Goal: Task Accomplishment & Management: Manage account settings

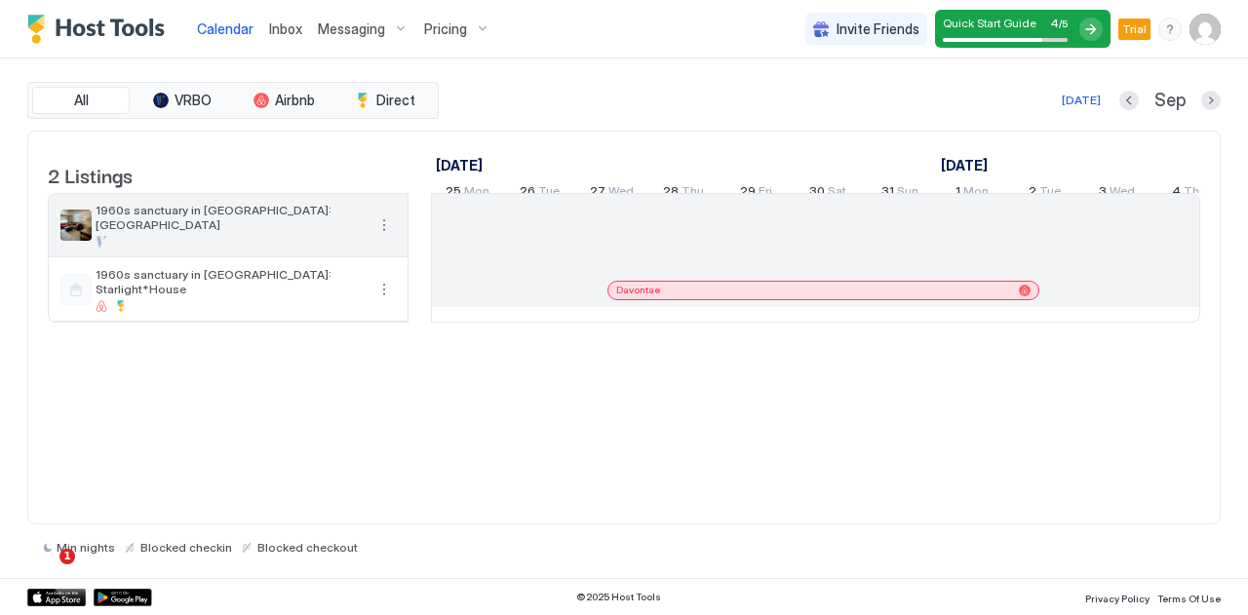
scroll to position [0, 1811]
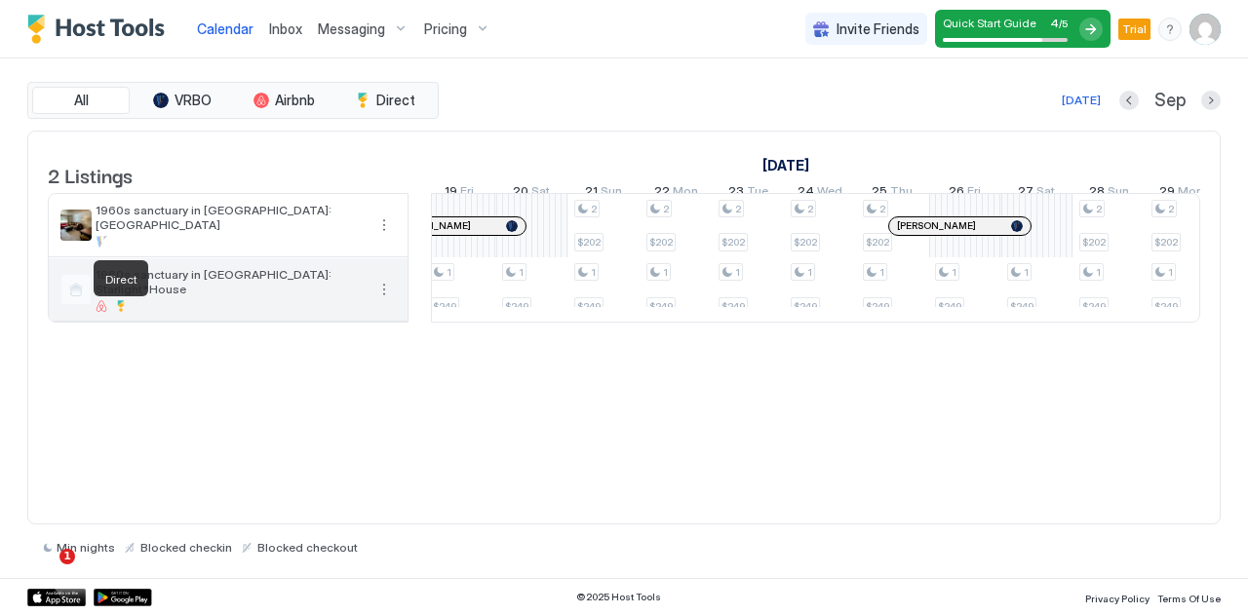
click at [119, 310] on div at bounding box center [121, 306] width 12 height 12
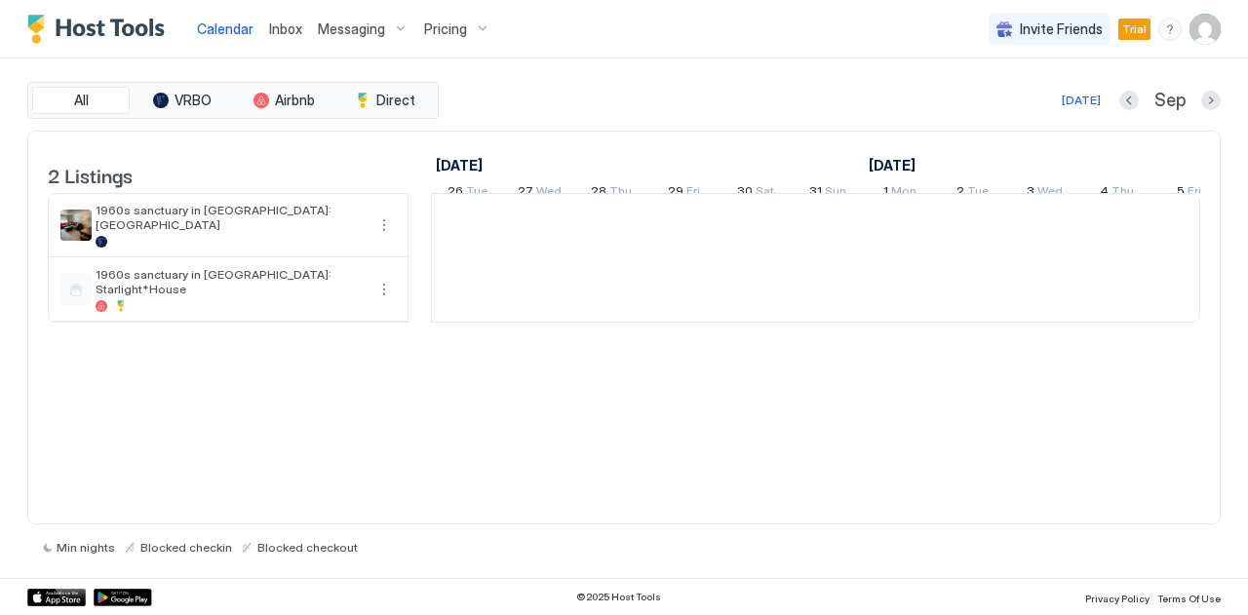
scroll to position [0, 1083]
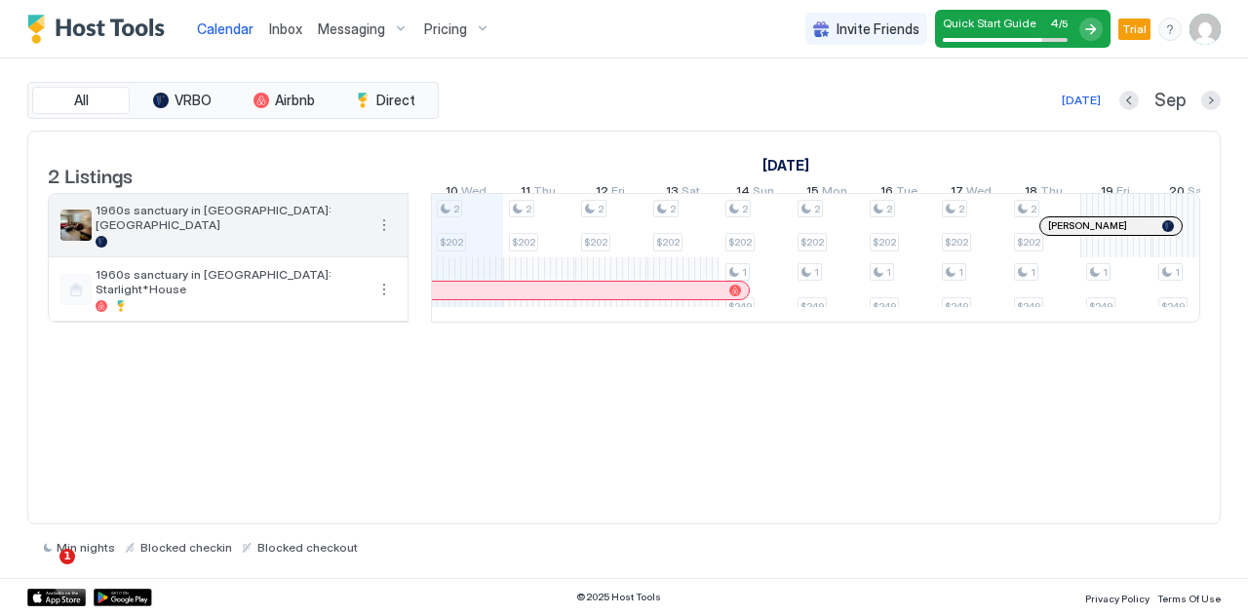
click at [383, 237] on button "More options" at bounding box center [383, 224] width 23 height 23
click at [386, 248] on div at bounding box center [624, 307] width 1248 height 615
click at [386, 237] on button "More options" at bounding box center [383, 224] width 23 height 23
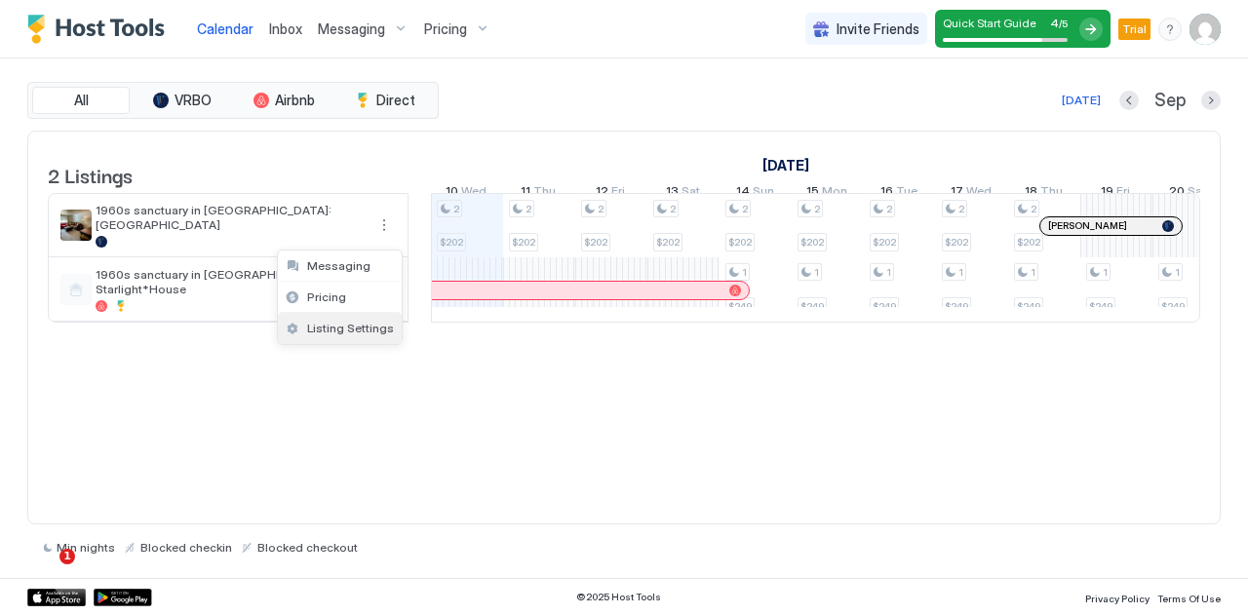
click at [363, 326] on span "Listing Settings" at bounding box center [350, 328] width 87 height 15
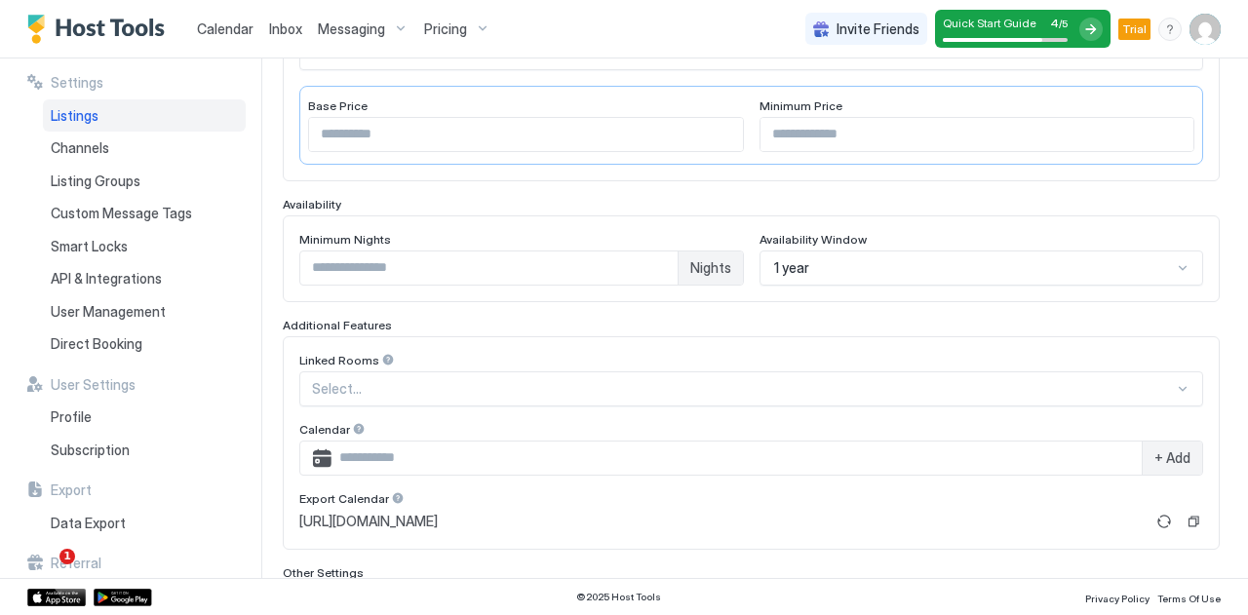
scroll to position [587, 0]
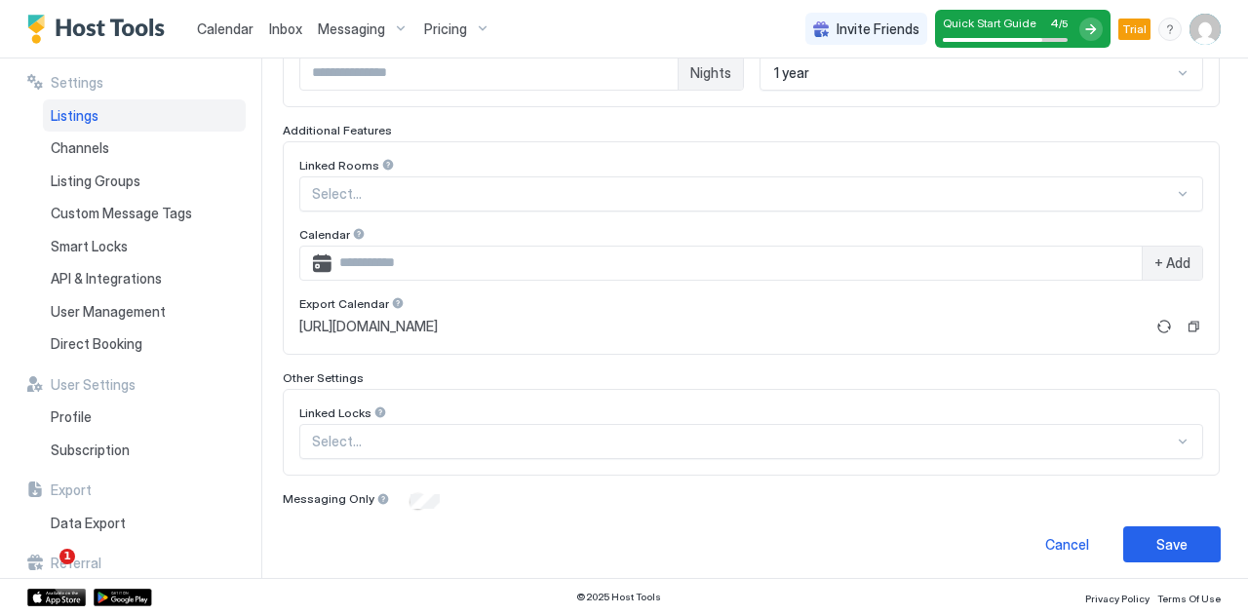
click at [377, 405] on div at bounding box center [380, 412] width 14 height 14
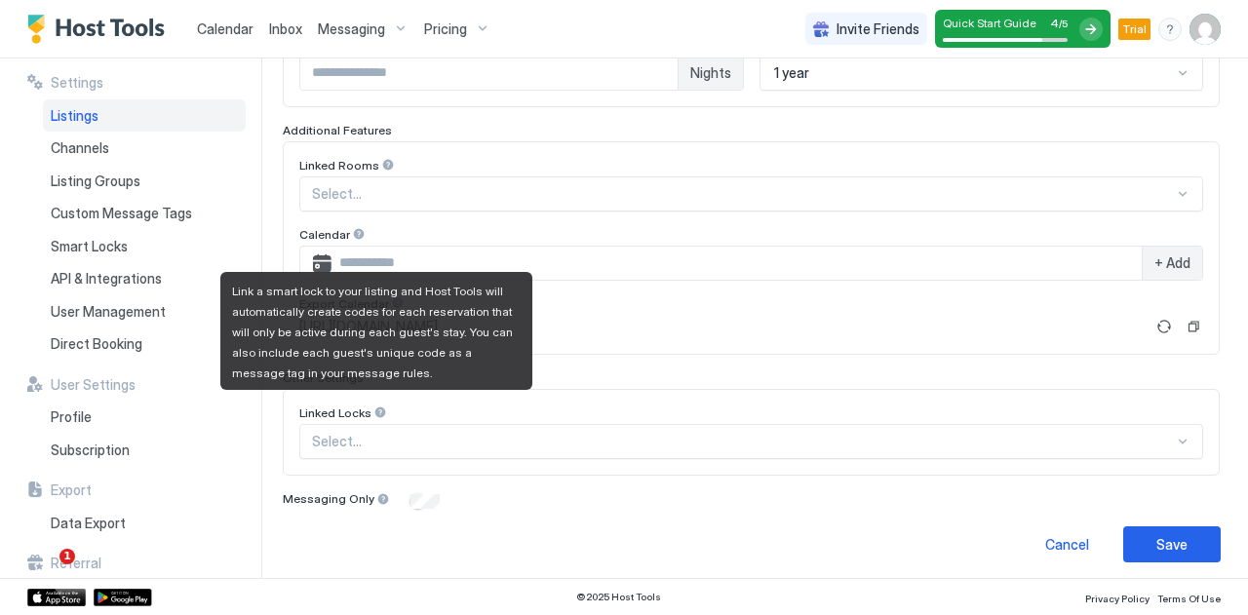
click at [382, 406] on div at bounding box center [380, 412] width 14 height 14
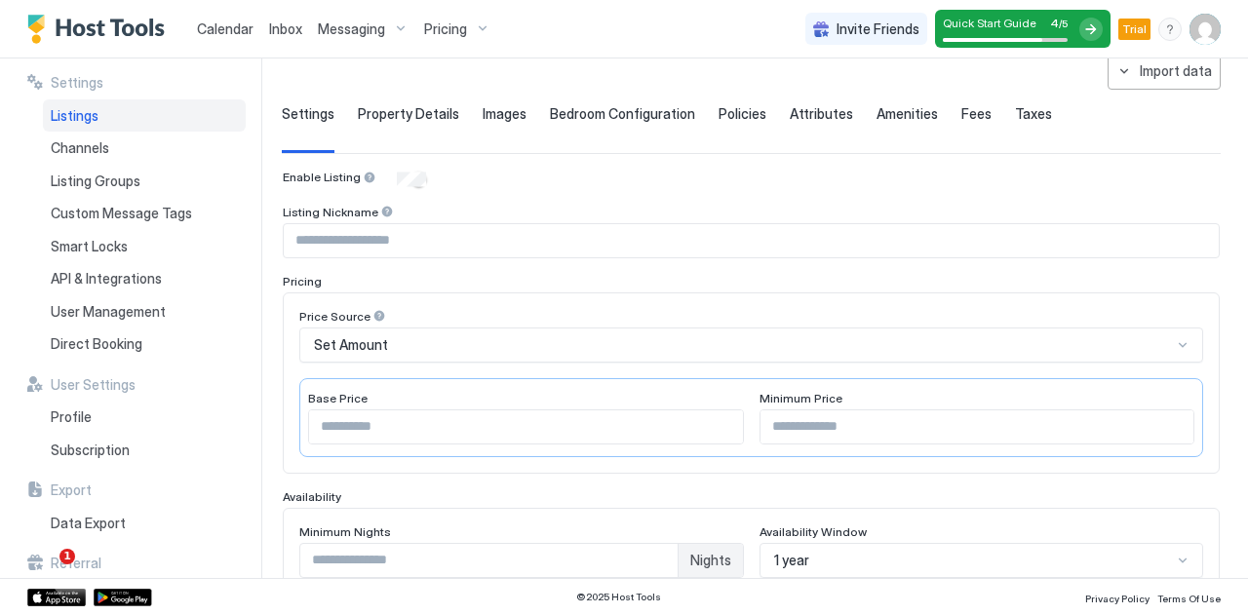
scroll to position [0, 0]
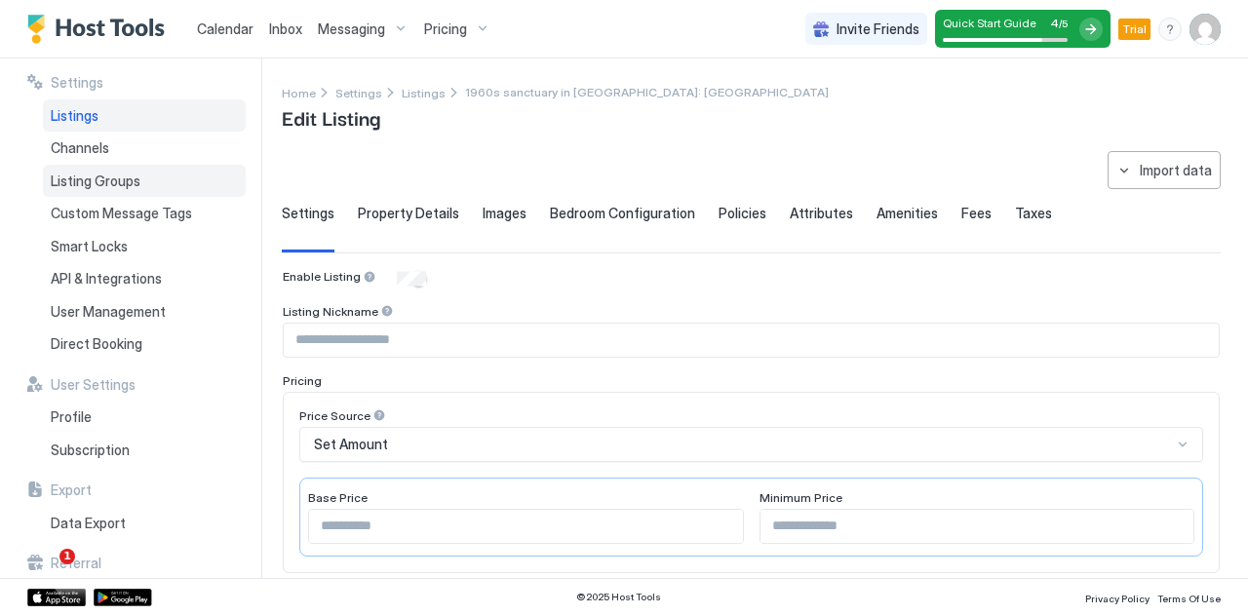
click at [138, 188] on span "Listing Groups" at bounding box center [96, 182] width 90 height 18
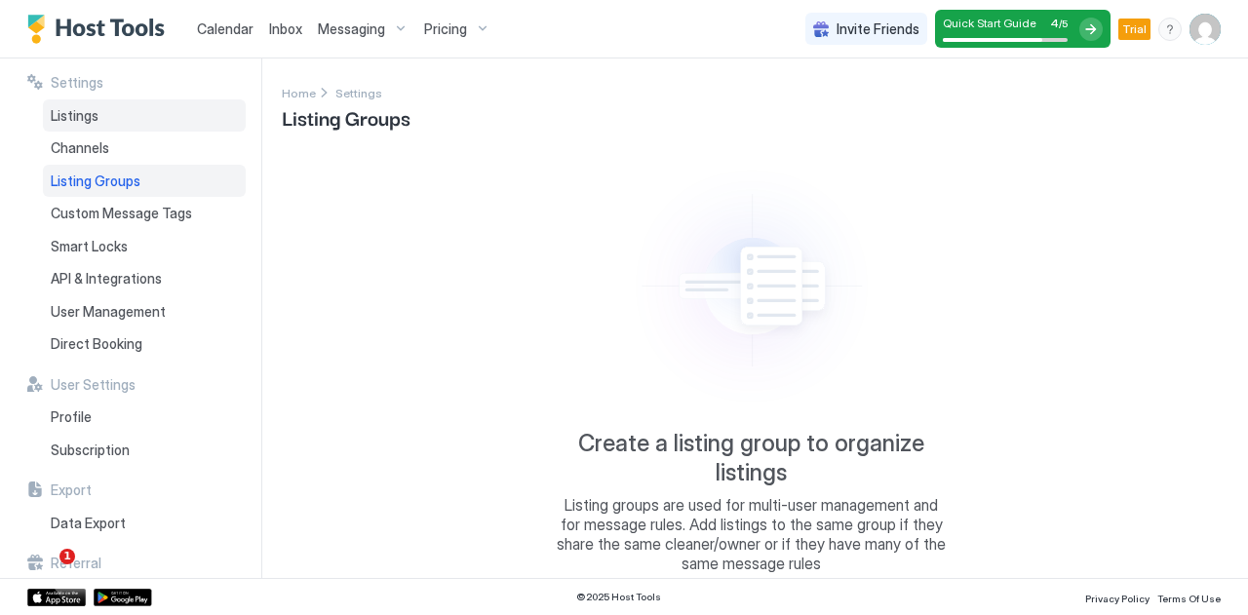
click at [73, 110] on span "Listings" at bounding box center [75, 116] width 48 height 18
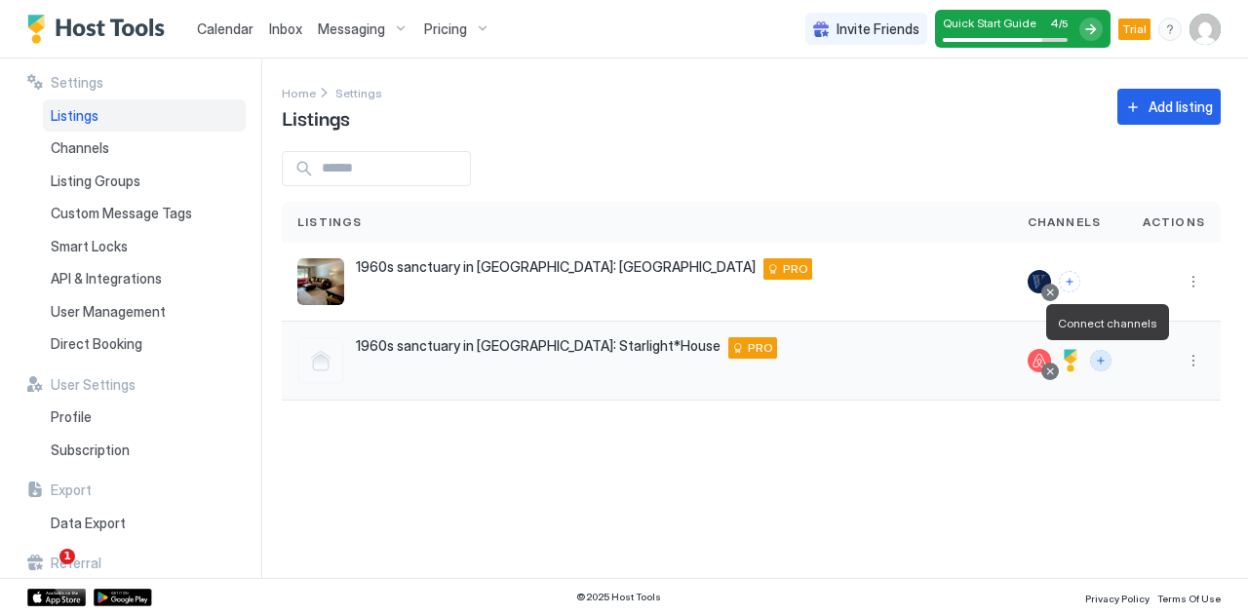
click at [1105, 364] on button "Connect channels" at bounding box center [1100, 360] width 21 height 21
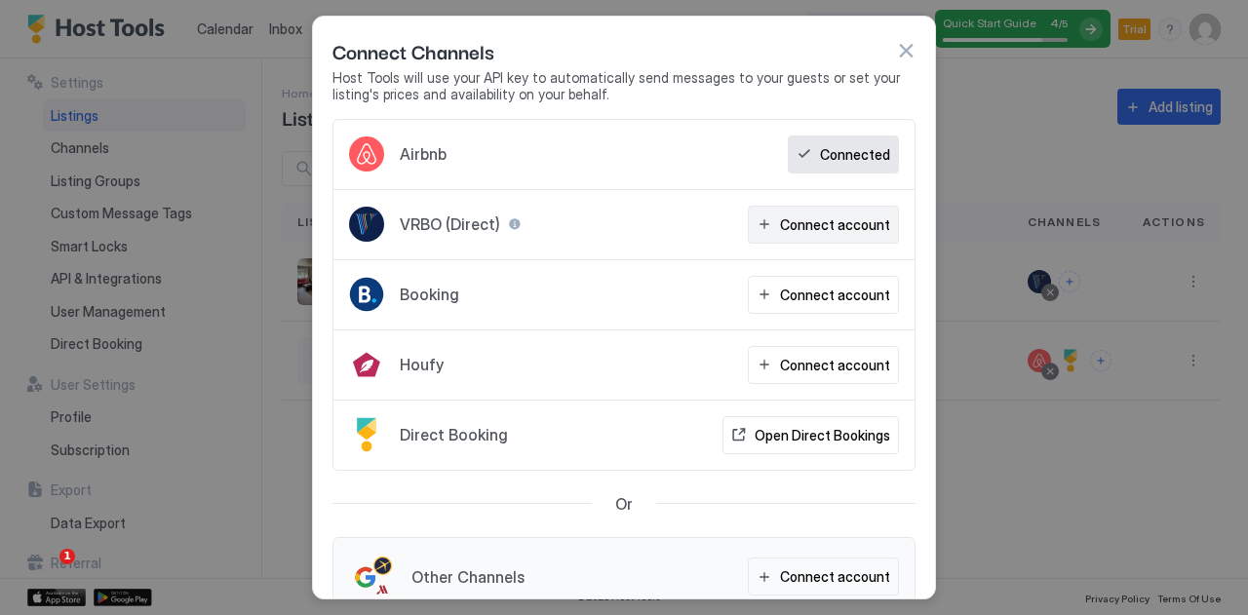
click at [827, 229] on div "Connect account" at bounding box center [835, 224] width 110 height 20
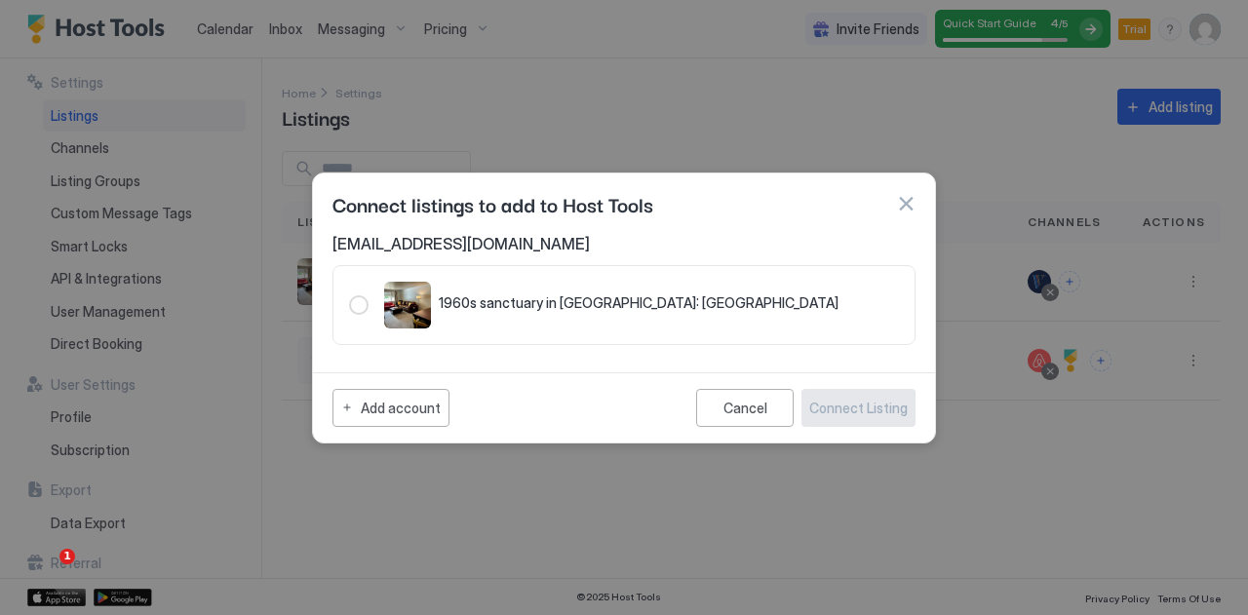
click at [357, 310] on div "321.4623431.5197599" at bounding box center [358, 304] width 19 height 19
click at [387, 408] on div "Add account" at bounding box center [401, 408] width 80 height 20
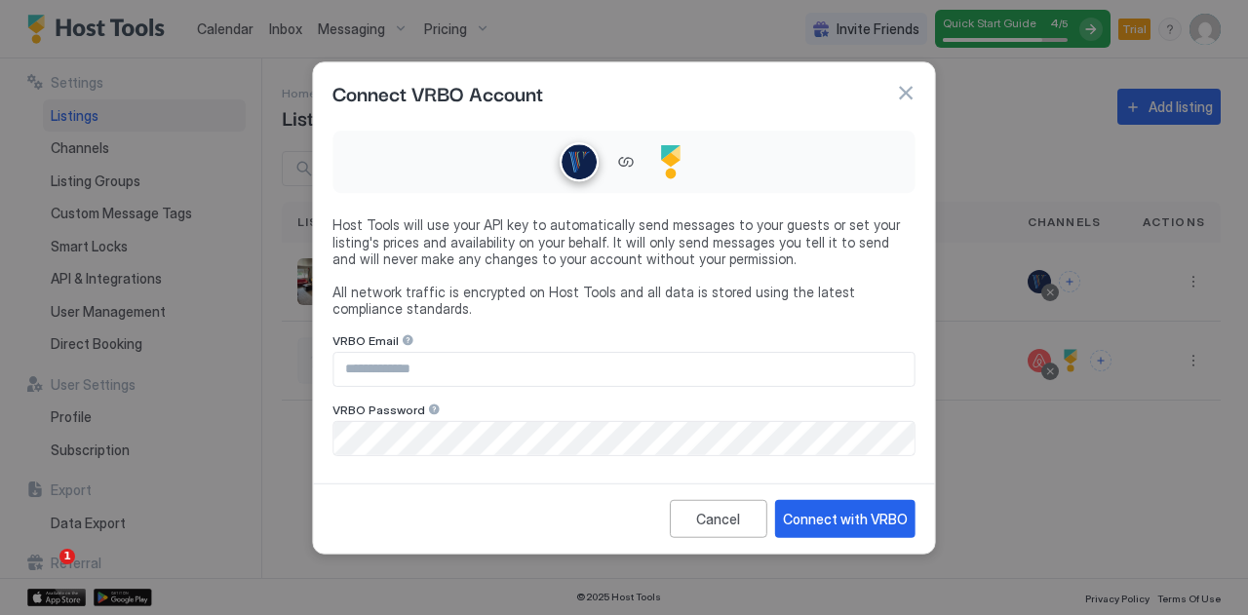
type input "**********"
click at [823, 516] on div "Connect with VRBO" at bounding box center [845, 518] width 125 height 20
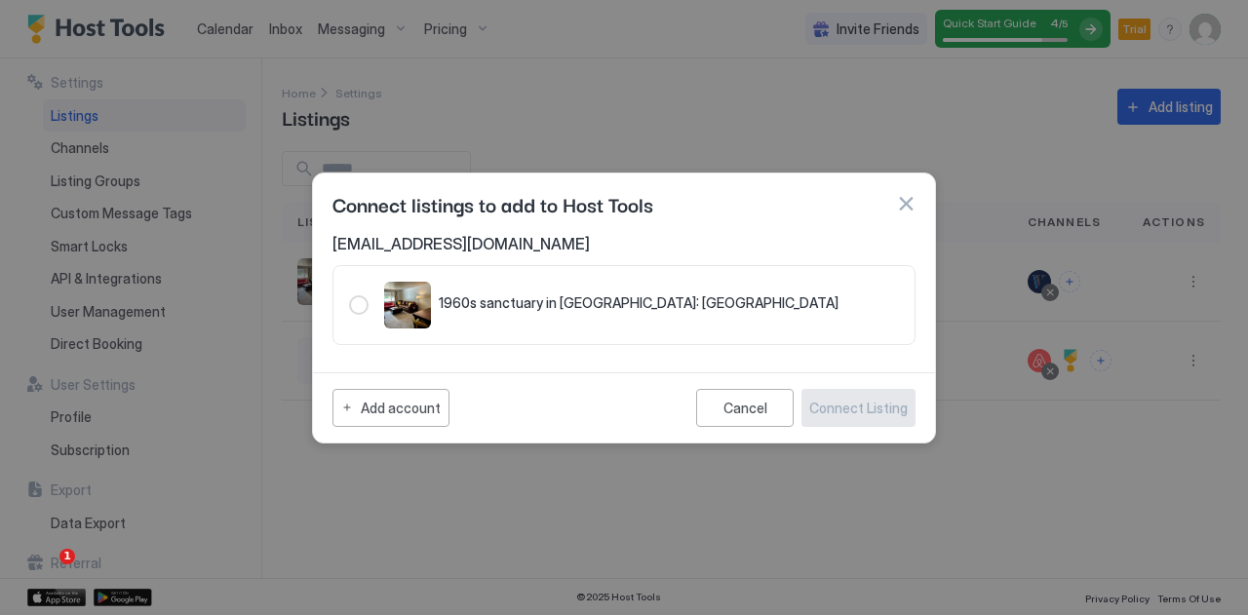
click at [359, 311] on div "321.4623431.5197599" at bounding box center [358, 304] width 19 height 19
click at [358, 306] on div "321.4623431.5197599" at bounding box center [358, 304] width 19 height 19
click at [528, 307] on span "1960s sanctuary in [GEOGRAPHIC_DATA]: [GEOGRAPHIC_DATA]" at bounding box center [639, 303] width 400 height 18
click at [429, 405] on div "Add account" at bounding box center [401, 408] width 80 height 20
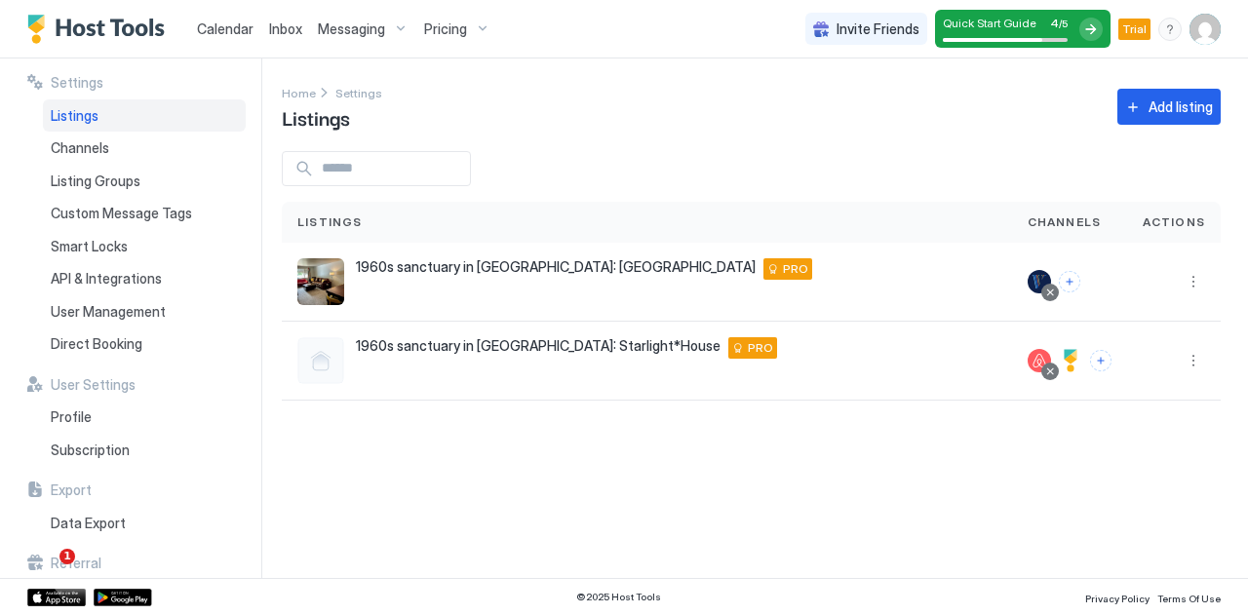
type input "**********"
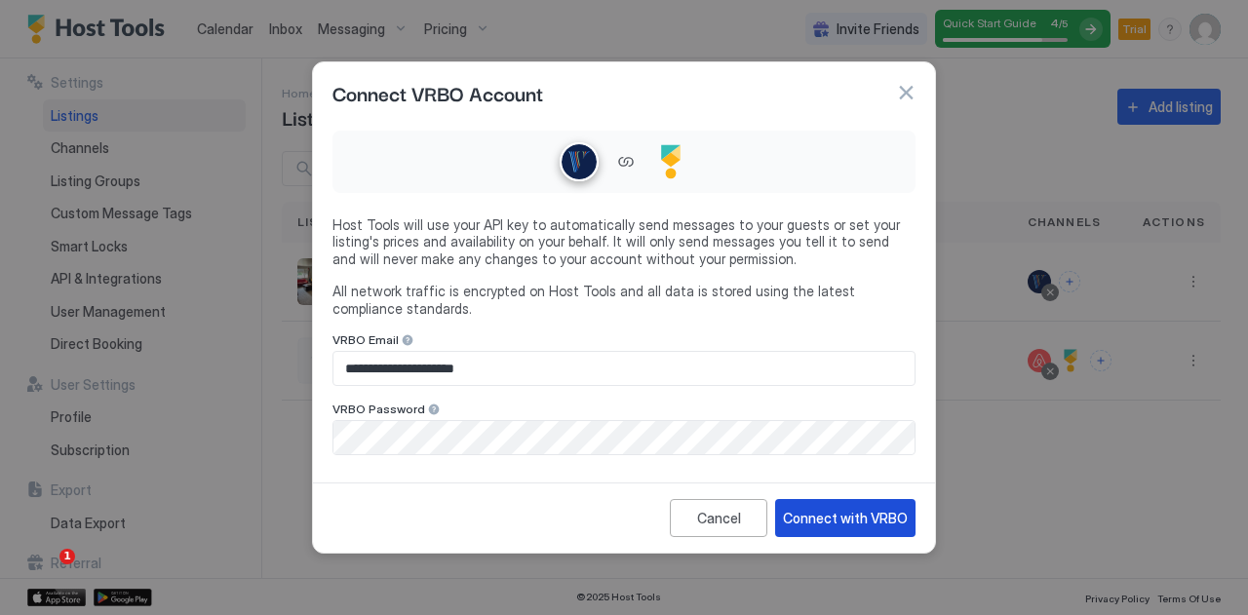
click at [871, 519] on div "Connect with VRBO" at bounding box center [845, 518] width 125 height 20
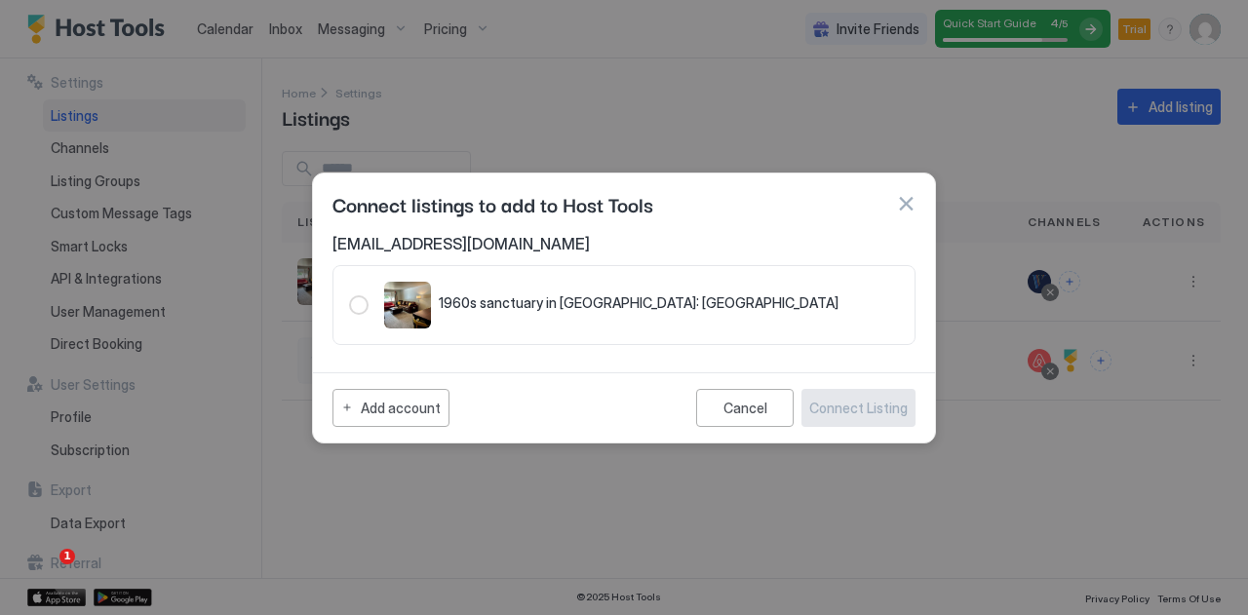
click at [904, 210] on button "button" at bounding box center [905, 203] width 19 height 19
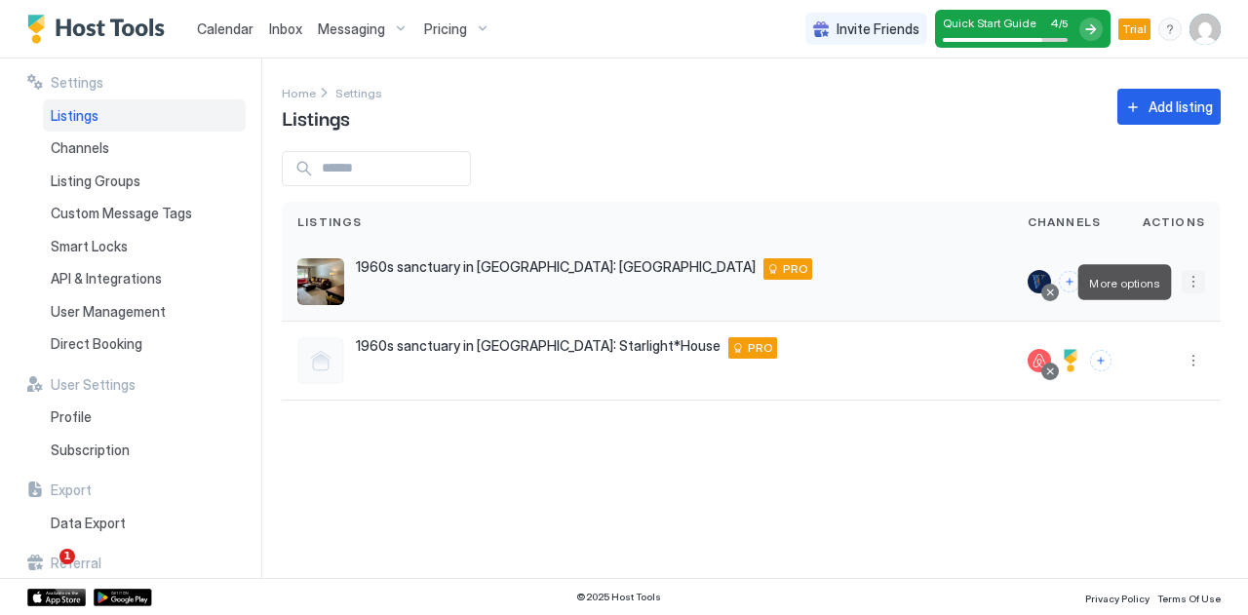
click at [1196, 276] on button "More options" at bounding box center [1192, 281] width 23 height 23
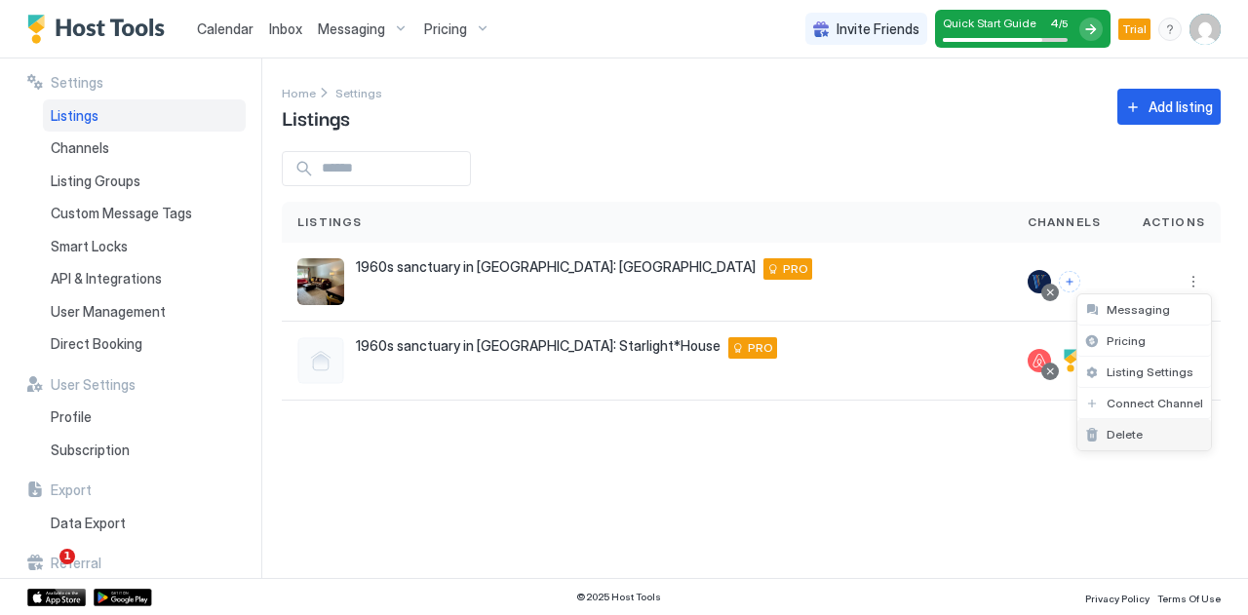
click at [1131, 439] on span "Delete" at bounding box center [1124, 434] width 36 height 15
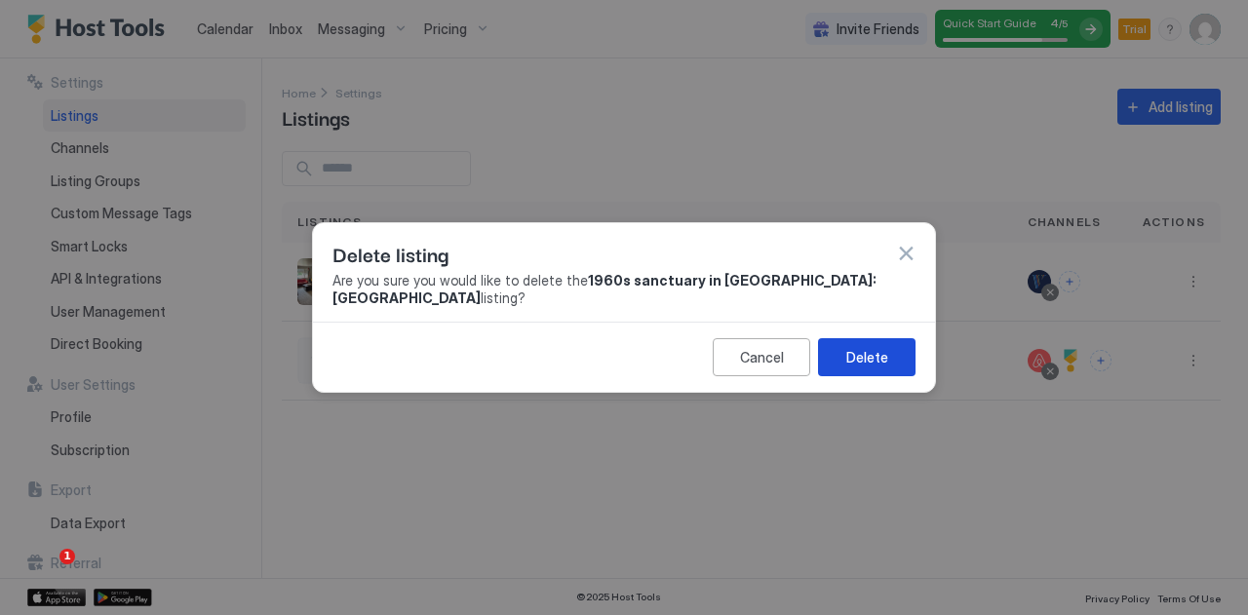
click at [868, 357] on div "Delete" at bounding box center [867, 357] width 42 height 20
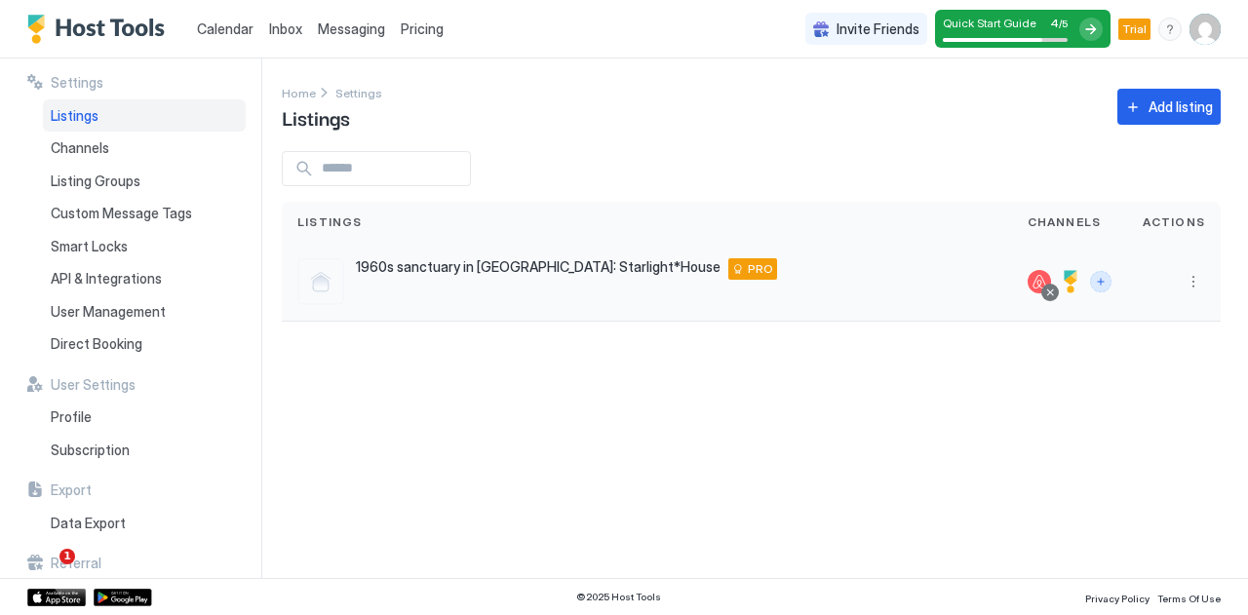
click at [1098, 283] on button "Connect channels" at bounding box center [1100, 281] width 21 height 21
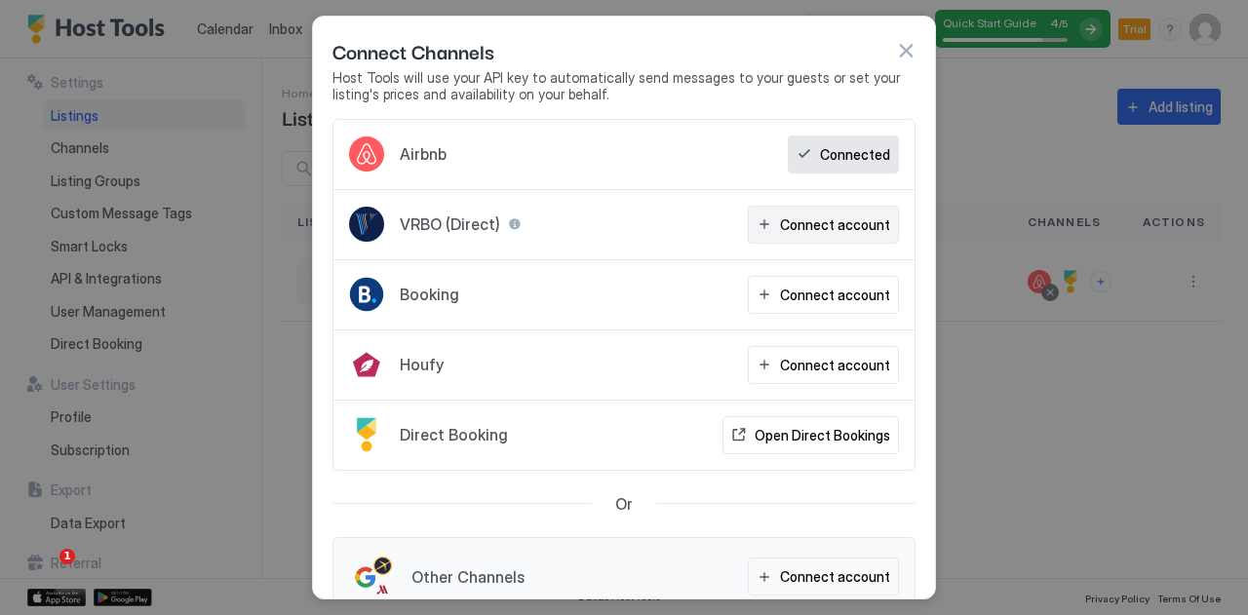
click at [844, 223] on div "Connect account" at bounding box center [835, 224] width 110 height 20
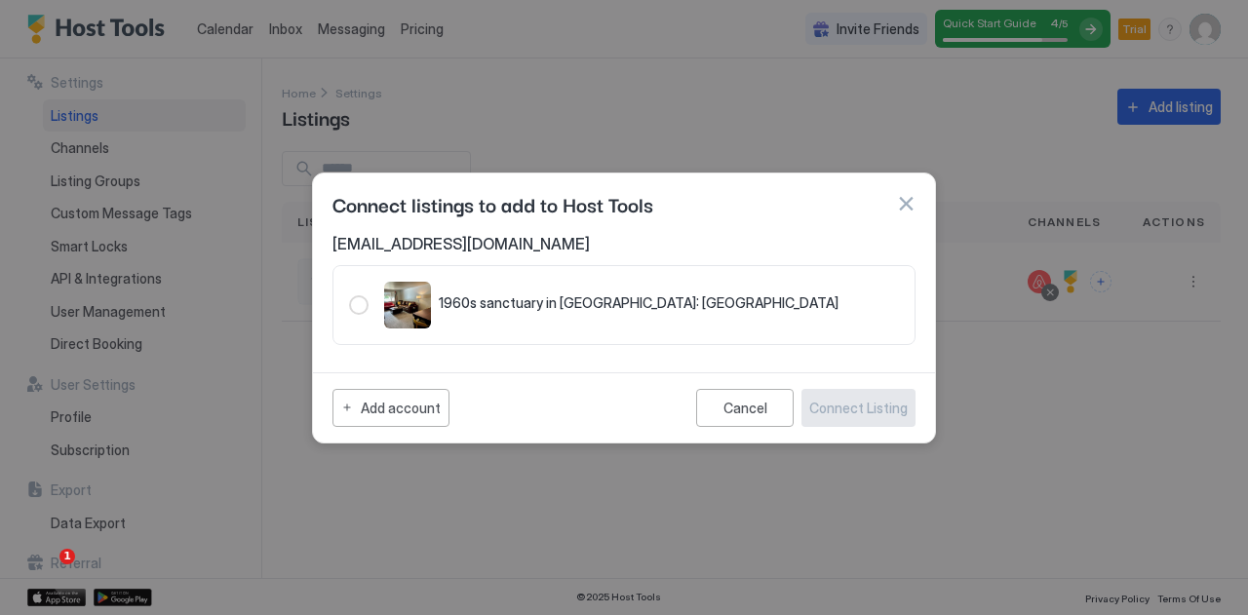
click at [362, 307] on div "321.4623431.5197599" at bounding box center [358, 304] width 19 height 19
click at [401, 409] on div "Add account" at bounding box center [401, 408] width 80 height 20
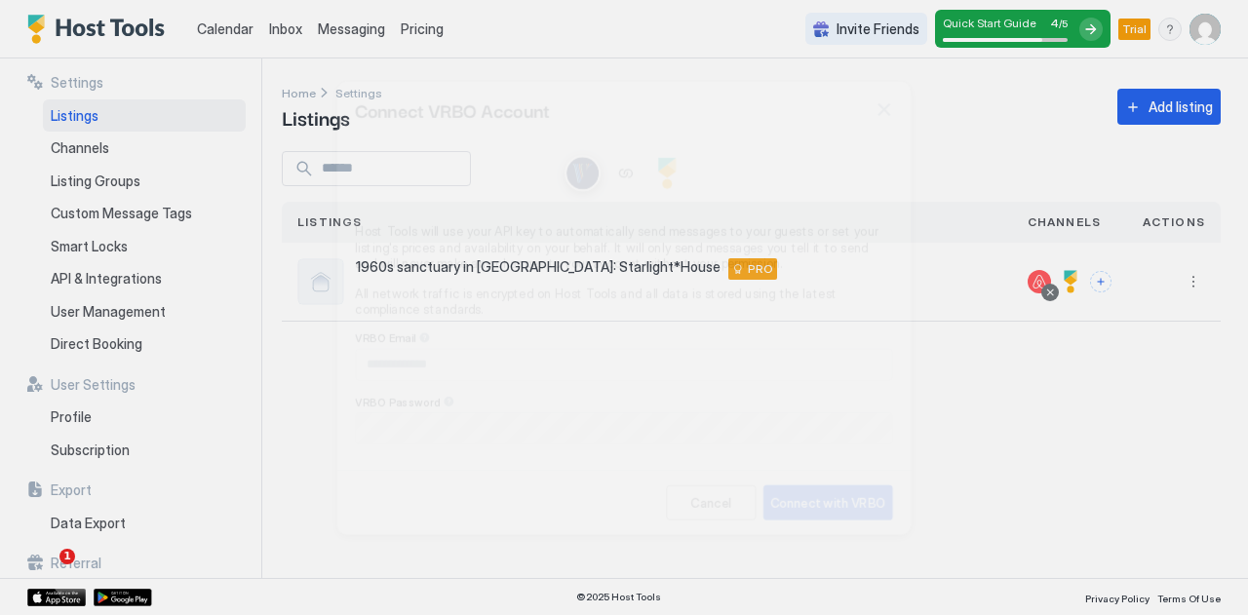
type input "**********"
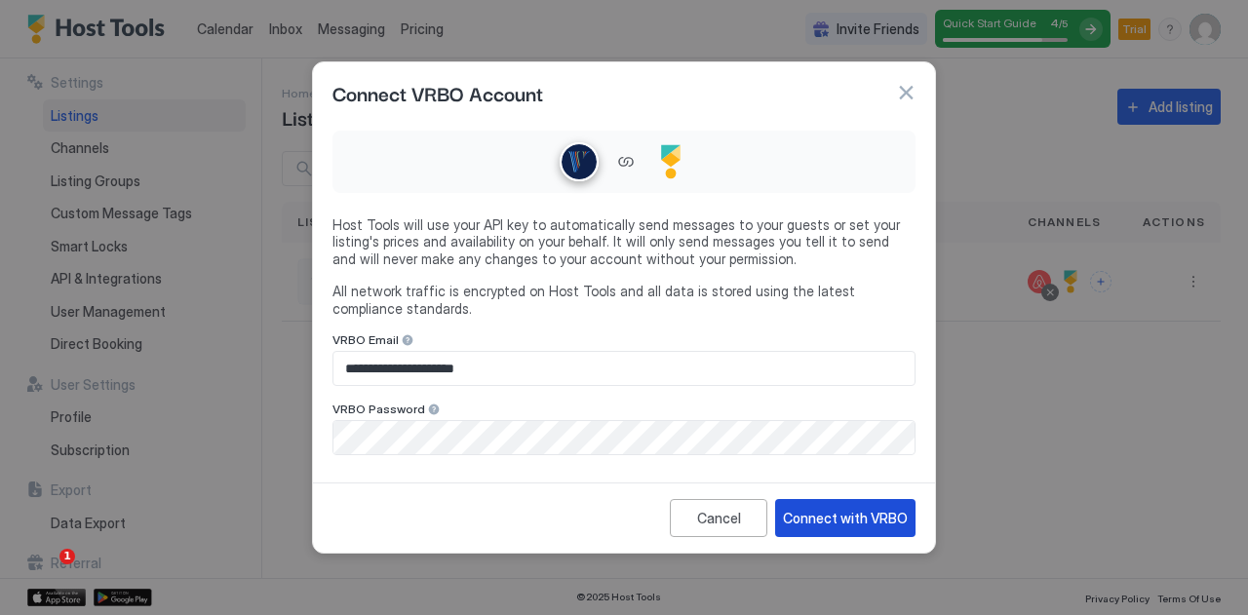
click at [847, 517] on div "Connect with VRBO" at bounding box center [845, 518] width 125 height 20
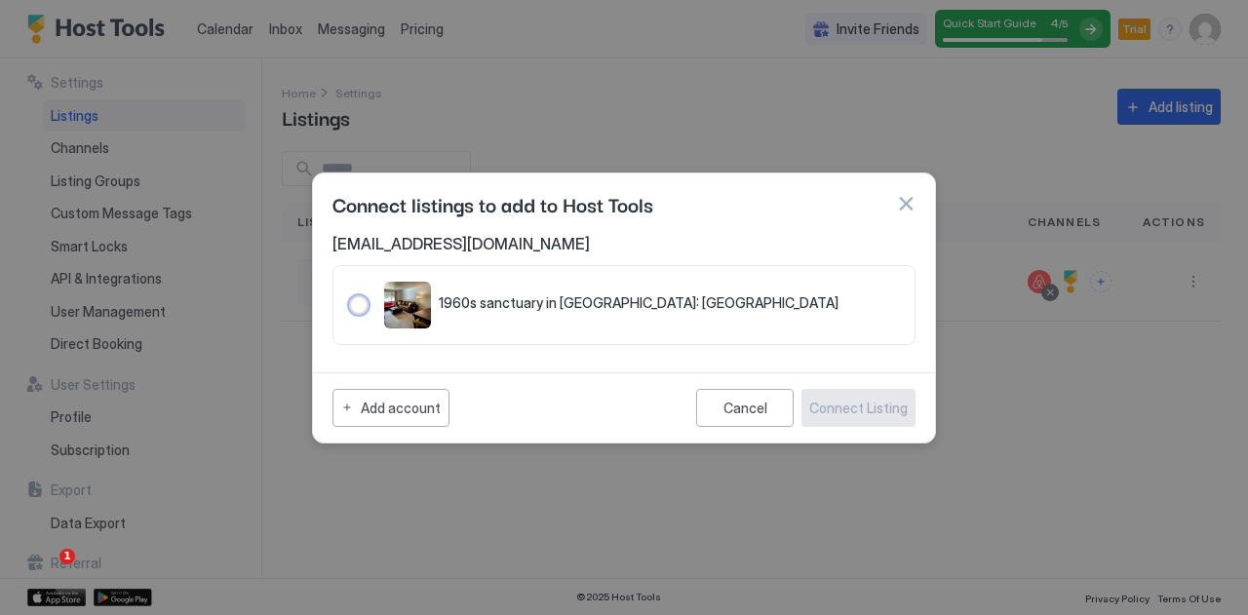
click at [359, 306] on div "321.4623431.5197599" at bounding box center [358, 304] width 19 height 19
click at [903, 204] on button "button" at bounding box center [905, 203] width 19 height 19
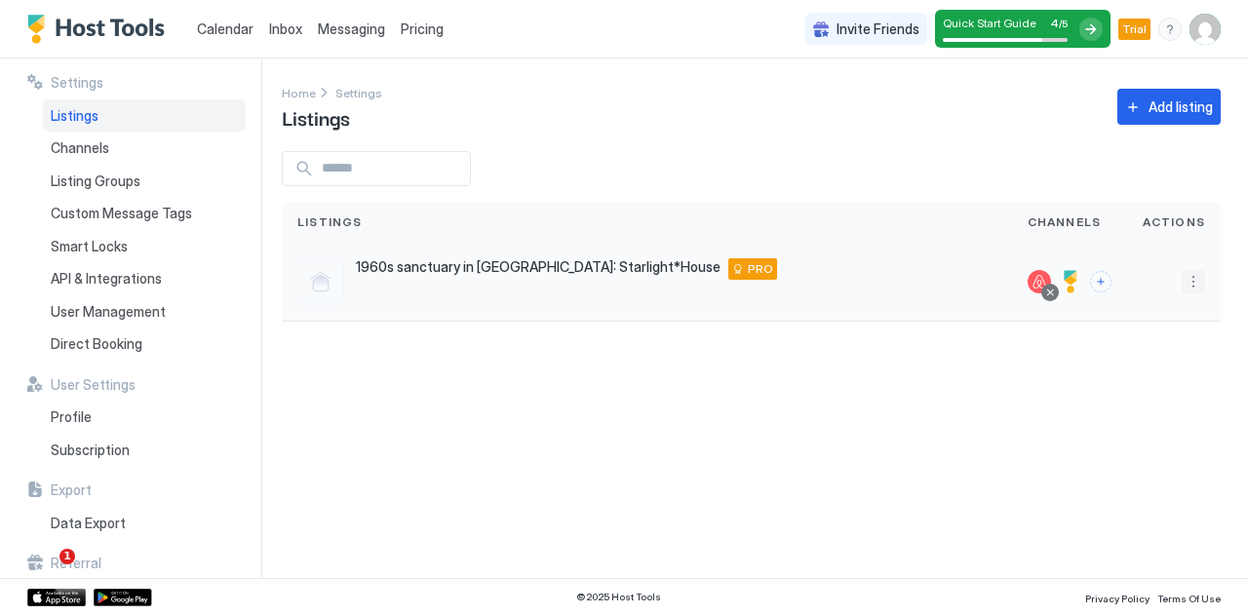
click at [1191, 276] on button "More options" at bounding box center [1192, 281] width 23 height 23
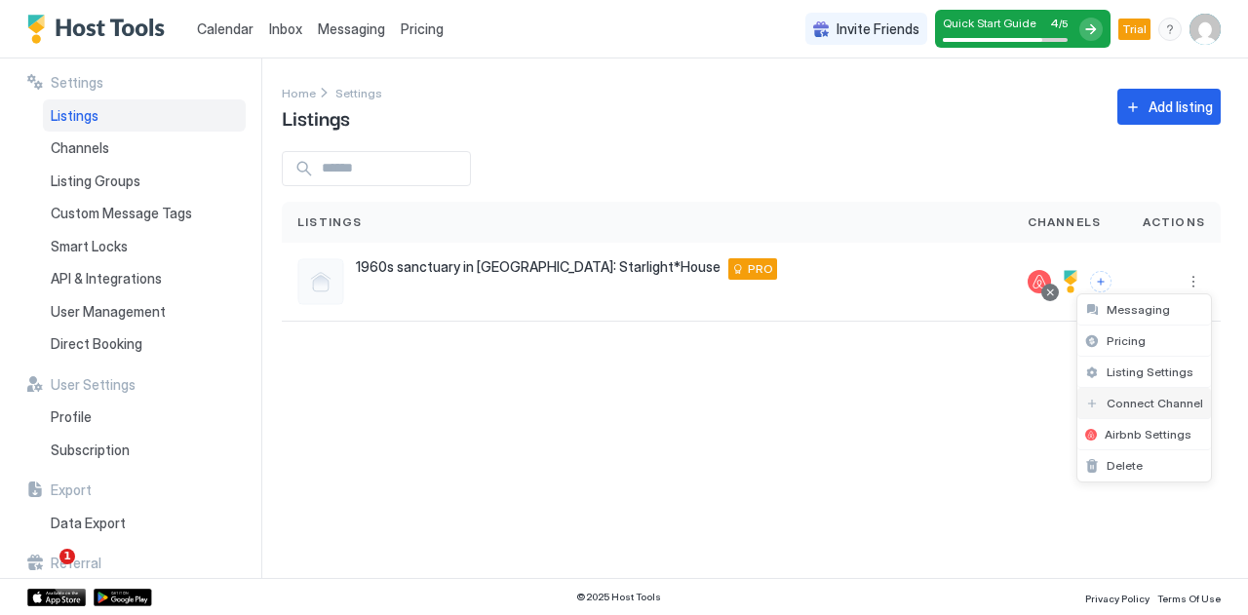
click at [1138, 393] on div "Connect Channel" at bounding box center [1144, 403] width 134 height 31
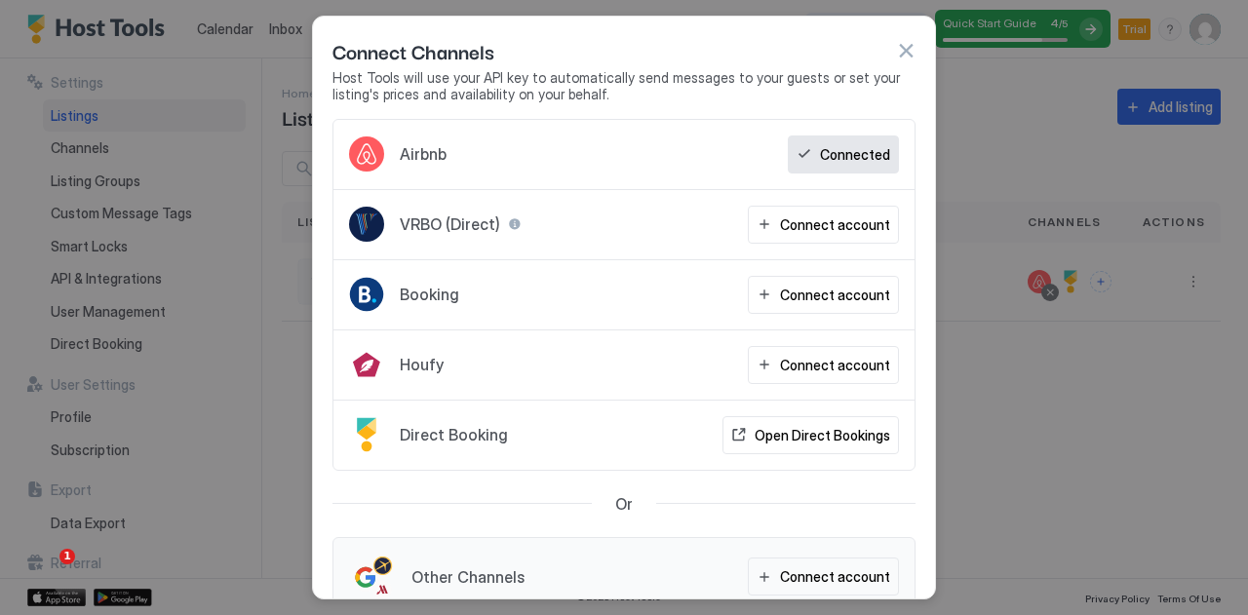
drag, startPoint x: 936, startPoint y: 359, endPoint x: 937, endPoint y: 385, distance: 26.3
click at [937, 385] on div at bounding box center [624, 307] width 1248 height 615
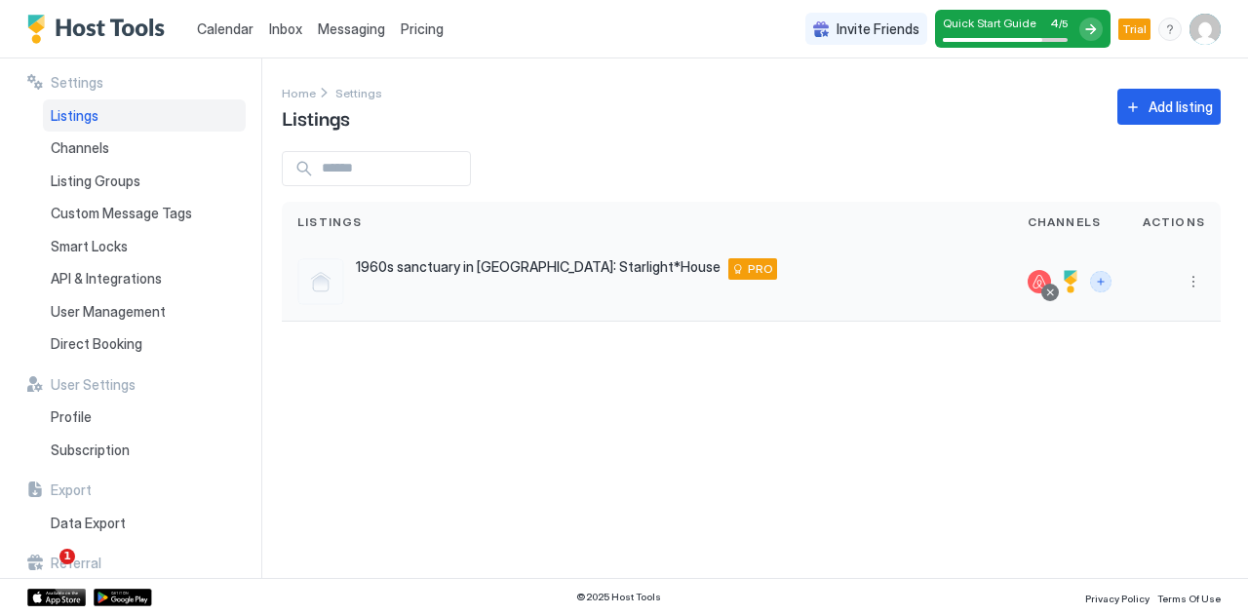
click at [1109, 288] on button "Connect channels" at bounding box center [1100, 281] width 21 height 21
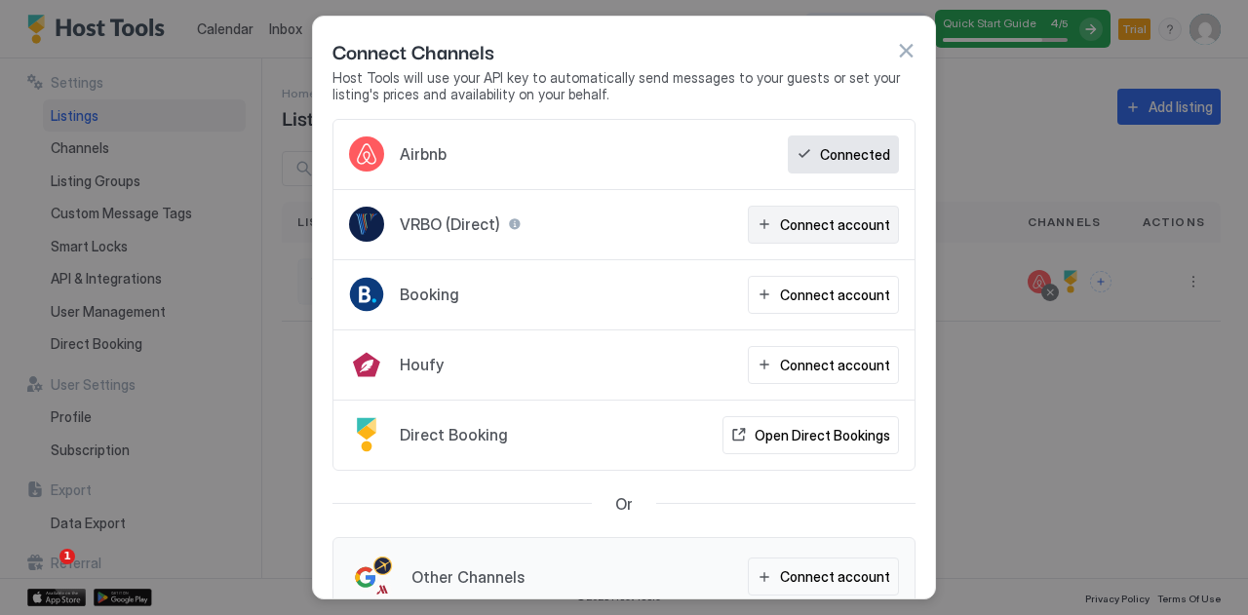
click at [759, 221] on button "Connect account" at bounding box center [823, 225] width 151 height 38
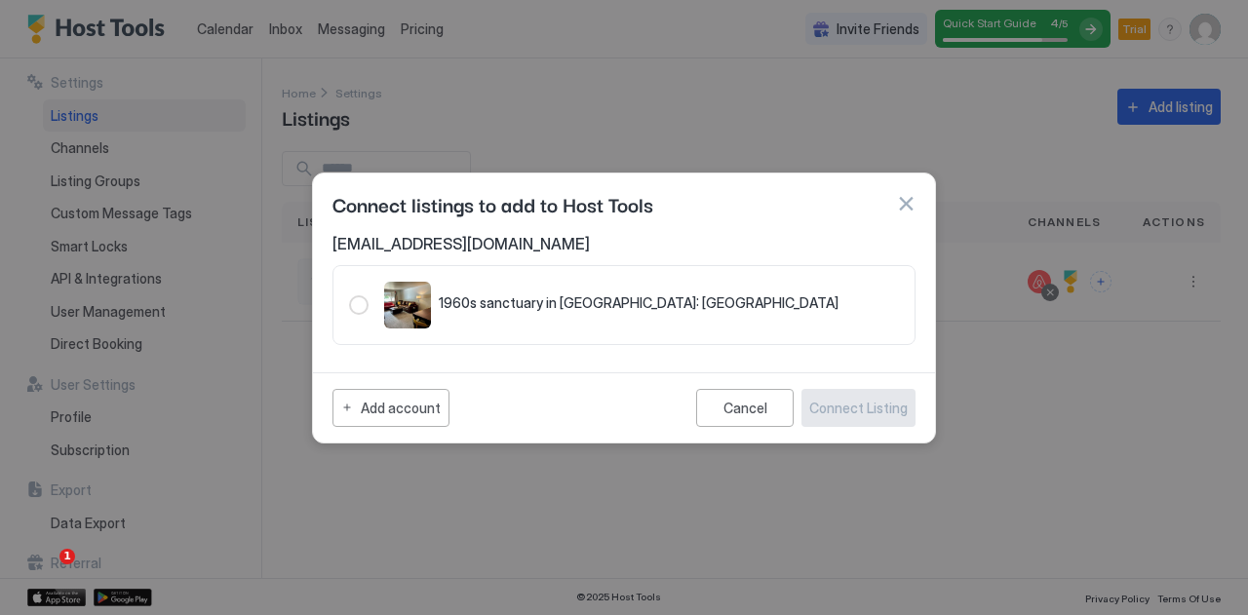
click at [726, 295] on span "1960s sanctuary in Old Town FoCo: Starlight House" at bounding box center [639, 303] width 400 height 18
click at [359, 308] on div "321.4623431.5197599" at bounding box center [358, 304] width 19 height 19
click at [415, 399] on div "Add account" at bounding box center [401, 408] width 80 height 20
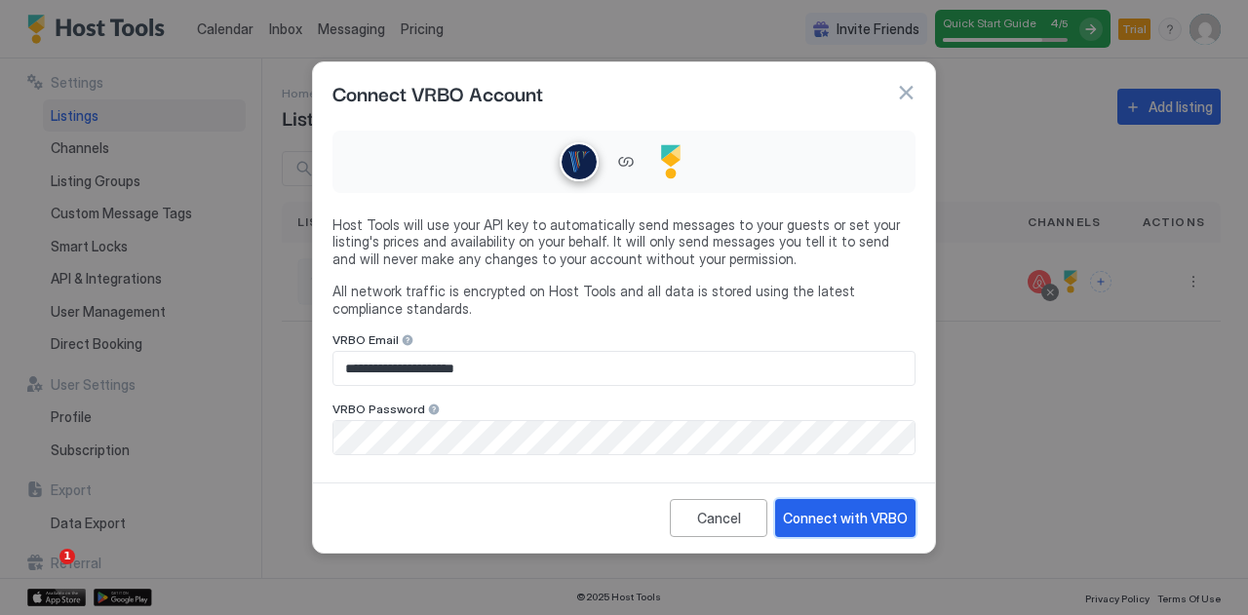
click at [846, 521] on div "Connect with VRBO" at bounding box center [845, 518] width 125 height 20
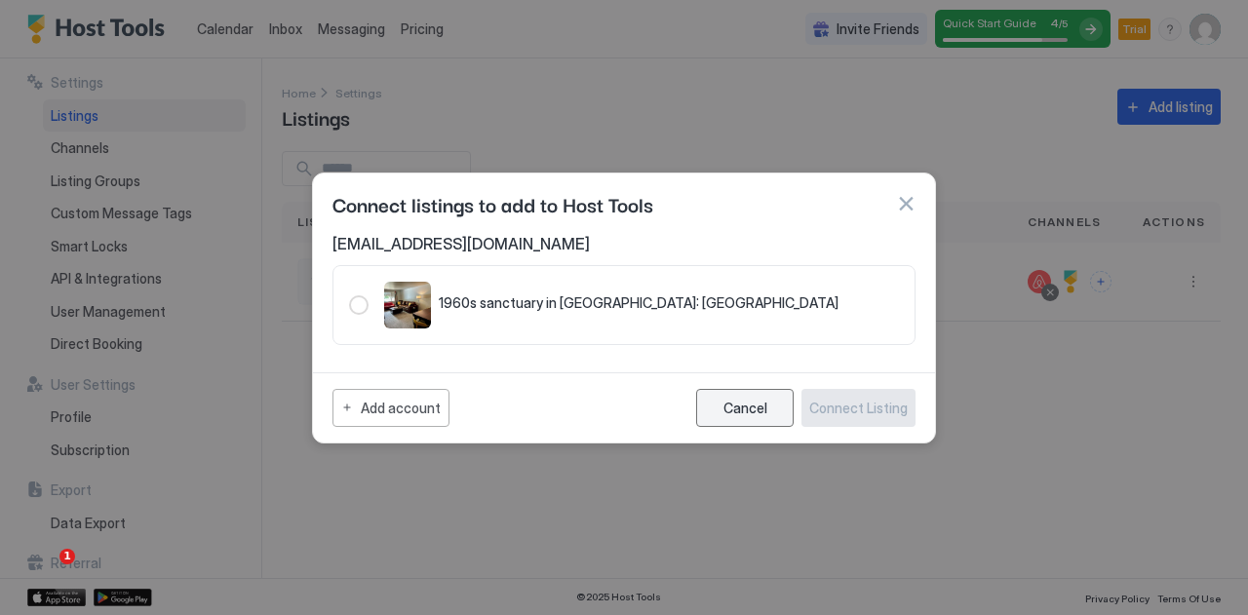
click at [757, 397] on button "Cancel" at bounding box center [744, 408] width 97 height 38
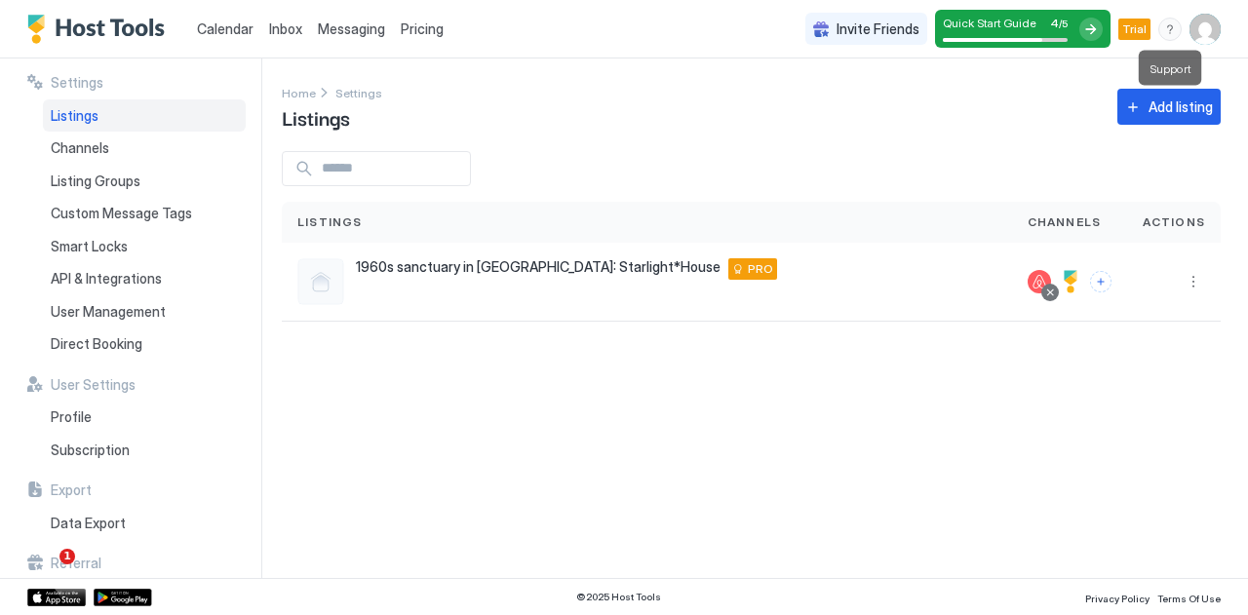
click at [1164, 38] on div "menu" at bounding box center [1169, 29] width 23 height 23
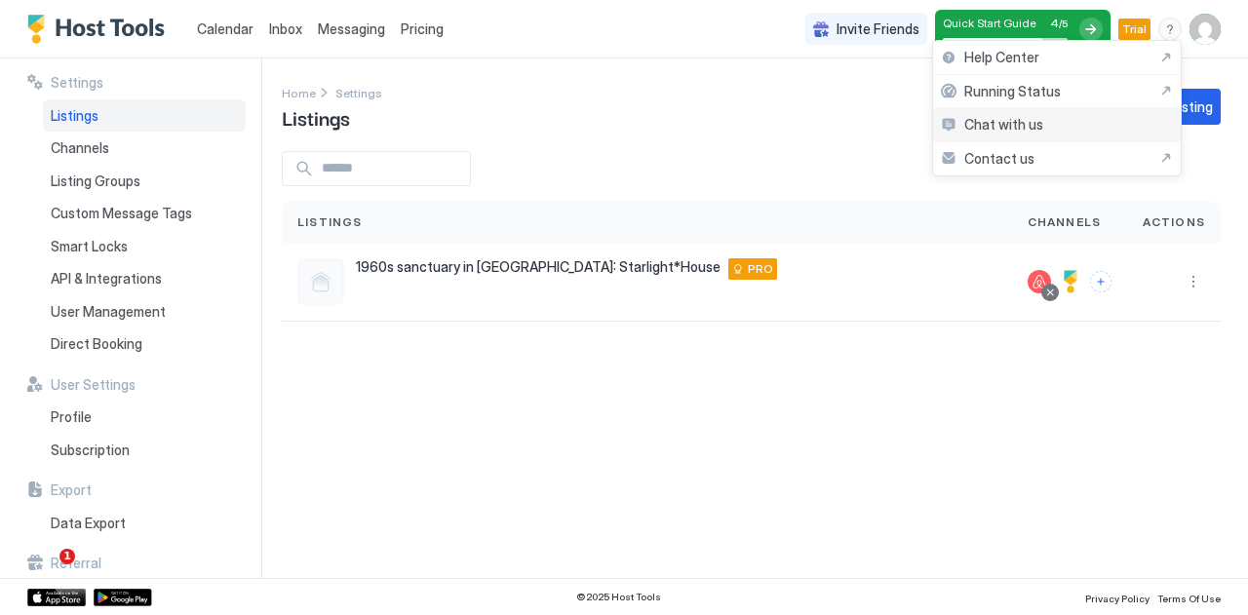
click at [1033, 118] on span "Chat with us" at bounding box center [1003, 125] width 79 height 18
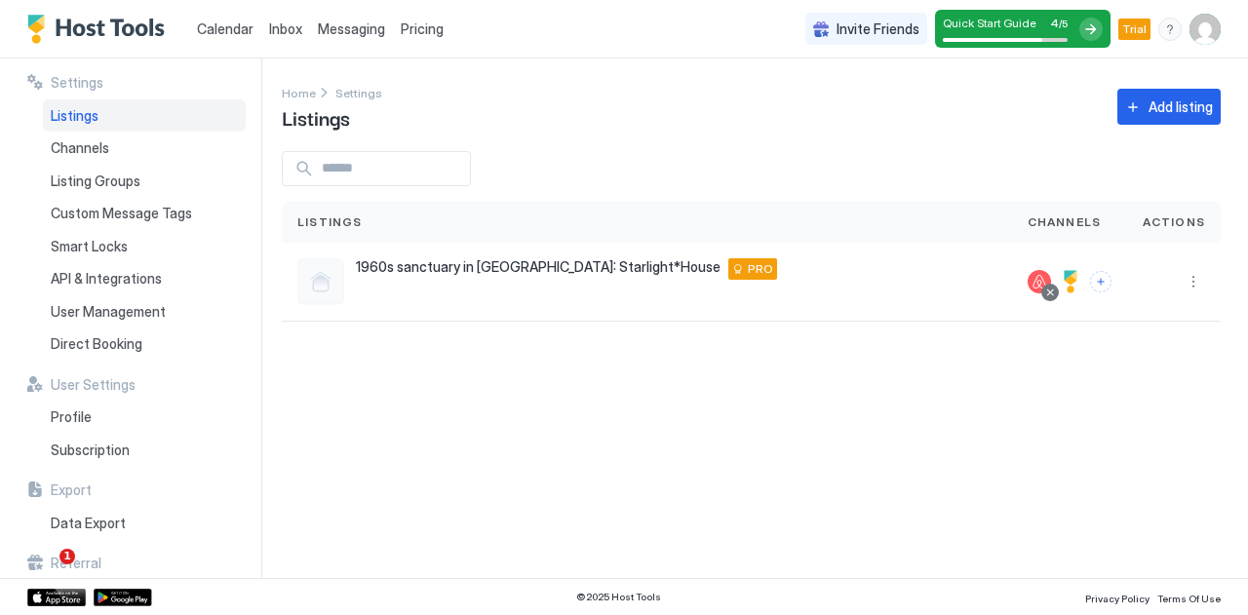
click at [1172, 34] on div "menu" at bounding box center [1169, 29] width 23 height 23
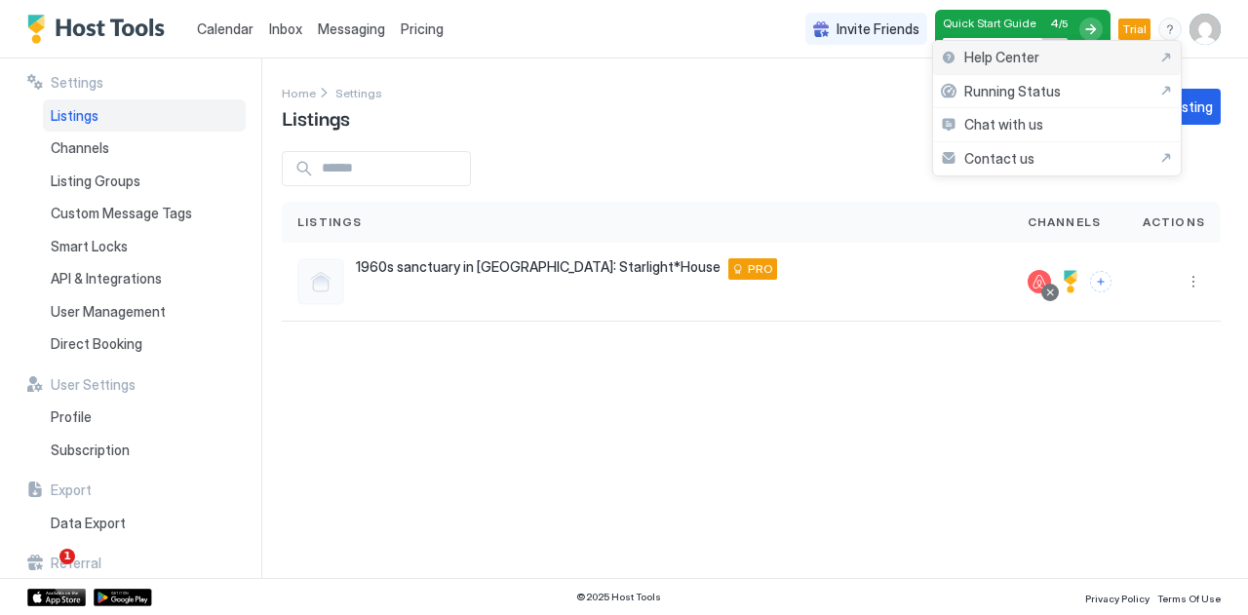
click at [1070, 50] on div "Help Center" at bounding box center [1057, 58] width 232 height 18
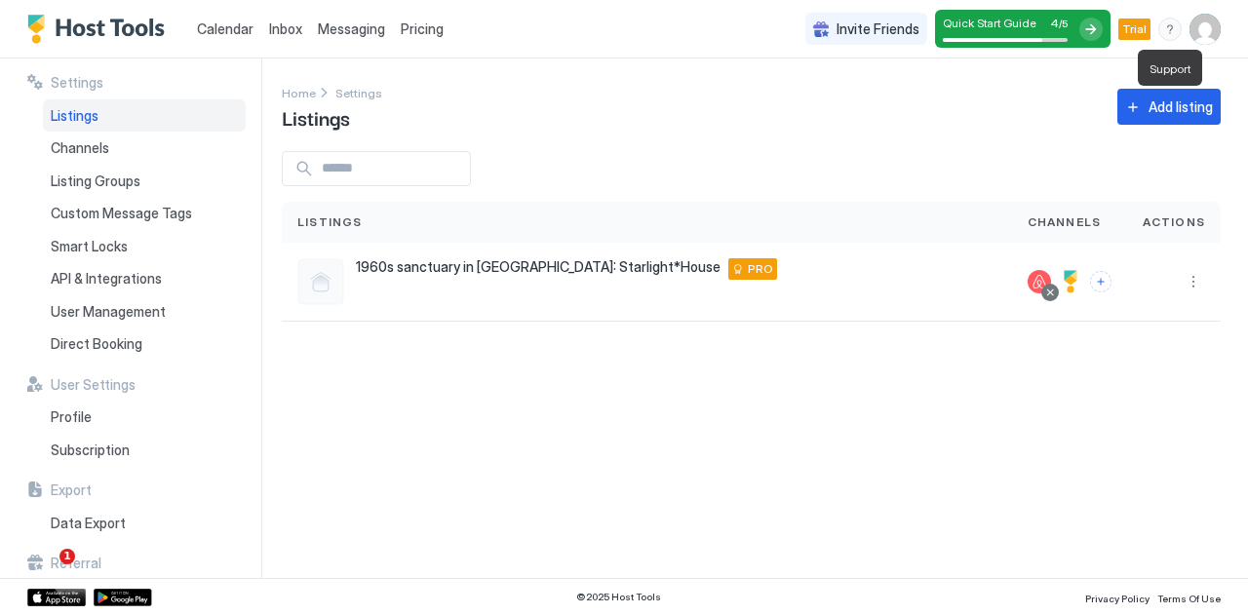
click at [1166, 38] on div "menu" at bounding box center [1169, 29] width 23 height 23
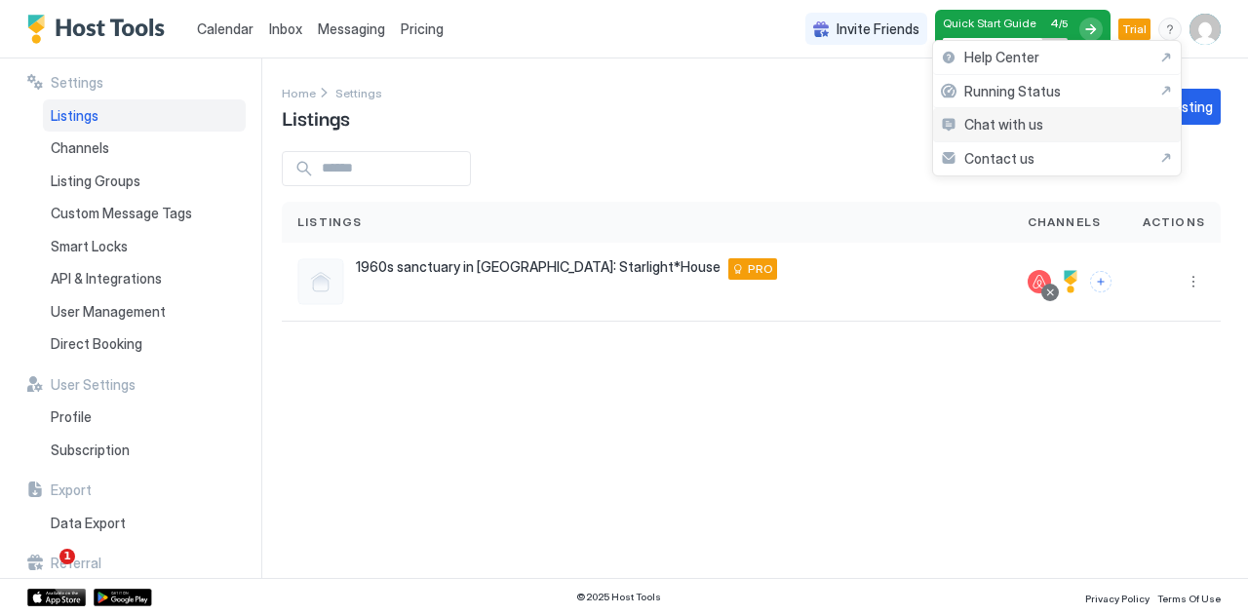
click at [1039, 124] on span "Chat with us" at bounding box center [1003, 125] width 79 height 18
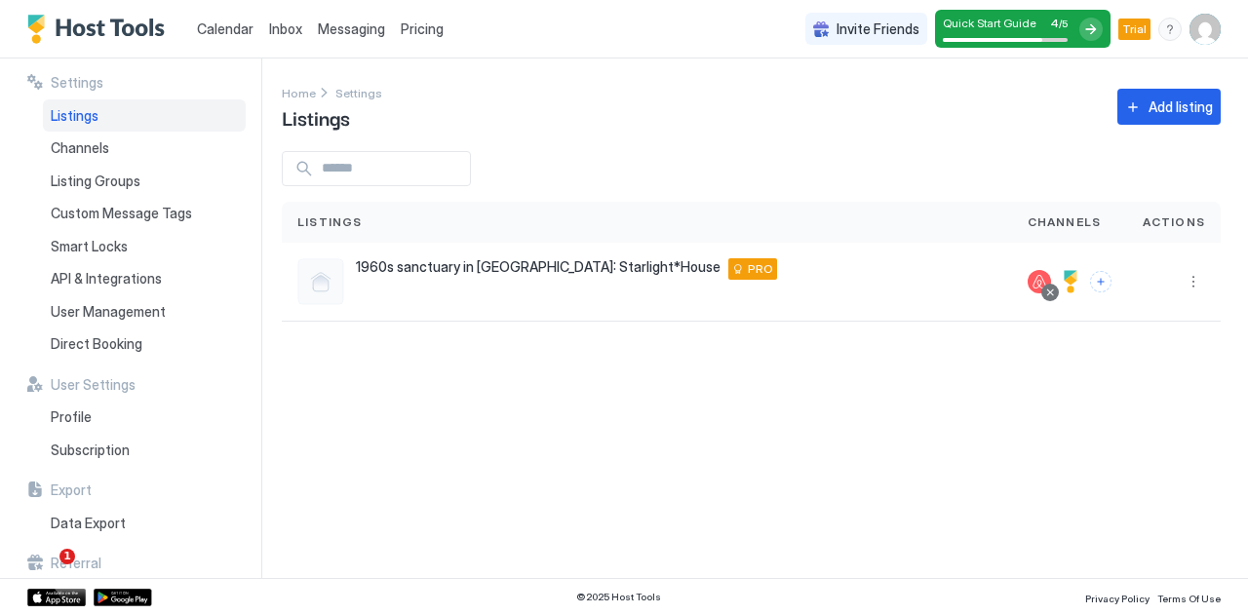
click at [1174, 34] on div "menu" at bounding box center [1169, 29] width 23 height 23
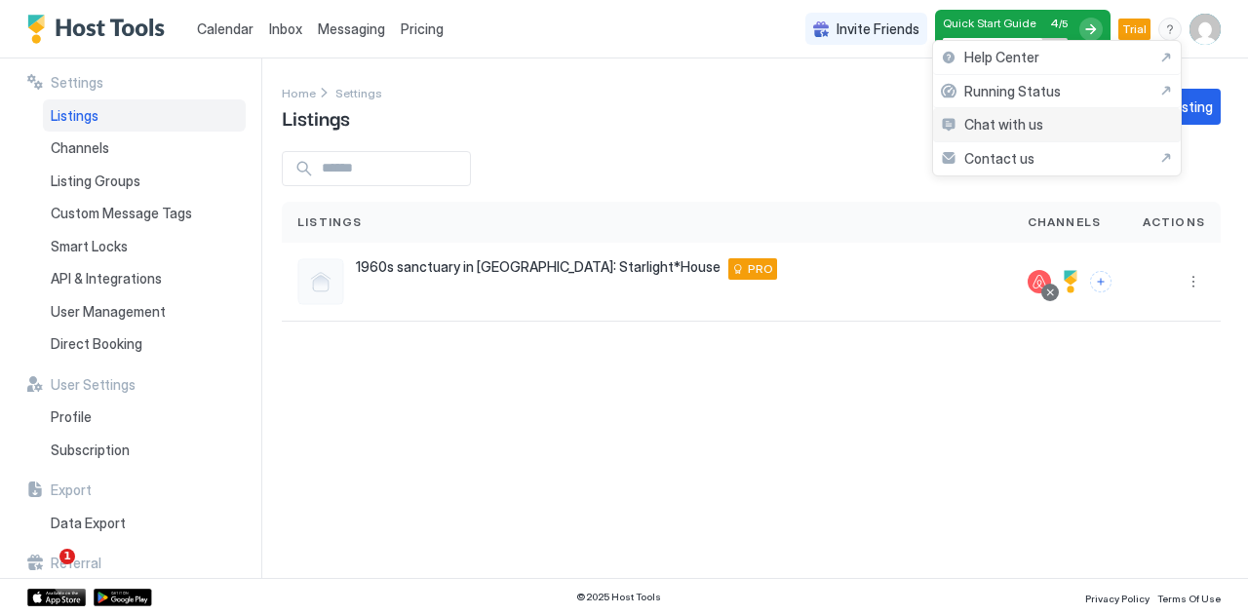
click at [1035, 116] on span "Chat with us" at bounding box center [1003, 125] width 79 height 18
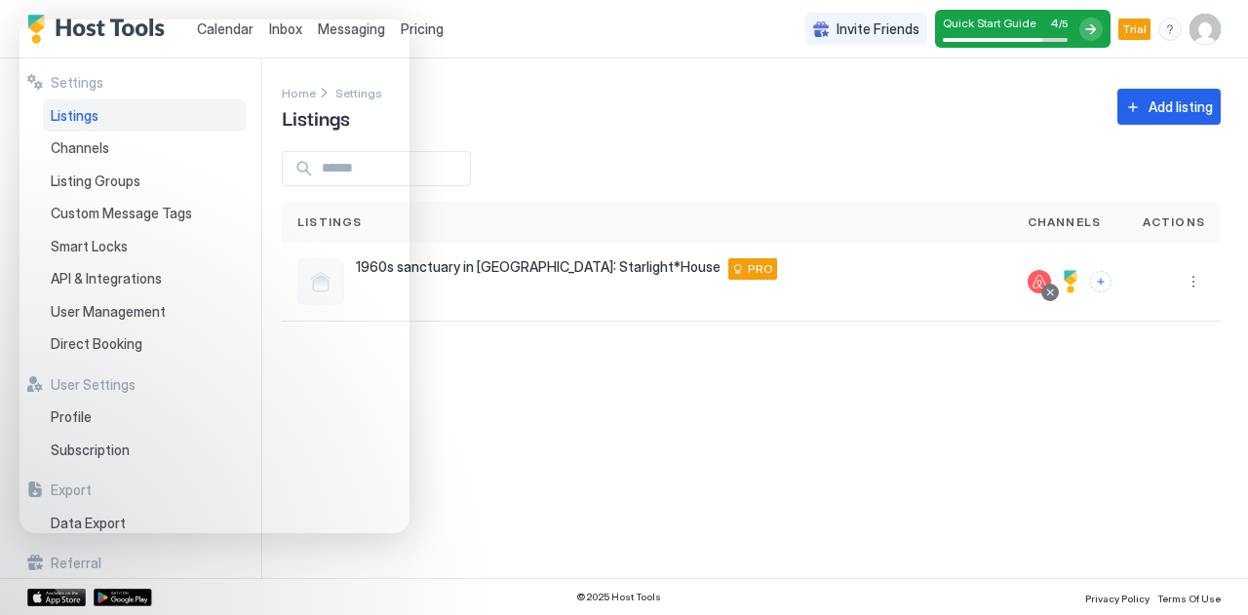
click at [1203, 27] on img "User profile" at bounding box center [1204, 29] width 31 height 31
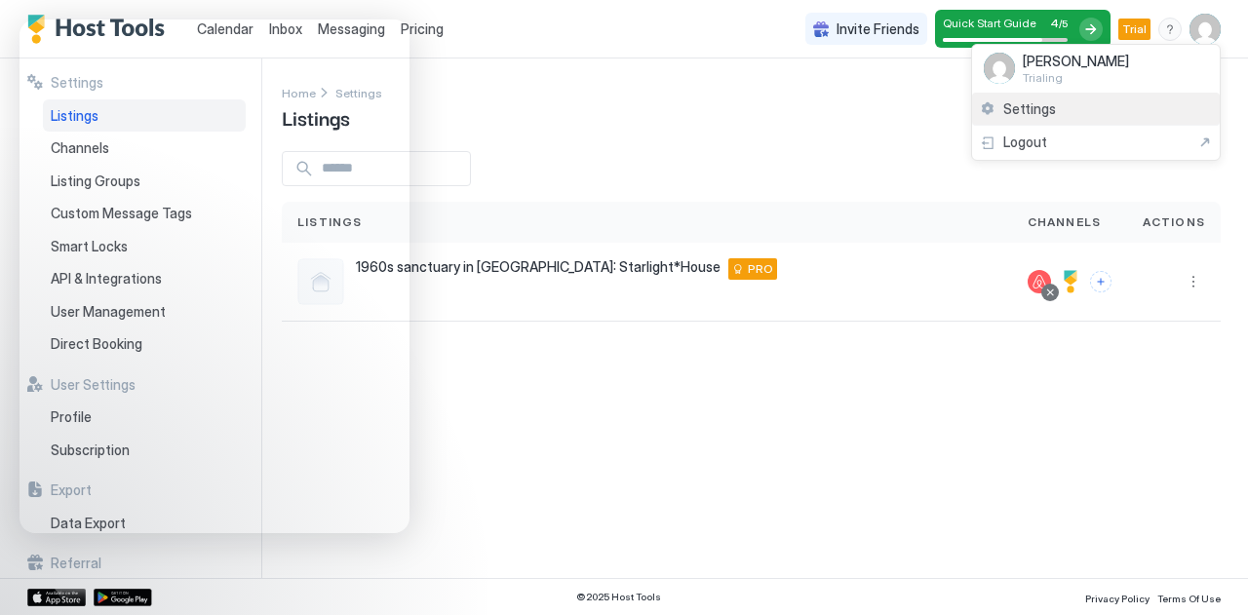
click at [1041, 110] on span "Settings" at bounding box center [1029, 109] width 53 height 18
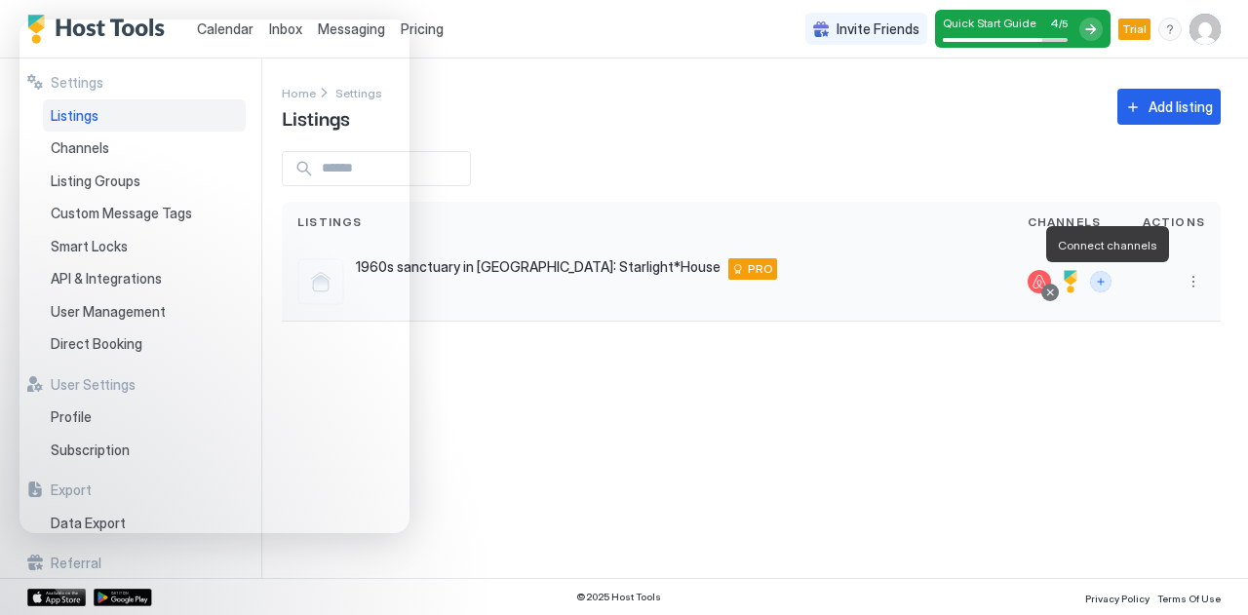
click at [1106, 280] on button "Connect channels" at bounding box center [1100, 281] width 21 height 21
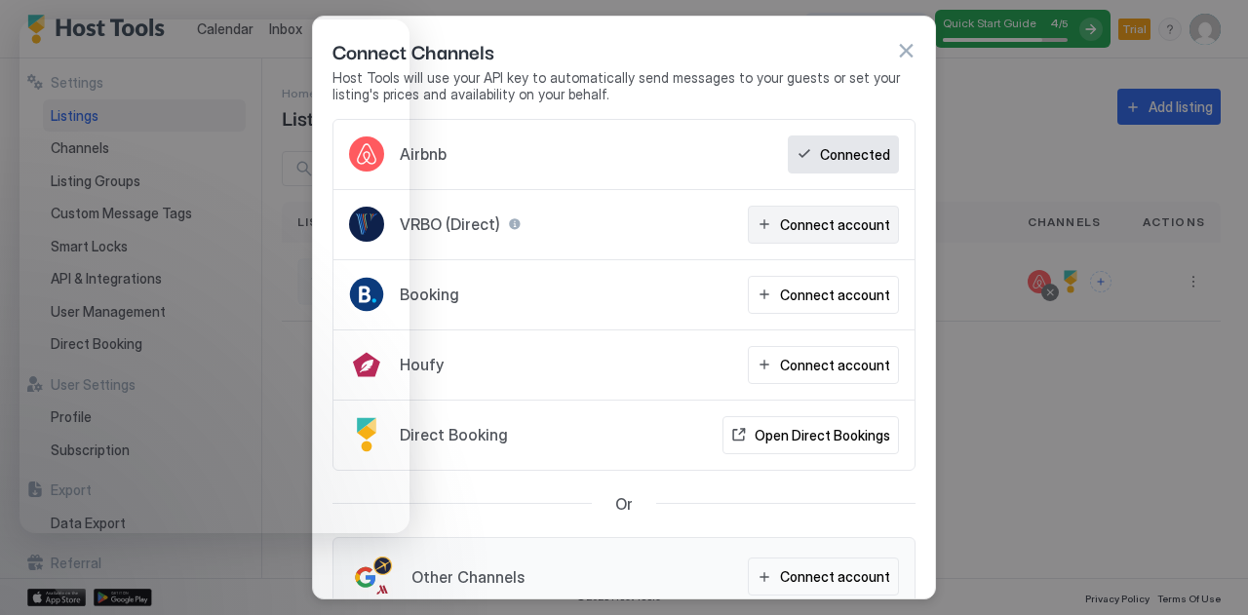
click at [840, 214] on div "Connect account" at bounding box center [835, 224] width 110 height 20
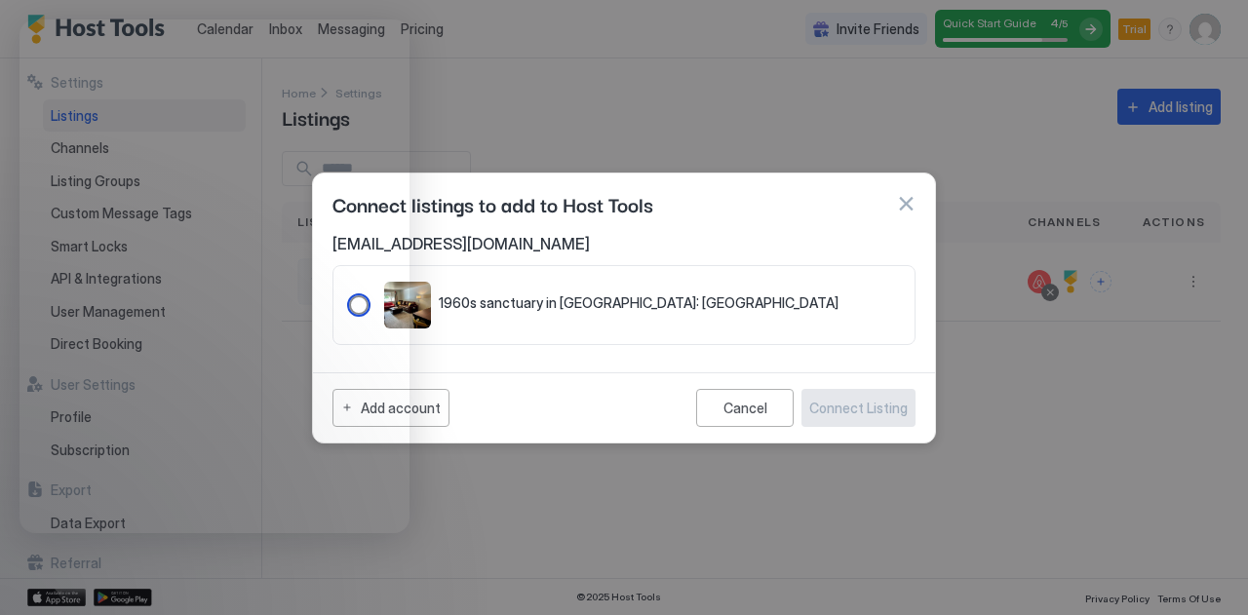
click at [639, 311] on span "1960s sanctuary in Old Town FoCo: Starlight House" at bounding box center [639, 303] width 400 height 18
drag, startPoint x: 702, startPoint y: 191, endPoint x: 890, endPoint y: 186, distance: 188.2
click at [890, 186] on div "Connect listings to add to Host Tools" at bounding box center [624, 203] width 622 height 60
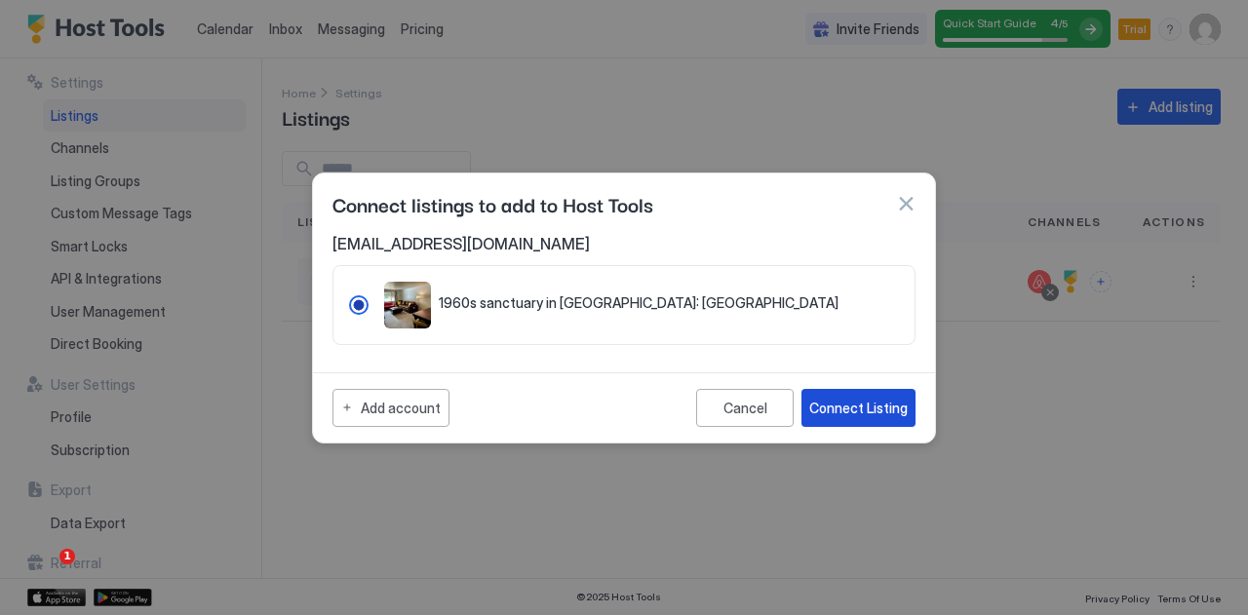
click at [871, 405] on div "Connect Listing" at bounding box center [858, 408] width 98 height 20
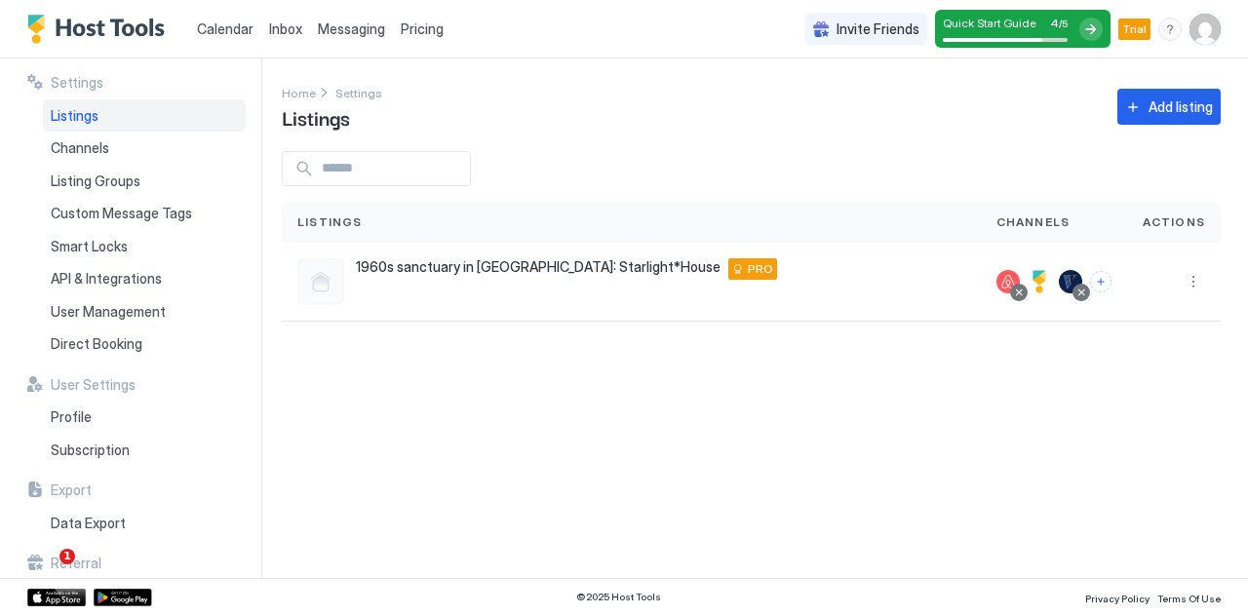
click at [201, 22] on span "Calendar" at bounding box center [225, 28] width 57 height 17
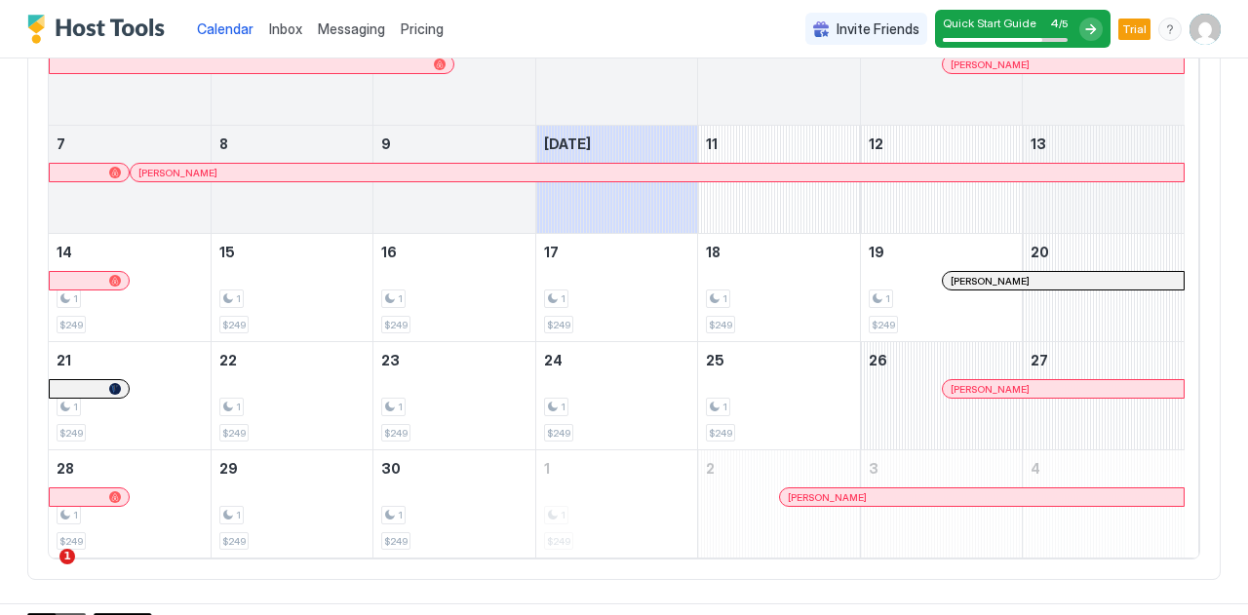
scroll to position [290, 0]
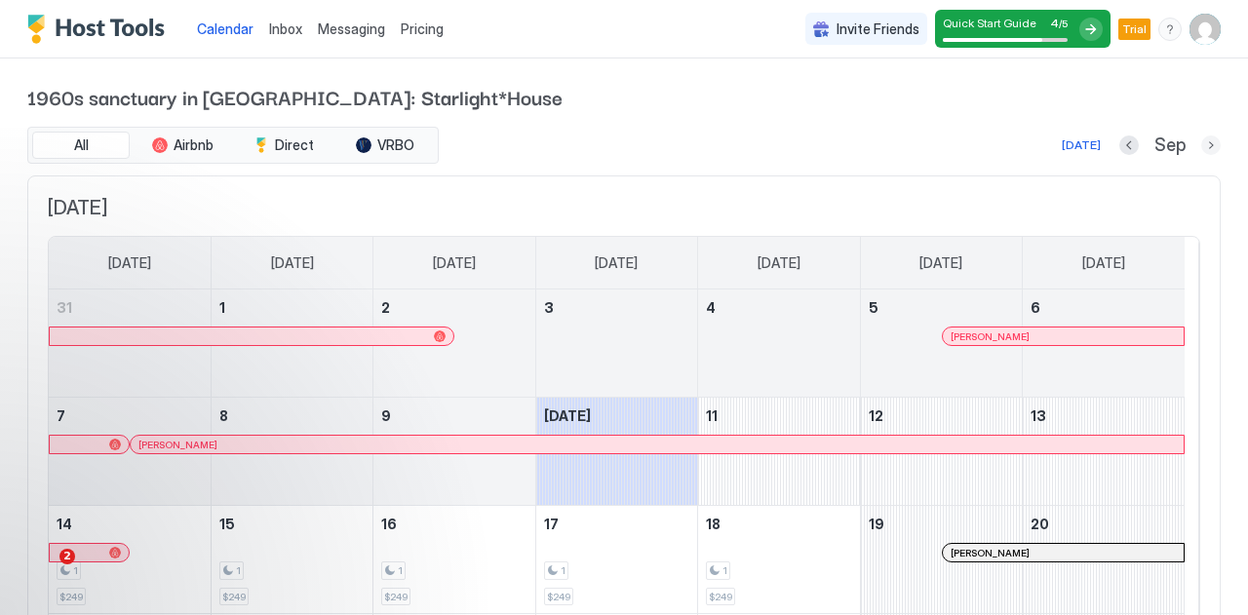
click at [1201, 150] on button "Next month" at bounding box center [1210, 144] width 19 height 19
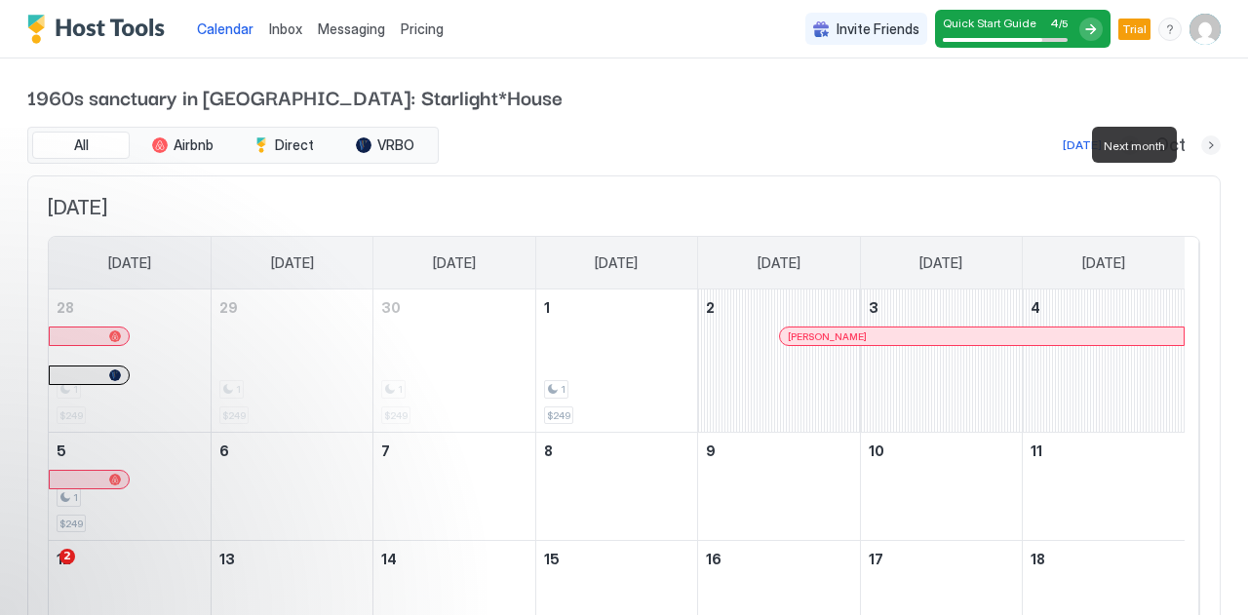
click at [1201, 150] on button "Next month" at bounding box center [1210, 144] width 19 height 19
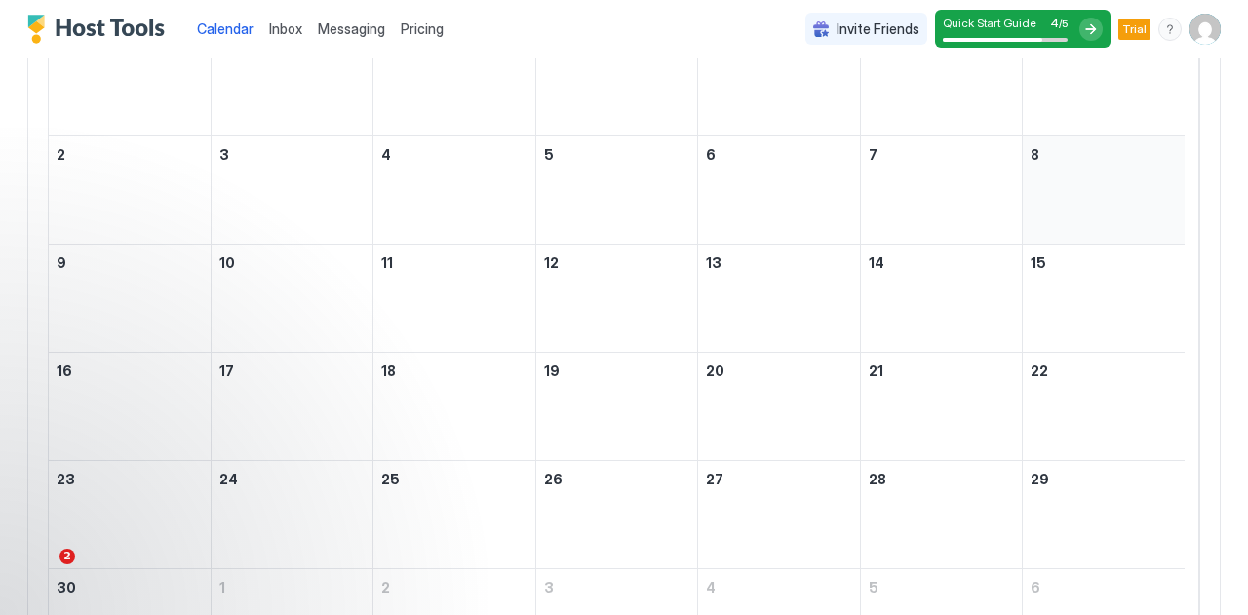
scroll to position [292, 0]
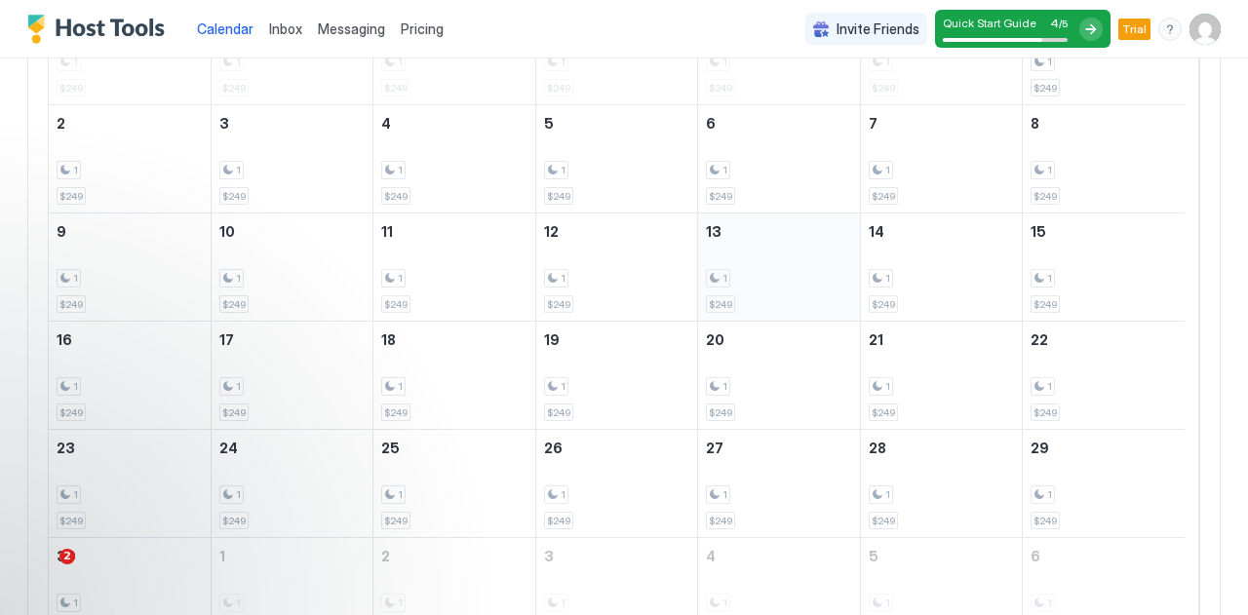
click at [838, 270] on div "1" at bounding box center [778, 278] width 145 height 19
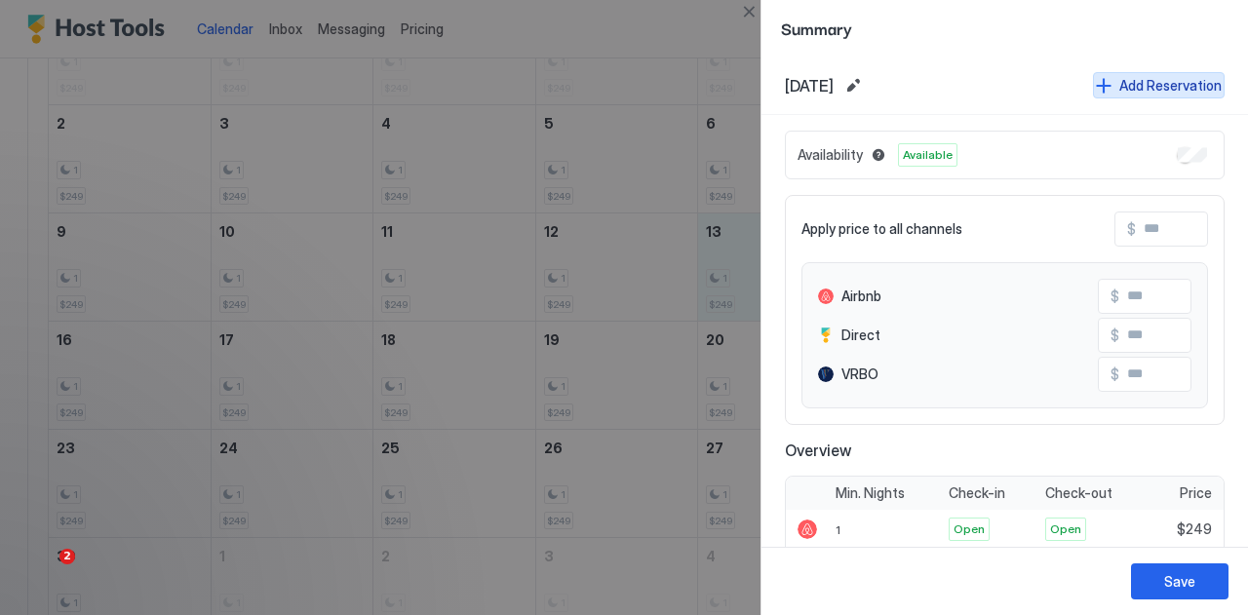
click at [1146, 77] on div "Add Reservation" at bounding box center [1170, 85] width 102 height 20
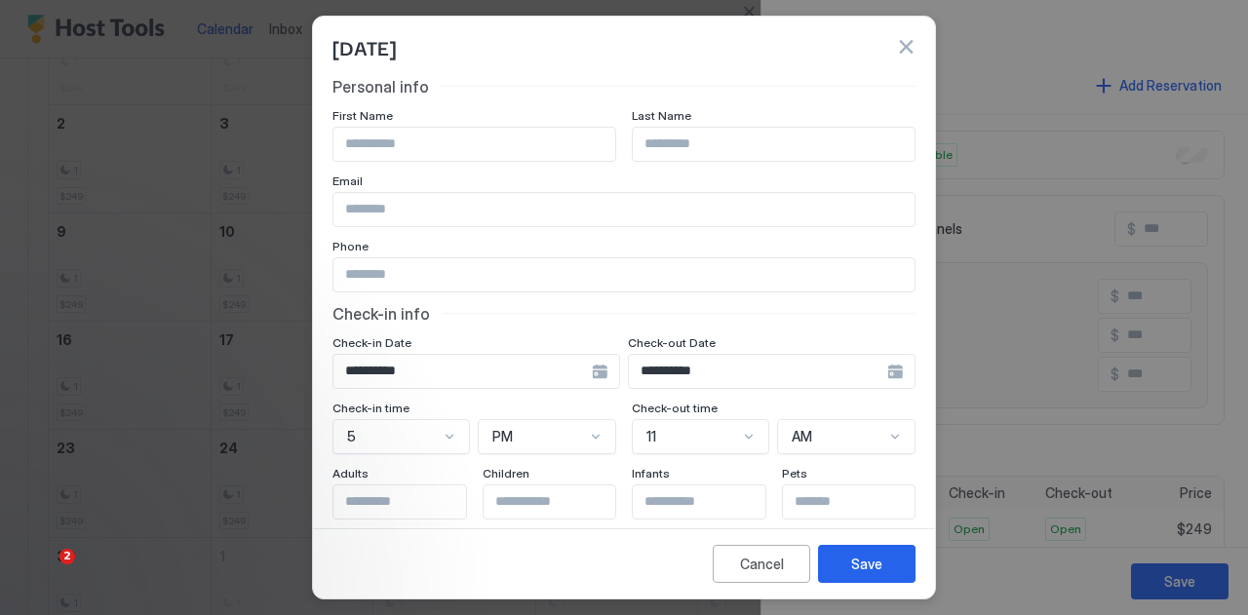
click at [457, 154] on input "Input Field" at bounding box center [474, 144] width 282 height 33
type input "****"
type input "******"
click at [882, 375] on div "**********" at bounding box center [772, 371] width 288 height 35
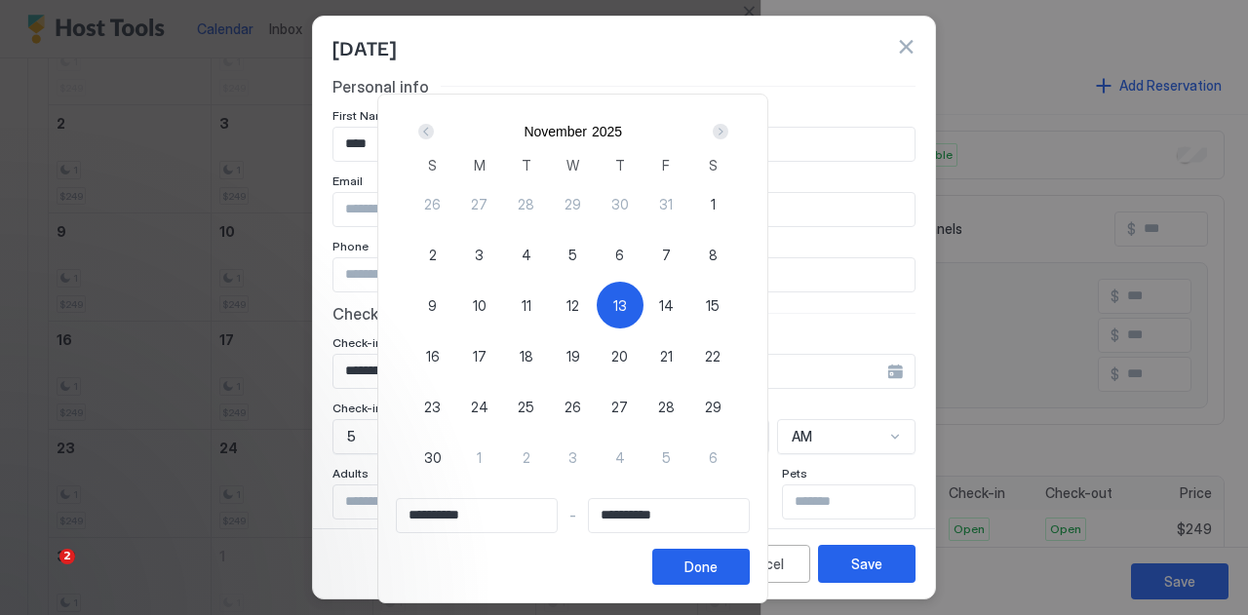
click at [486, 366] on span "17" at bounding box center [480, 356] width 14 height 20
type input "**********"
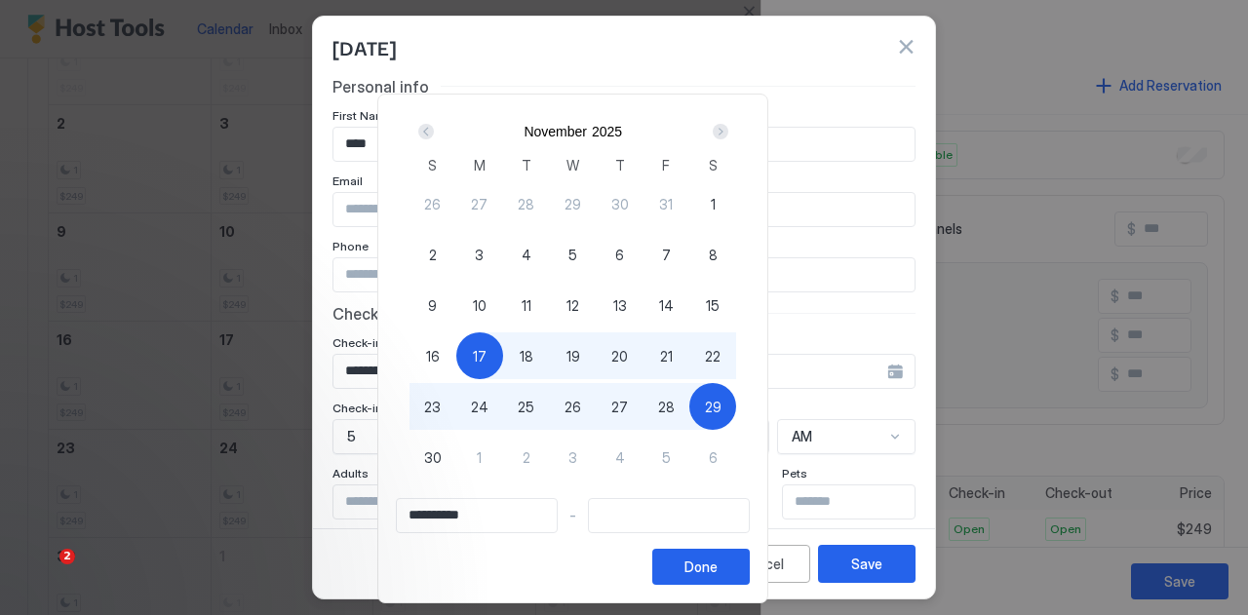
type input "**********"
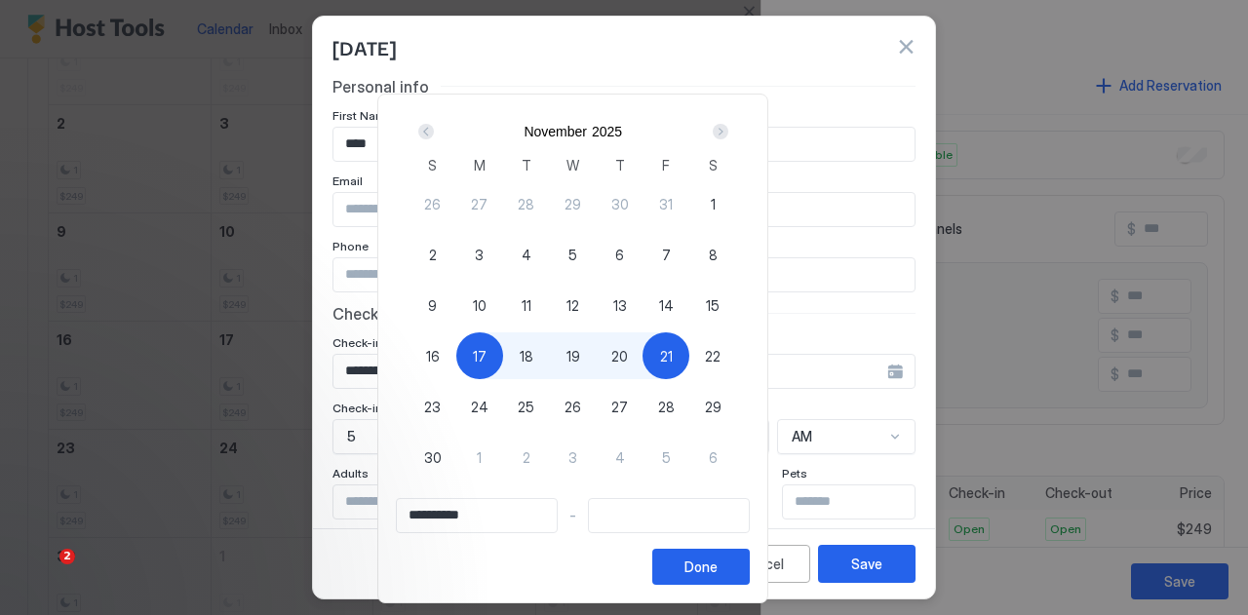
click at [627, 295] on span "13" at bounding box center [620, 305] width 14 height 20
type input "**********"
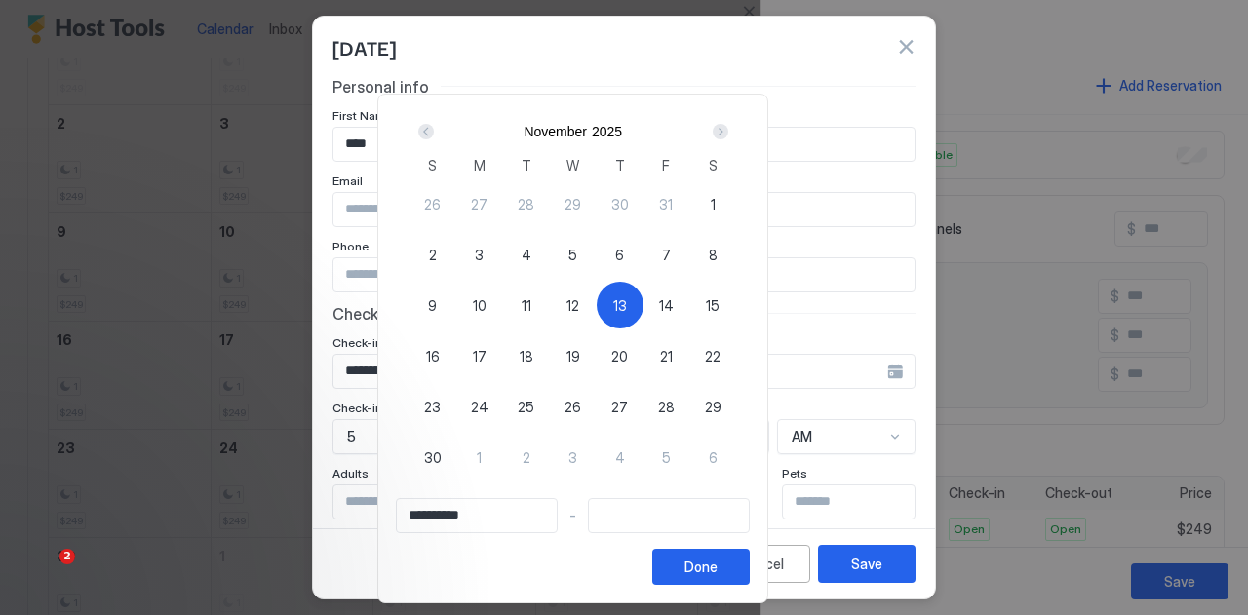
type input "**********"
click at [486, 356] on span "17" at bounding box center [480, 356] width 14 height 20
type input "**********"
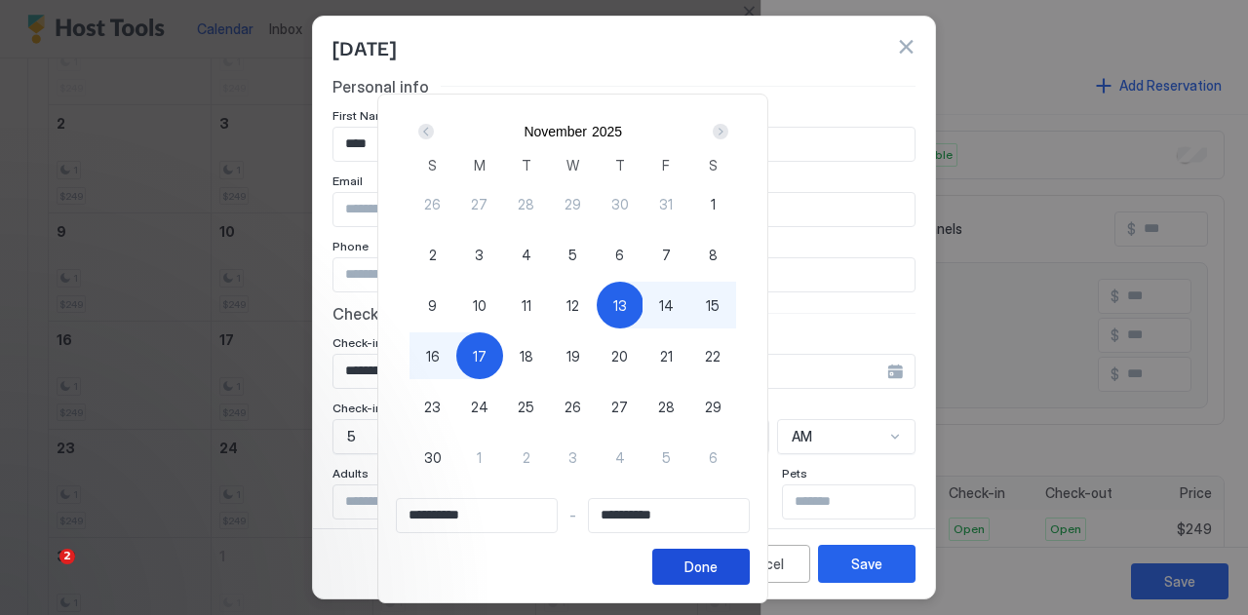
click at [717, 574] on div "Done" at bounding box center [700, 567] width 33 height 20
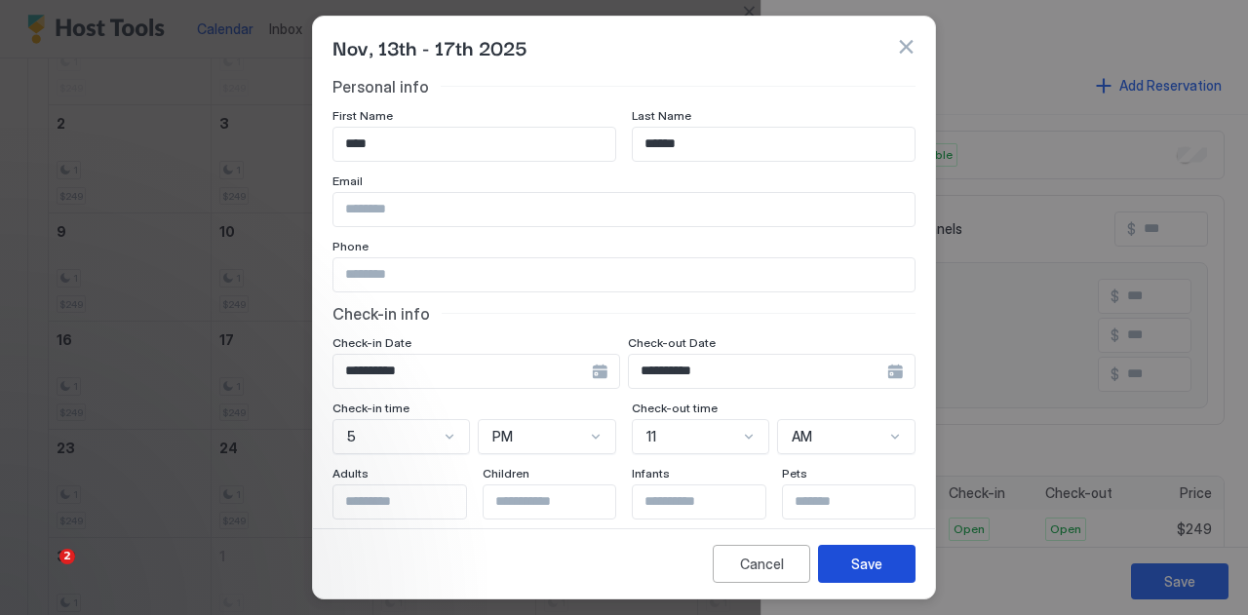
click at [847, 576] on button "Save" at bounding box center [866, 564] width 97 height 38
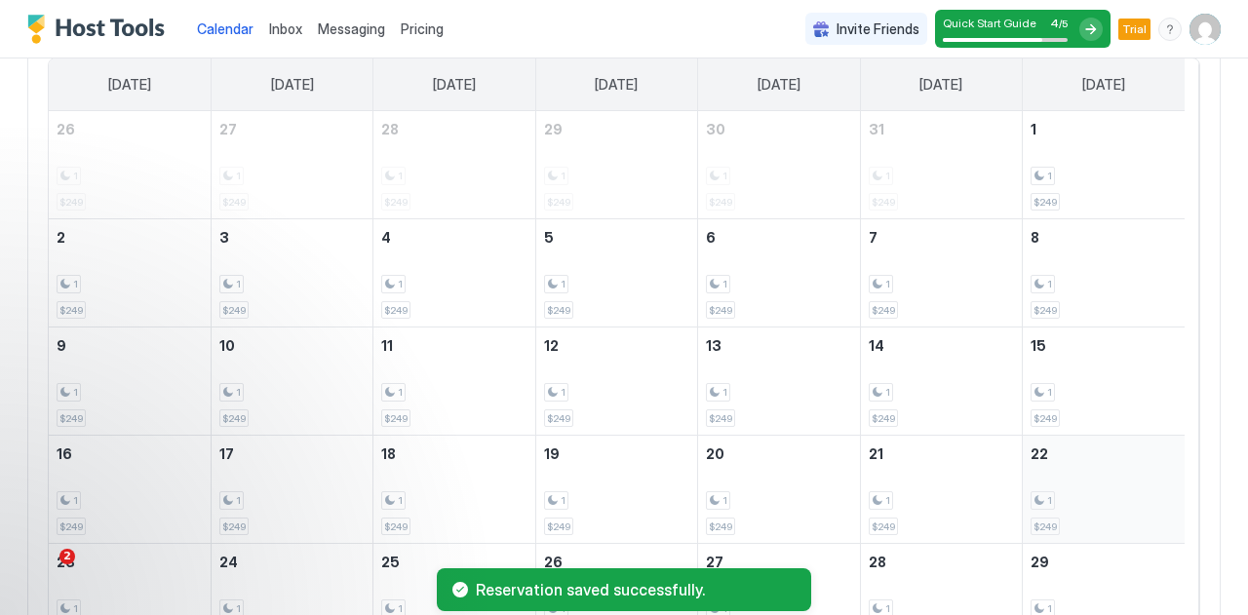
scroll to position [195, 0]
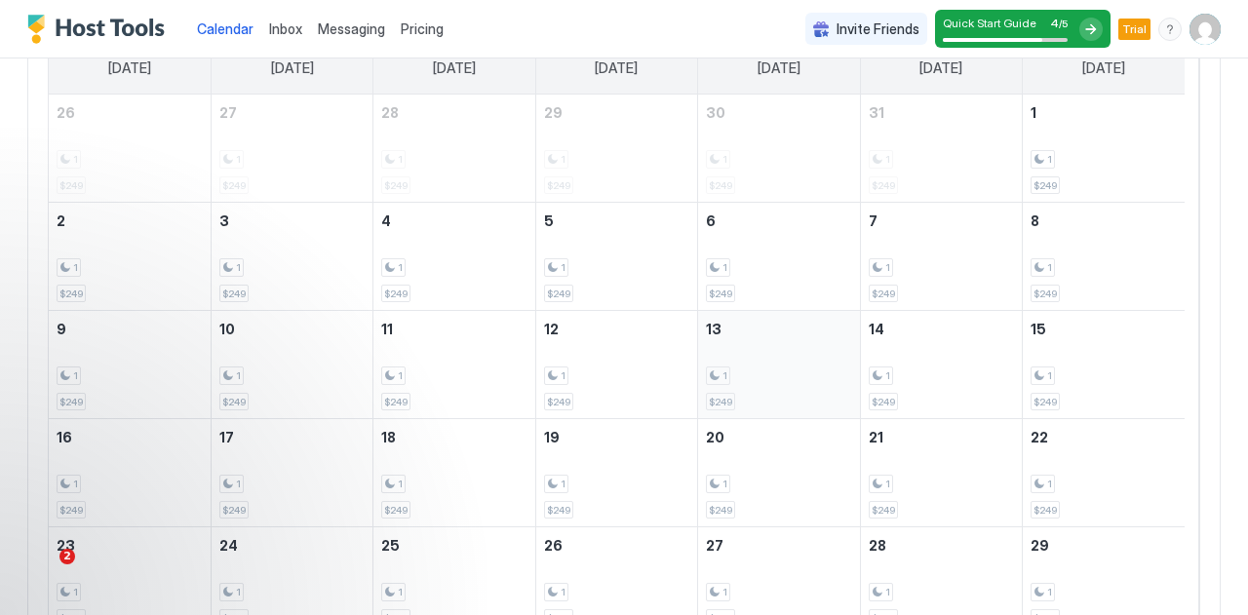
click at [823, 338] on div "1 $249" at bounding box center [778, 365] width 145 height 92
click at [823, 338] on div at bounding box center [624, 307] width 1248 height 615
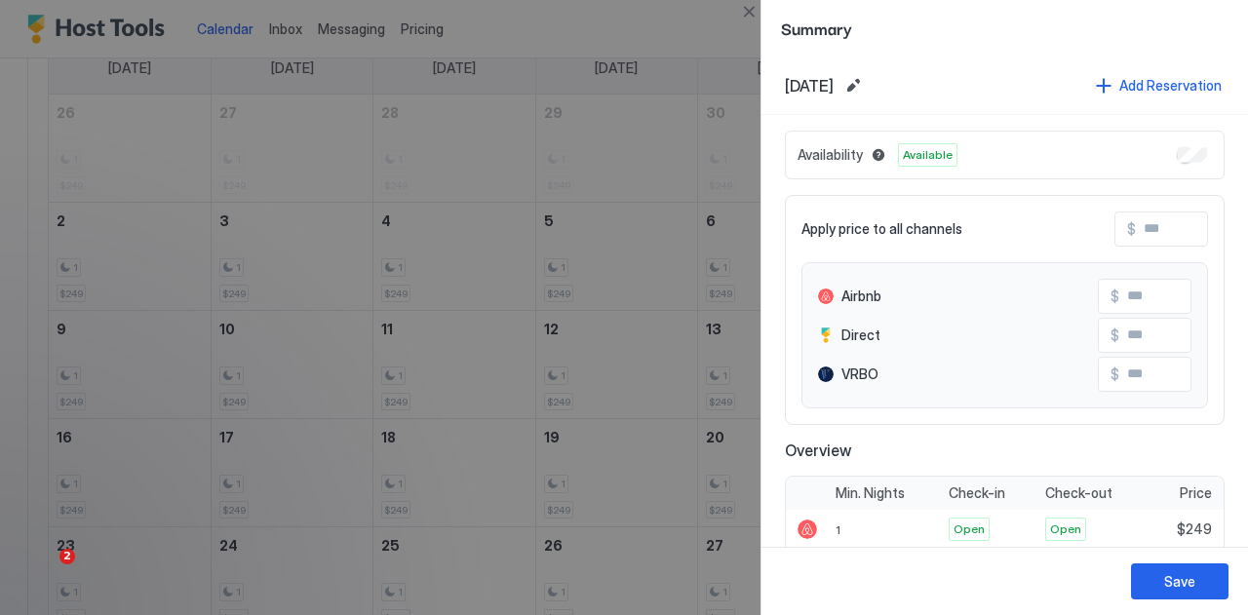
click at [934, 160] on span "Available" at bounding box center [928, 155] width 50 height 18
click at [1174, 590] on div "Save" at bounding box center [1179, 581] width 31 height 20
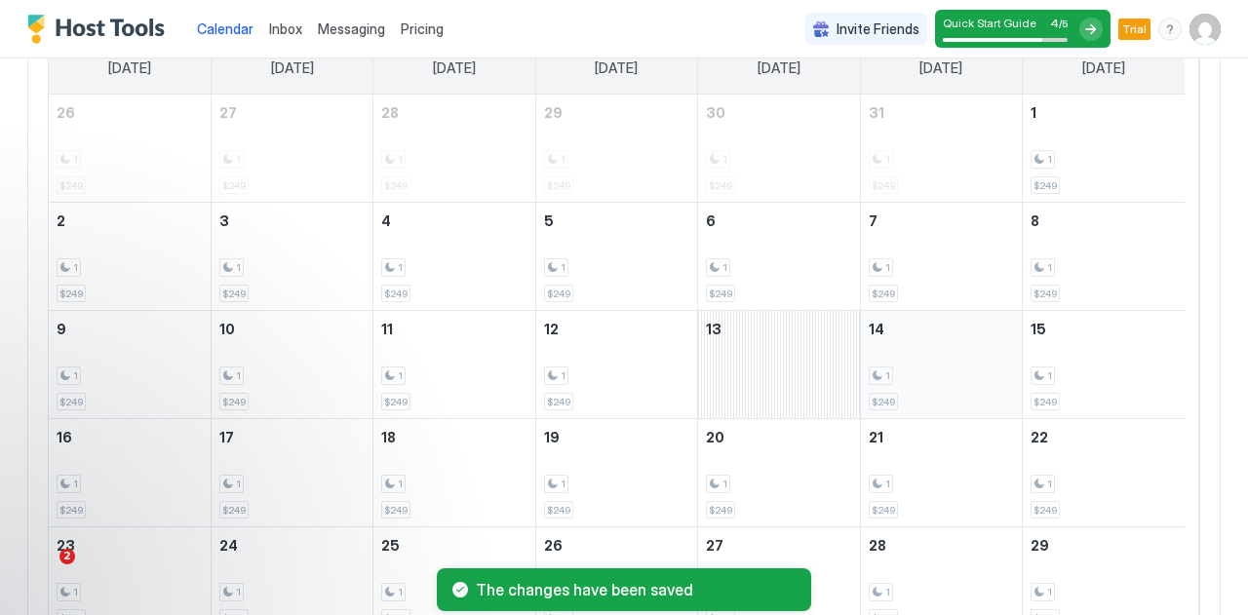
click at [896, 371] on div "1" at bounding box center [940, 375] width 145 height 19
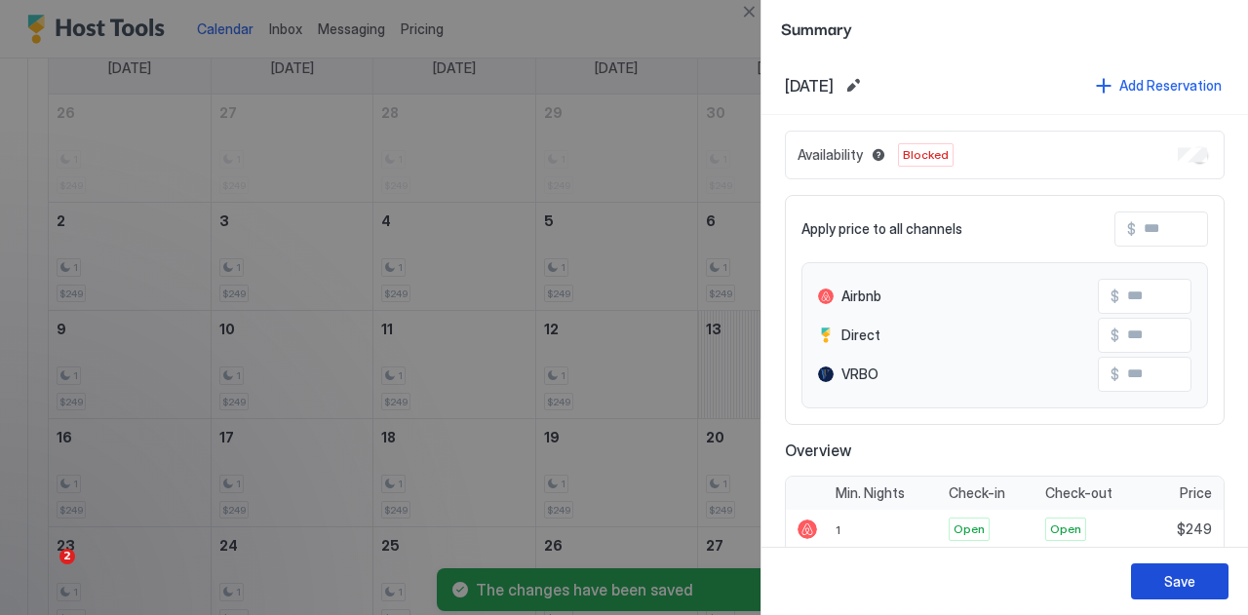
click at [1186, 585] on div "Save" at bounding box center [1179, 581] width 31 height 20
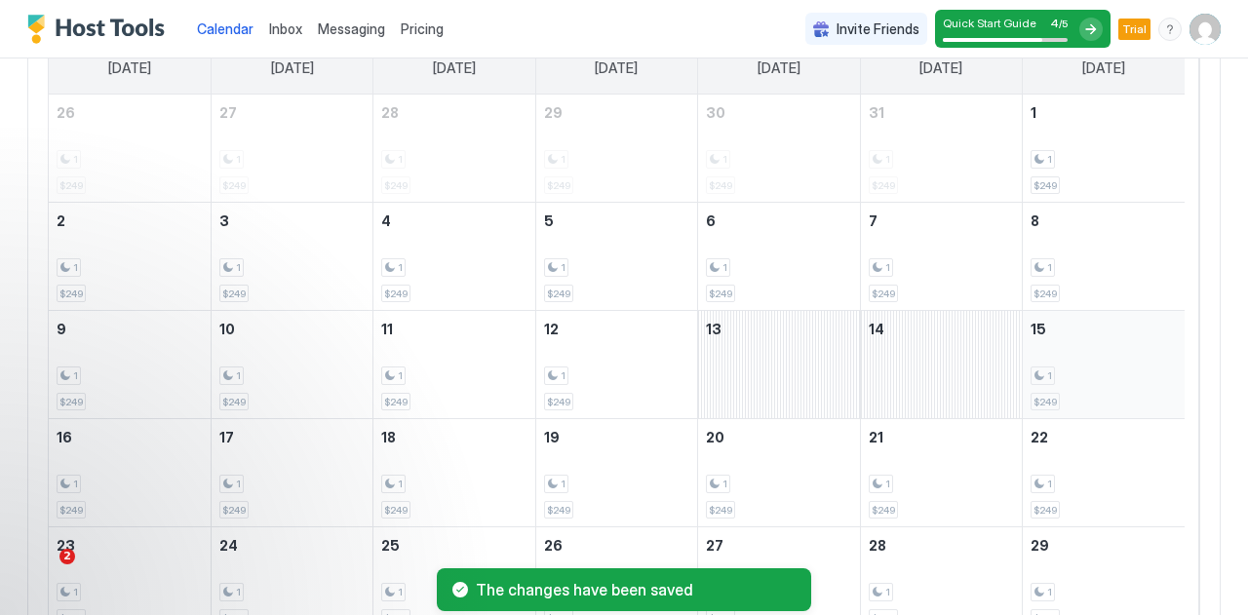
click at [1105, 373] on div "1" at bounding box center [1103, 375] width 146 height 19
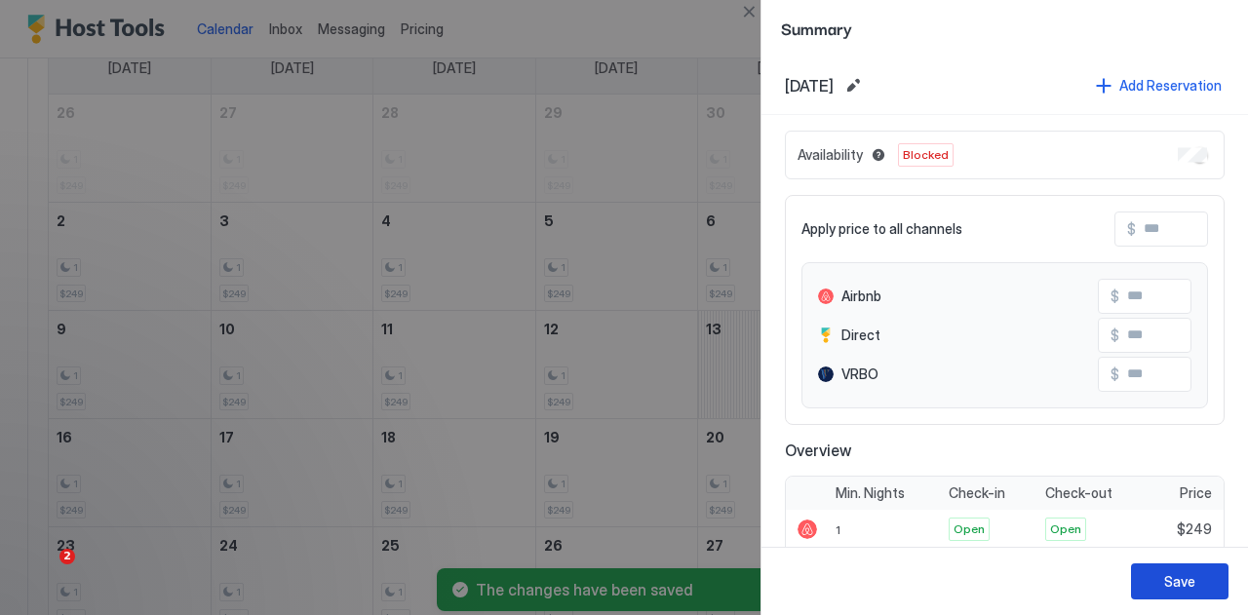
click at [1189, 588] on div "Save" at bounding box center [1179, 581] width 31 height 20
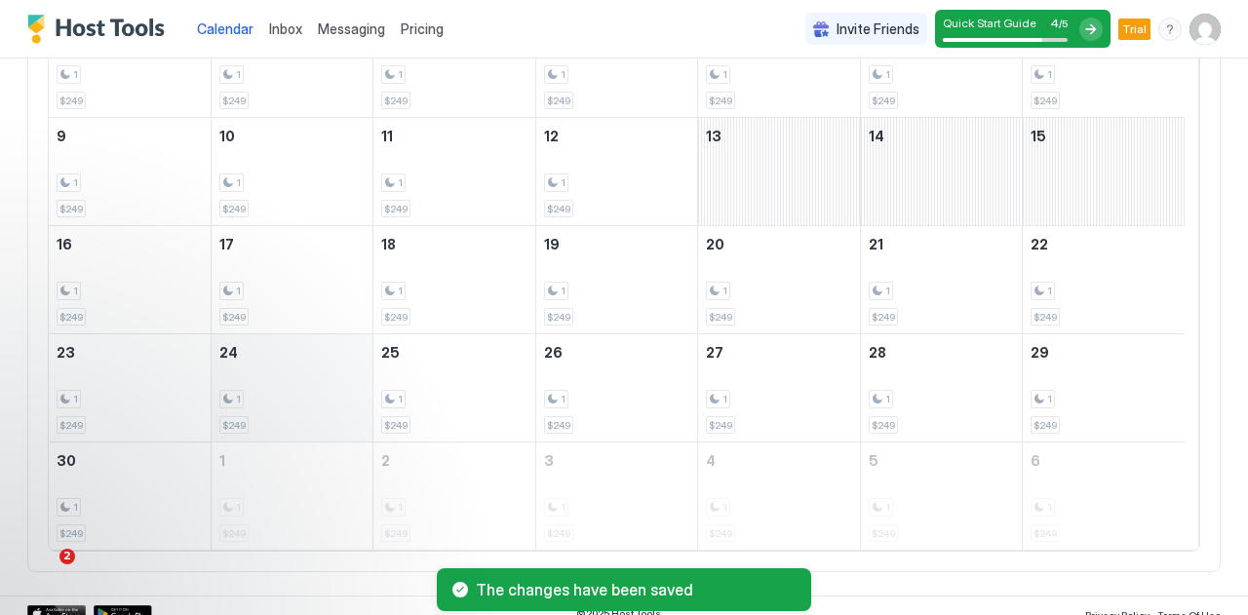
scroll to position [390, 0]
click at [136, 301] on div "1 $249" at bounding box center [130, 278] width 146 height 92
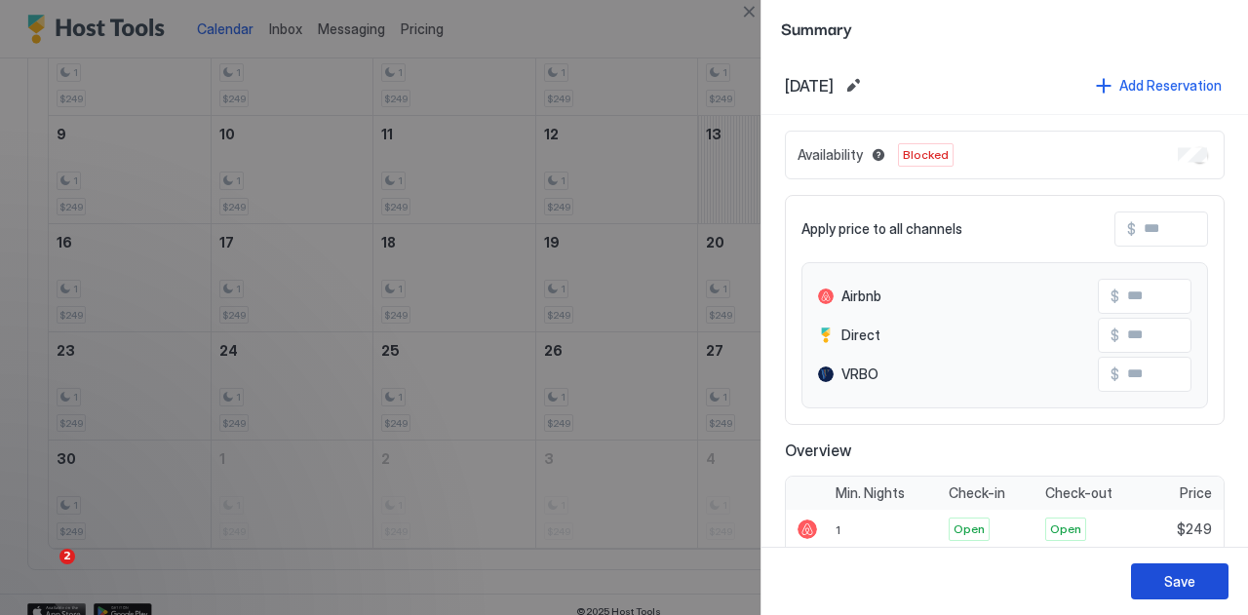
click at [1191, 577] on div "Save" at bounding box center [1179, 581] width 31 height 20
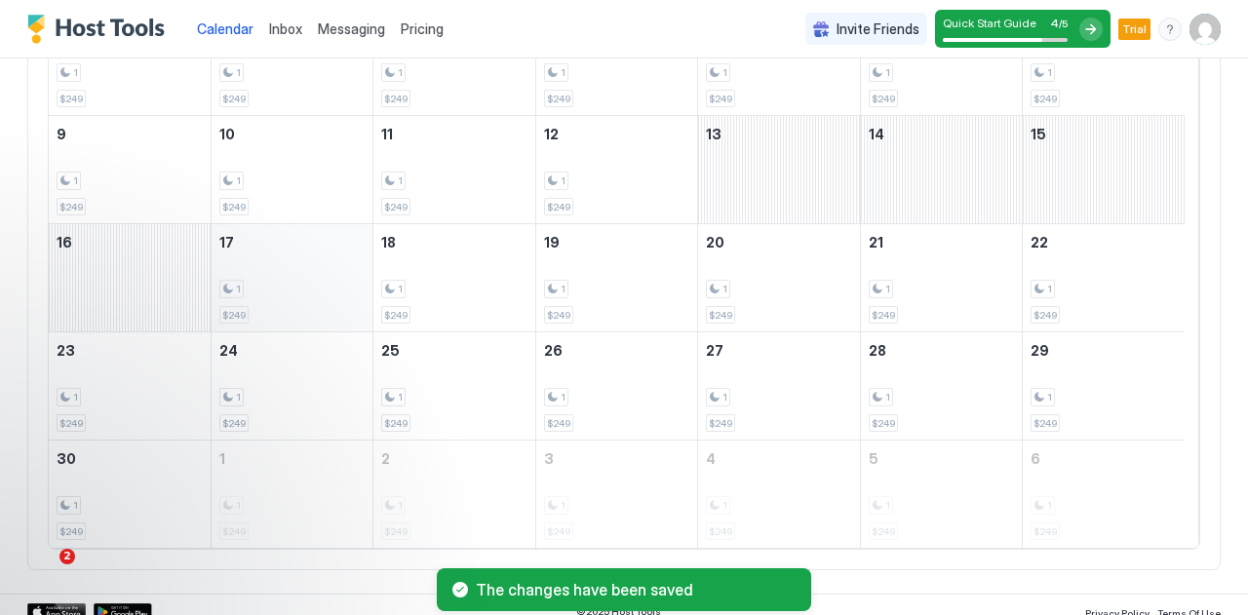
click at [280, 289] on div "1" at bounding box center [291, 289] width 145 height 19
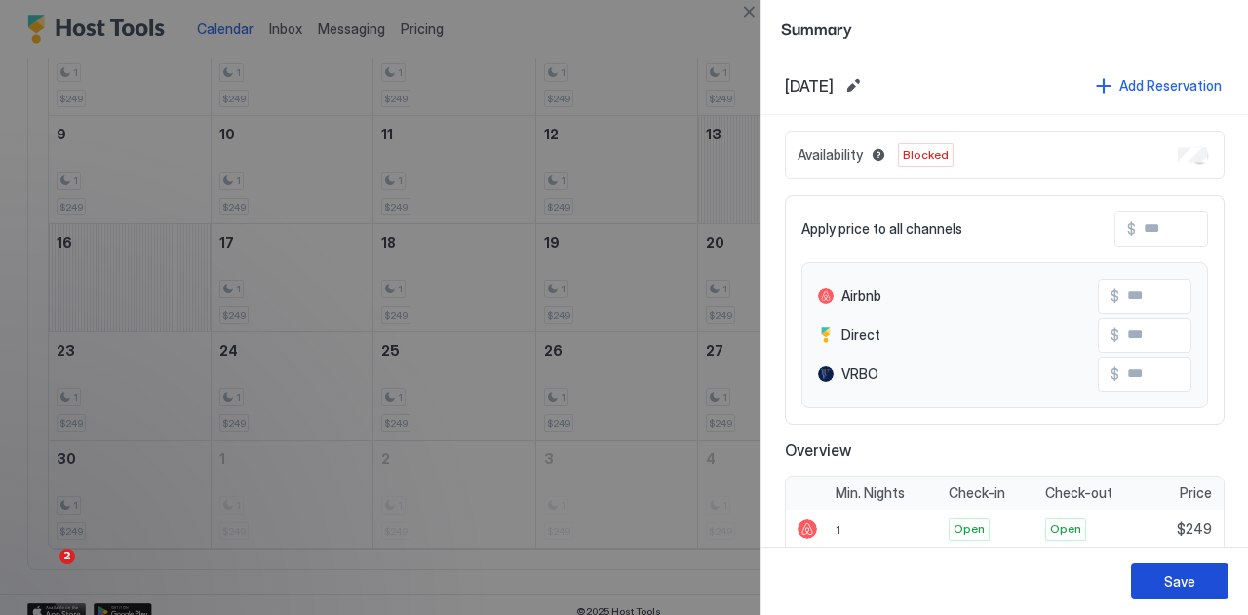
click at [1188, 580] on div "Save" at bounding box center [1179, 581] width 31 height 20
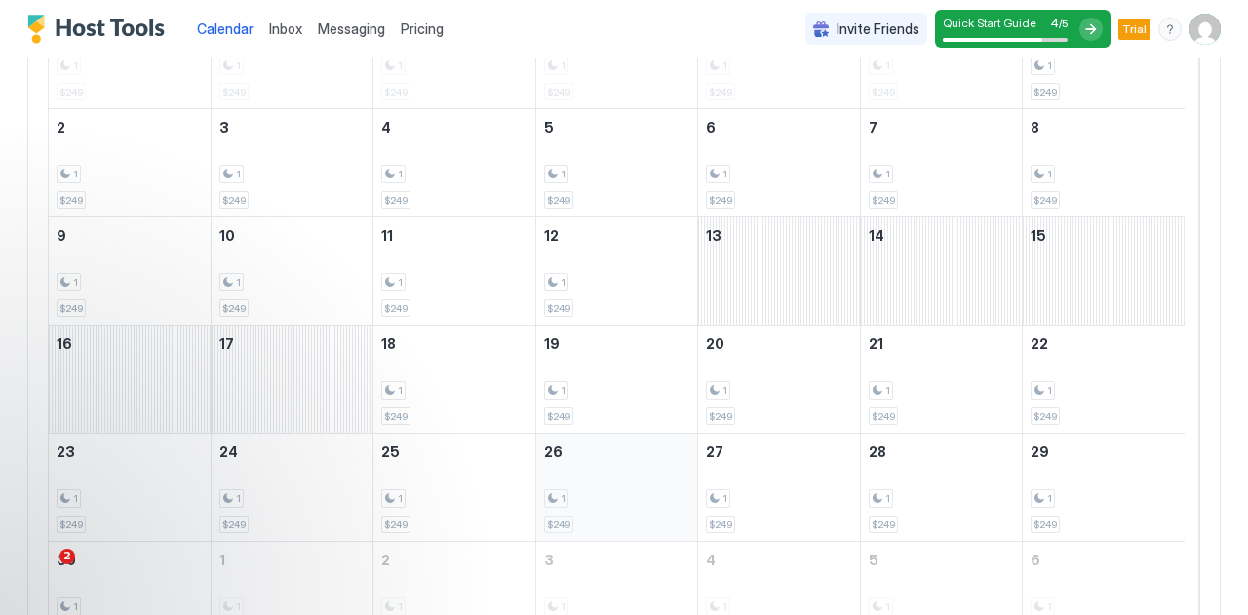
scroll to position [203, 0]
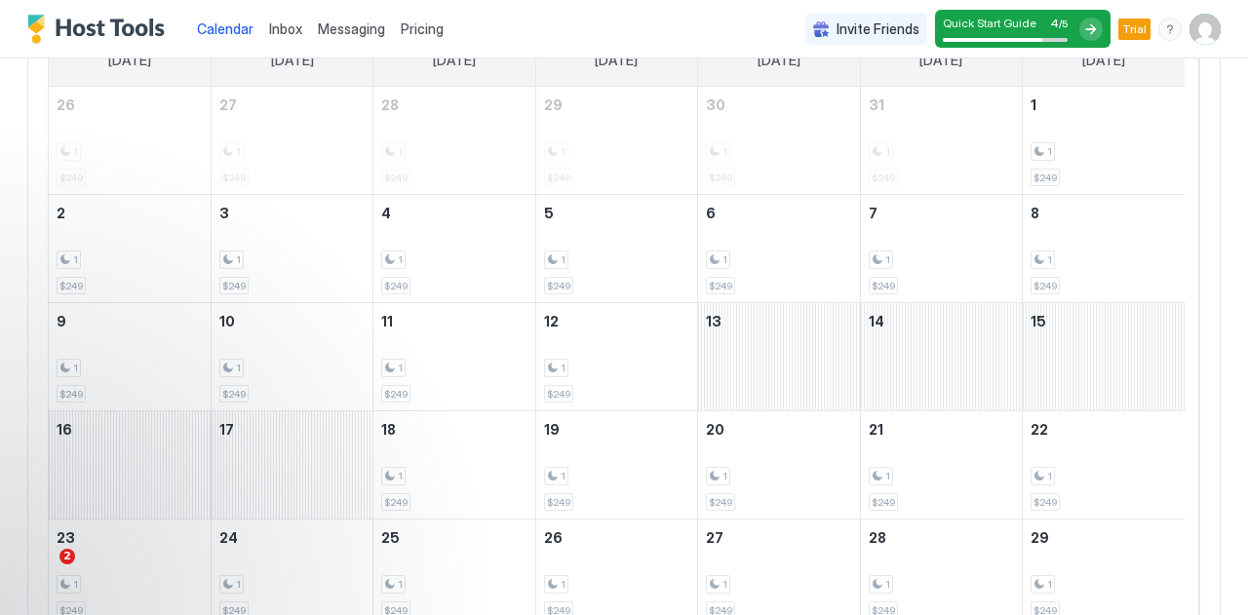
click at [423, 30] on span "Pricing" at bounding box center [422, 29] width 43 height 18
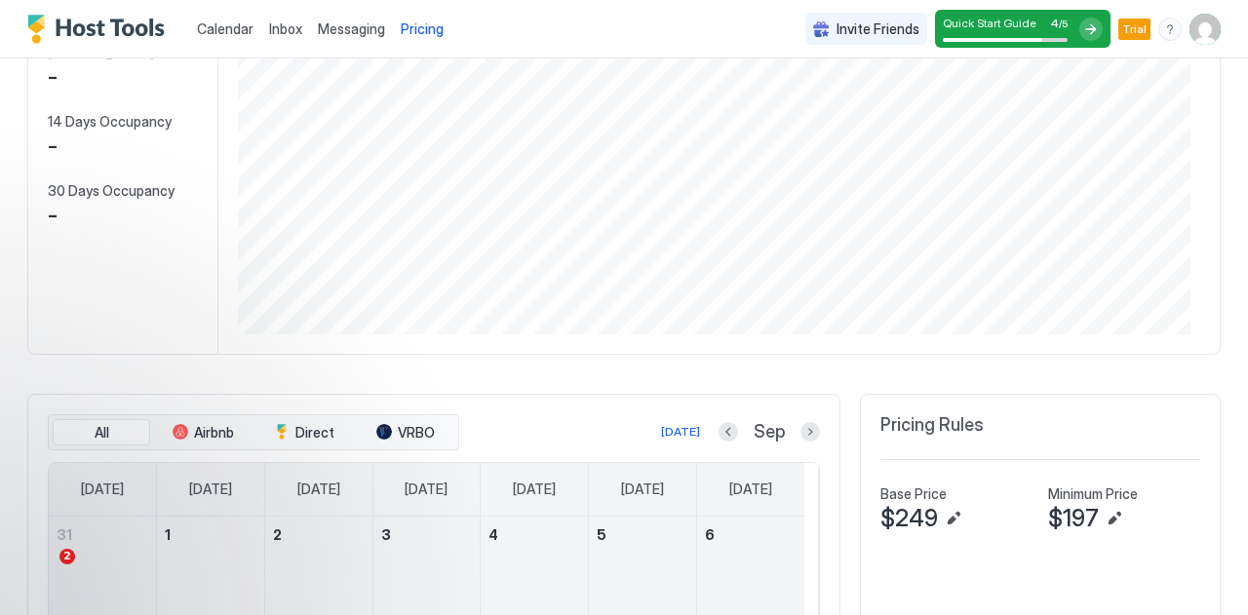
scroll to position [316, 952]
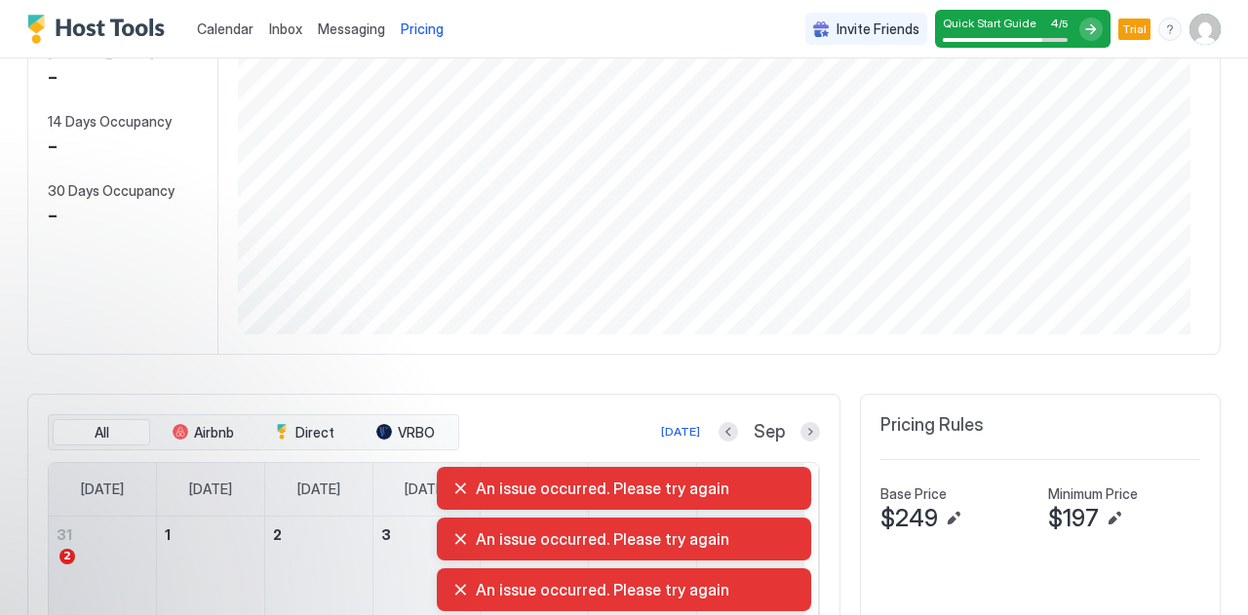
click at [423, 30] on span "Pricing" at bounding box center [422, 29] width 43 height 18
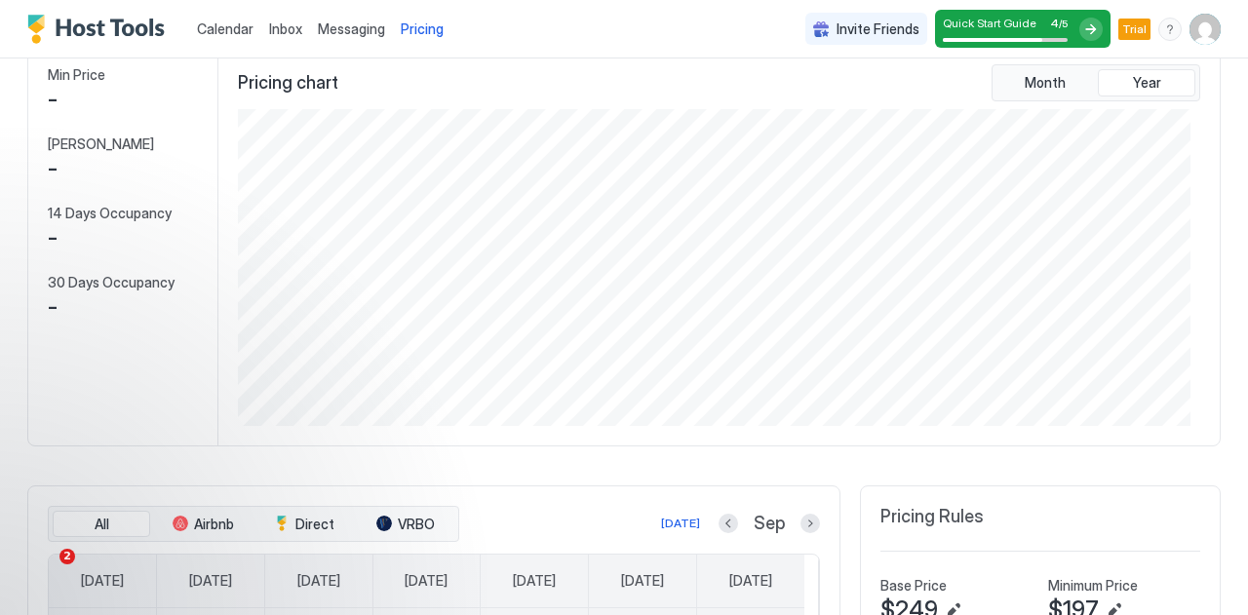
scroll to position [0, 0]
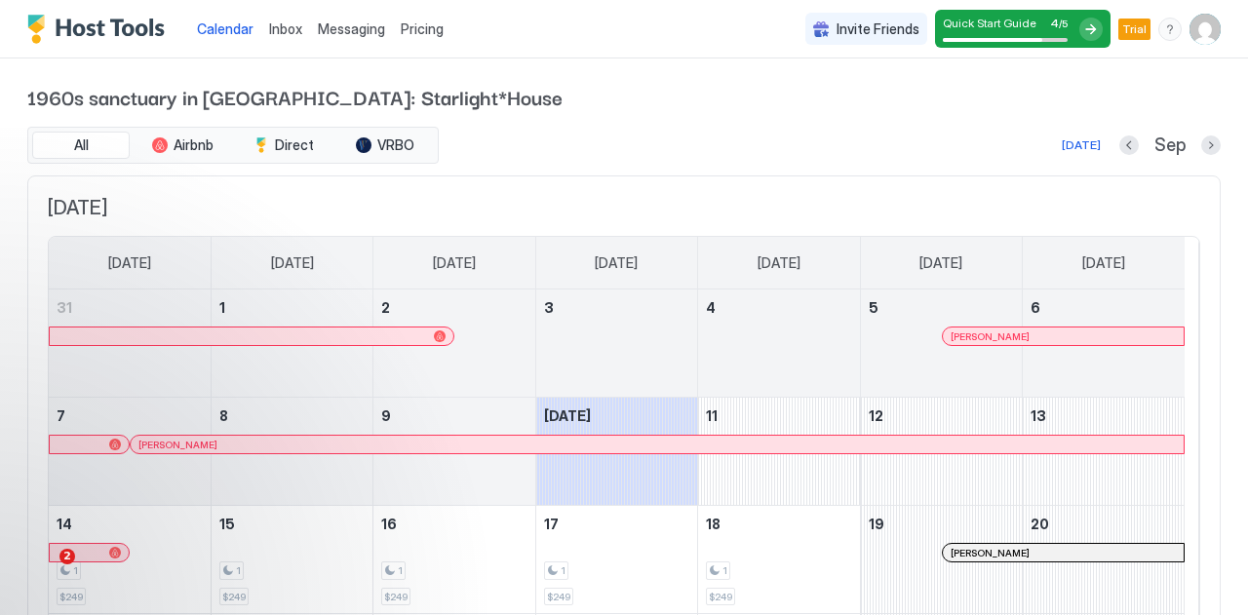
click at [433, 34] on span "Pricing" at bounding box center [422, 29] width 43 height 18
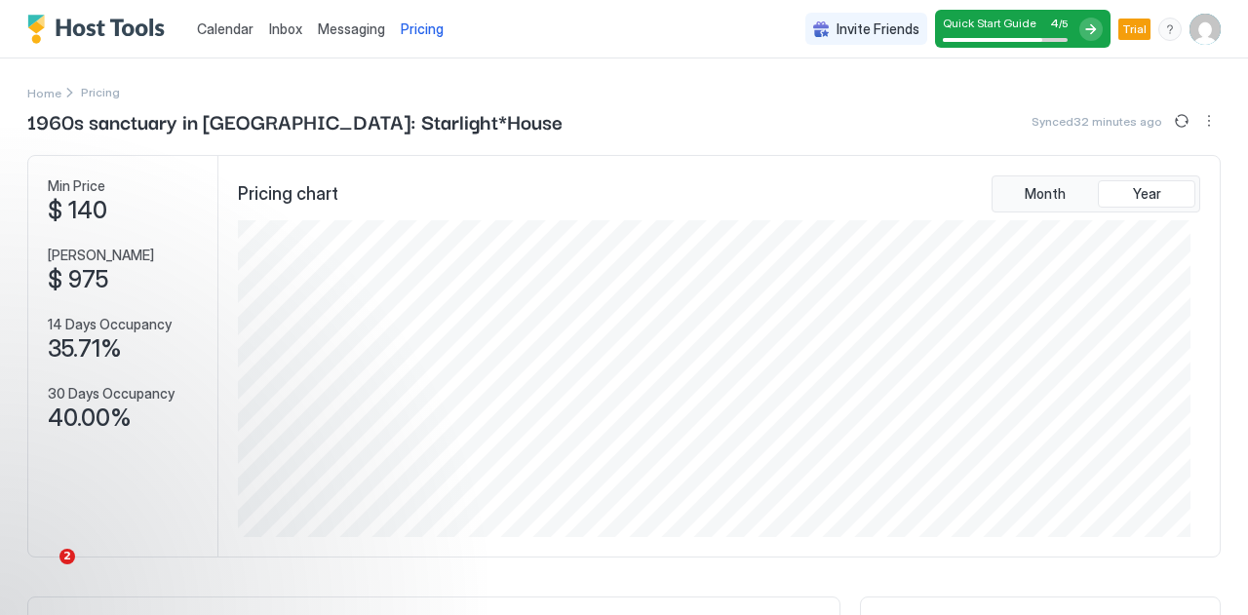
click at [207, 30] on span "Calendar" at bounding box center [225, 28] width 57 height 17
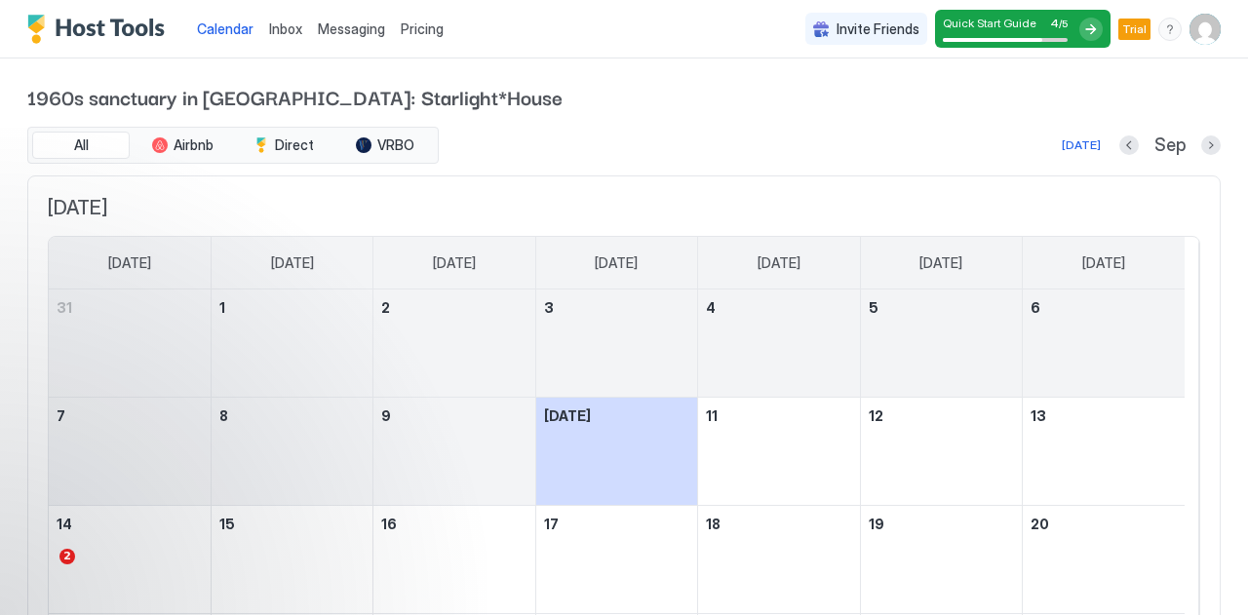
click at [138, 44] on div "Calendar Inbox Messaging Pricing" at bounding box center [239, 29] width 424 height 58
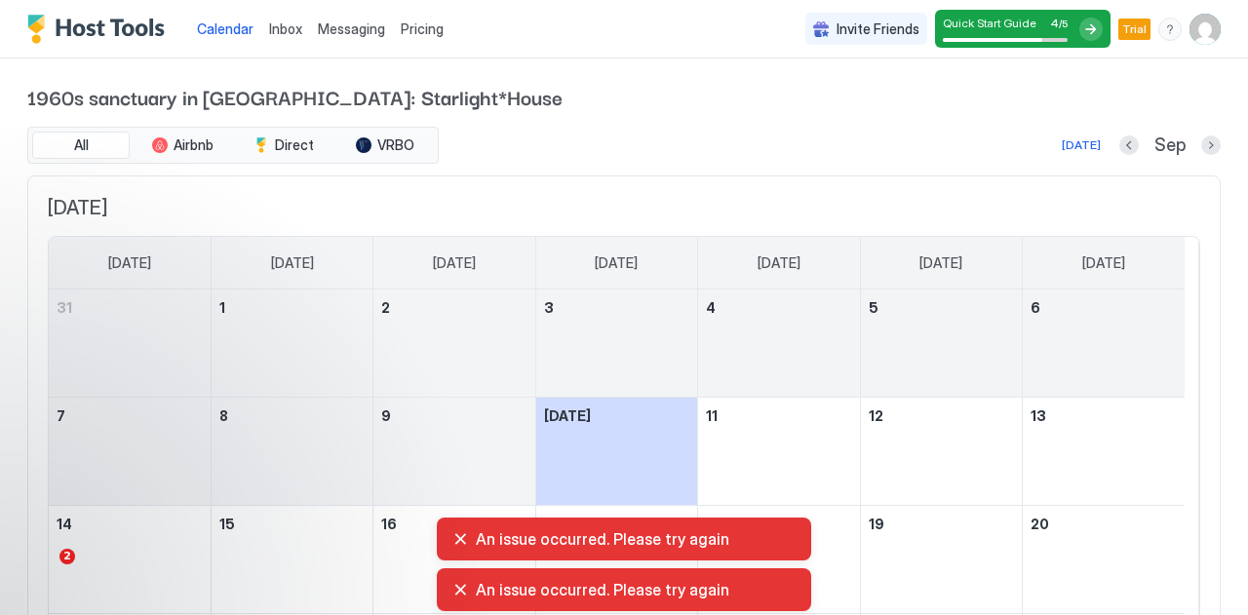
click at [131, 34] on img "Host Tools Logo" at bounding box center [100, 29] width 146 height 29
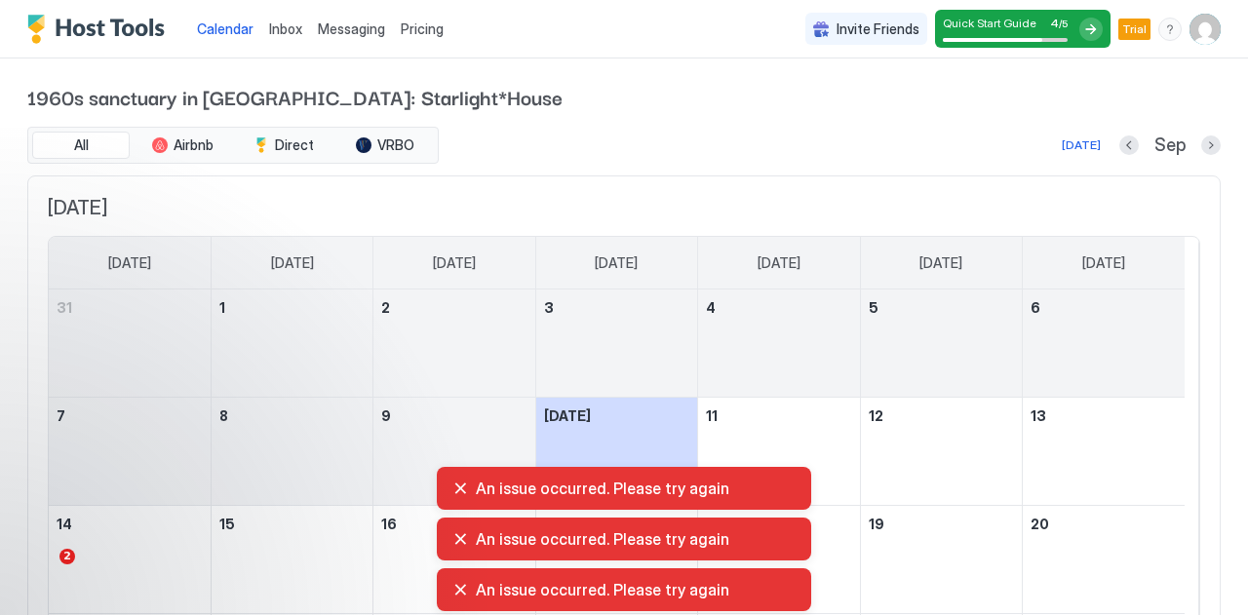
click at [1193, 28] on img "User profile" at bounding box center [1204, 29] width 31 height 31
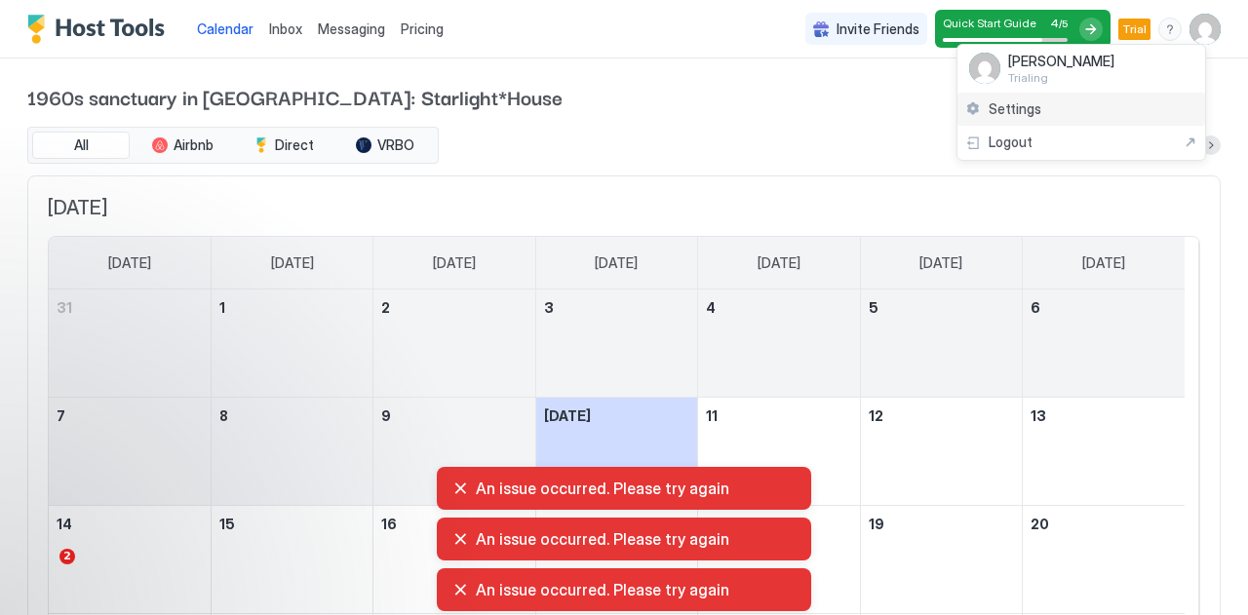
click at [1030, 113] on span "Settings" at bounding box center [1014, 109] width 53 height 18
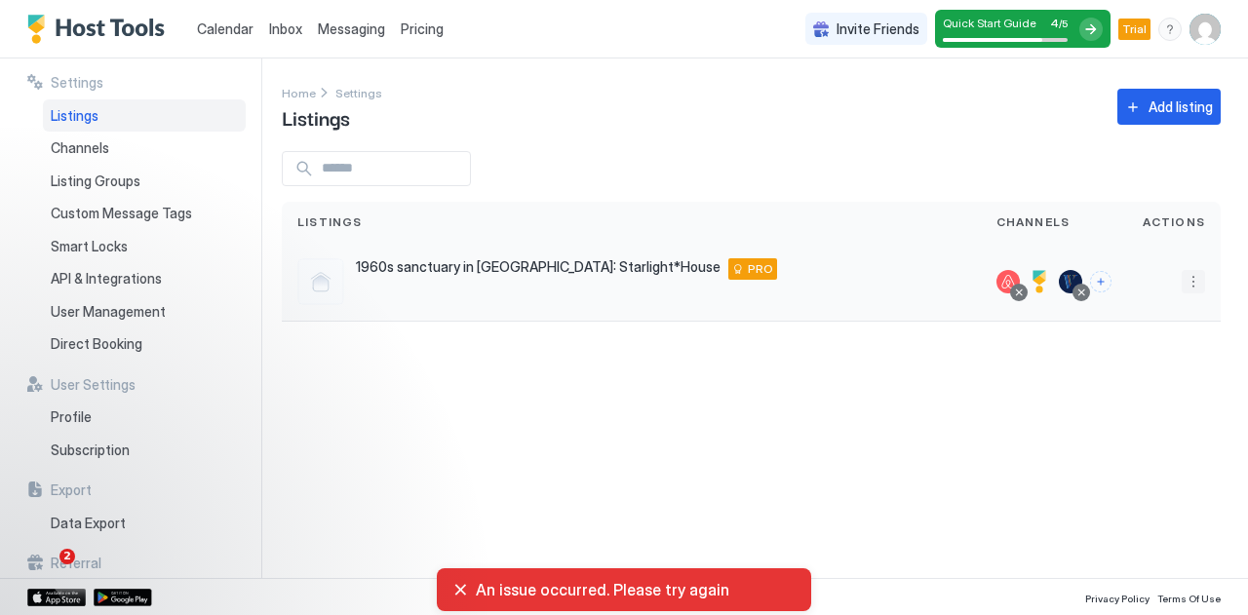
click at [1197, 282] on button "More options" at bounding box center [1192, 281] width 23 height 23
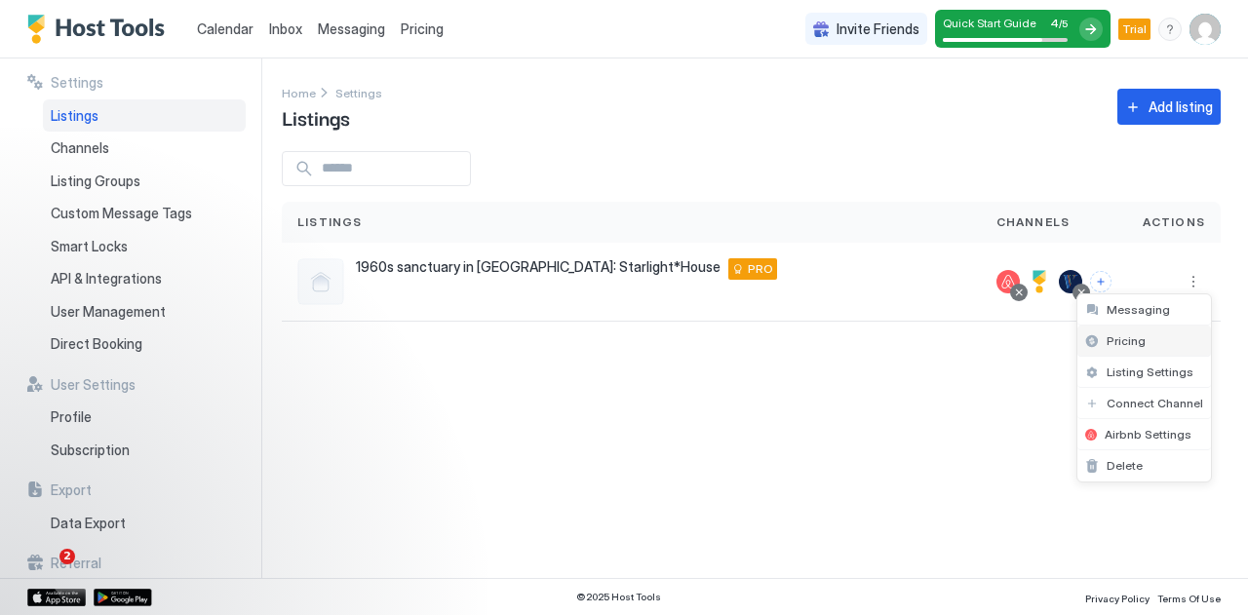
click at [1122, 349] on div "Pricing" at bounding box center [1144, 341] width 134 height 31
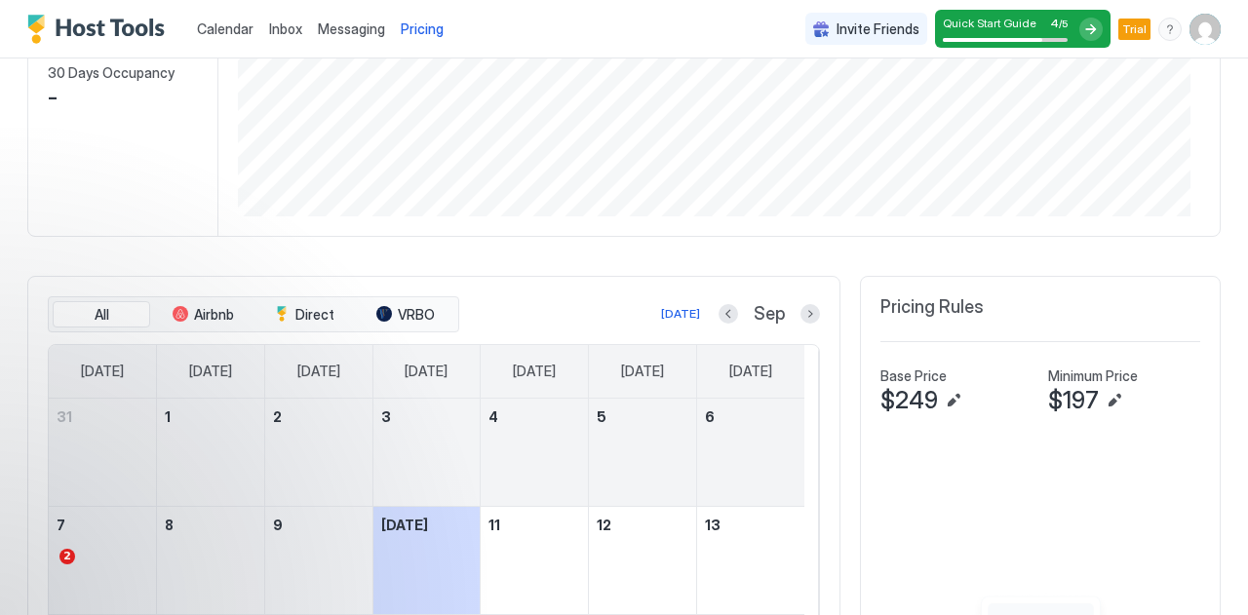
scroll to position [31, 0]
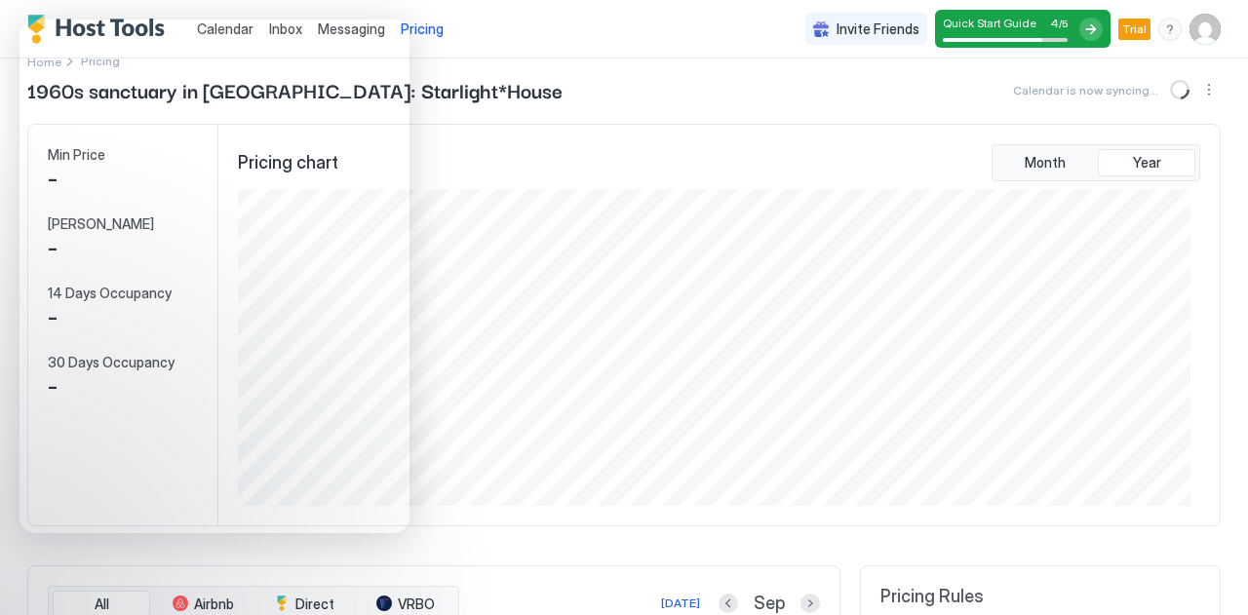
click at [1193, 27] on img "User profile" at bounding box center [1204, 29] width 31 height 31
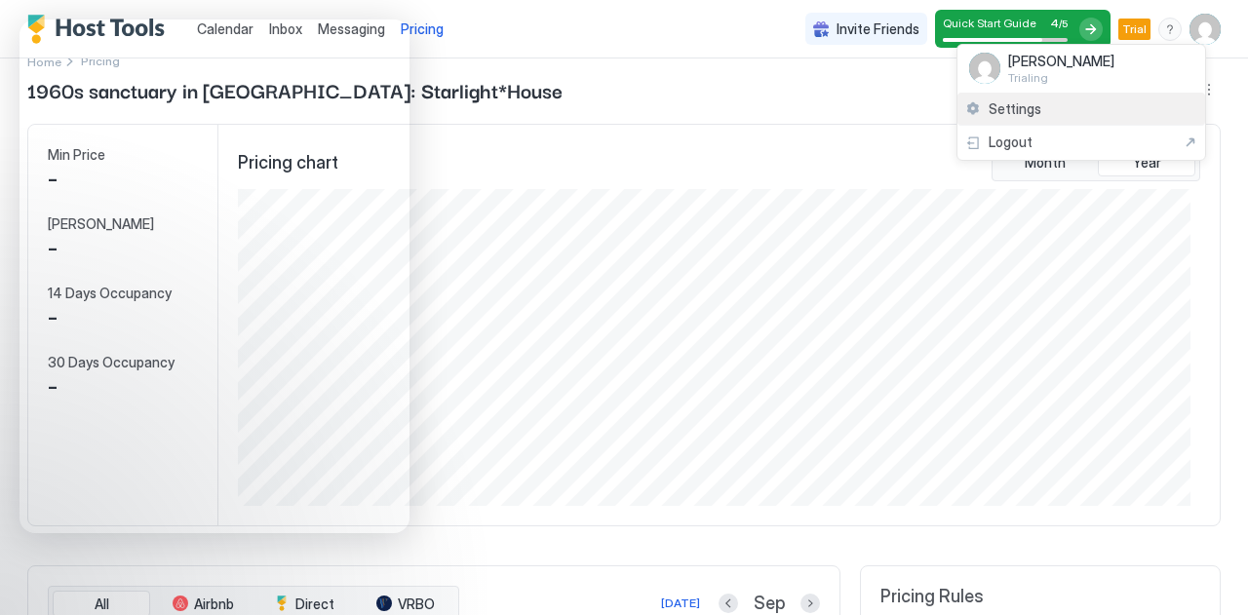
click at [985, 116] on div "Settings" at bounding box center [1081, 110] width 248 height 34
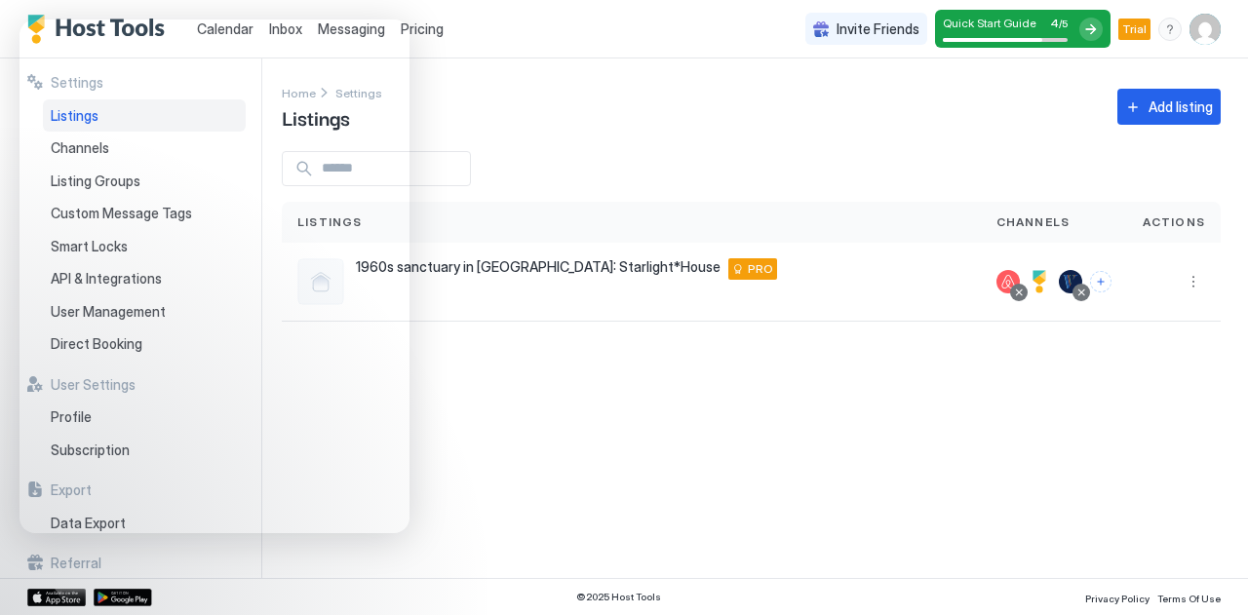
click at [1209, 37] on img "User profile" at bounding box center [1204, 29] width 31 height 31
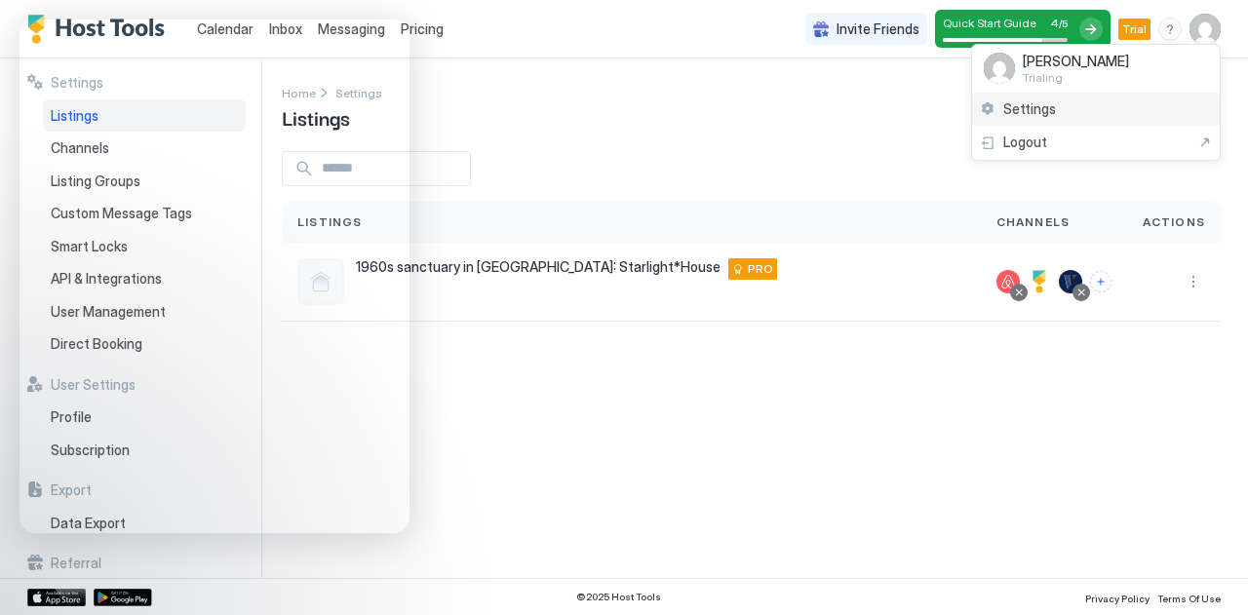
click at [1028, 105] on span "Settings" at bounding box center [1029, 109] width 53 height 18
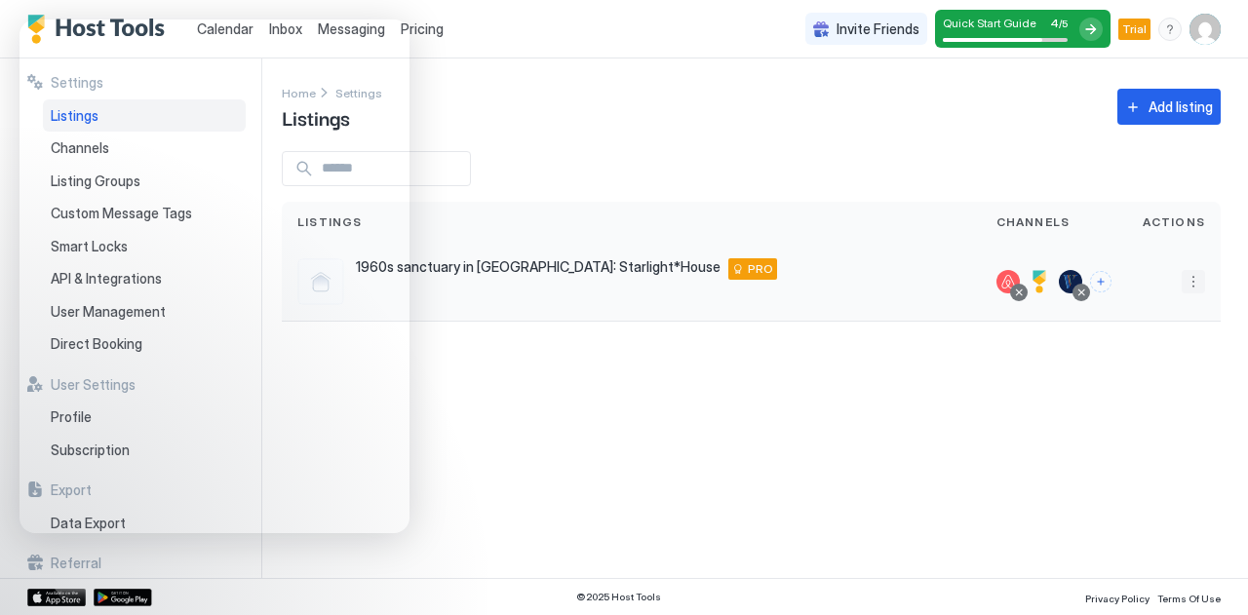
click at [1197, 289] on button "More options" at bounding box center [1192, 281] width 23 height 23
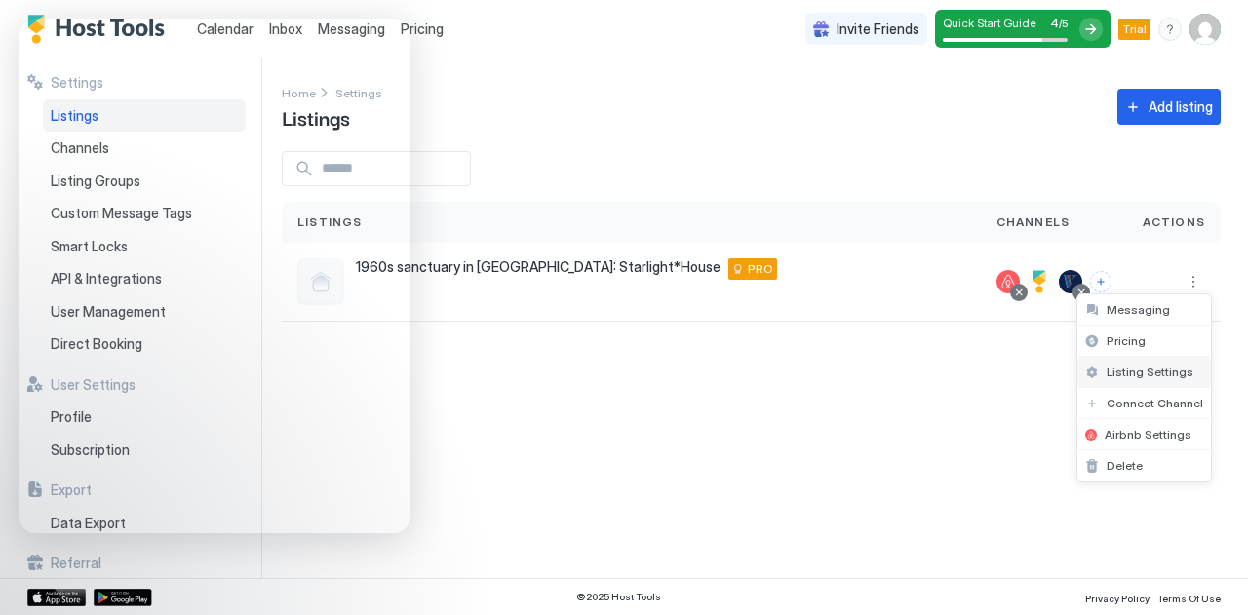
click at [1158, 365] on span "Listing Settings" at bounding box center [1149, 372] width 87 height 15
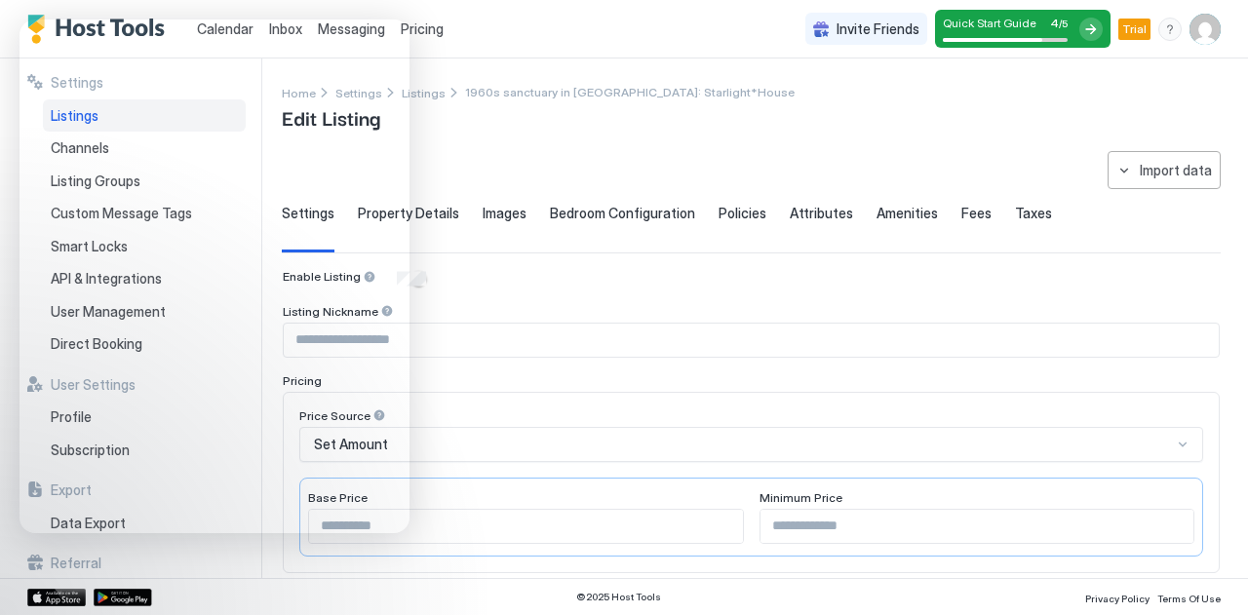
click at [1206, 37] on img "User profile" at bounding box center [1204, 29] width 31 height 31
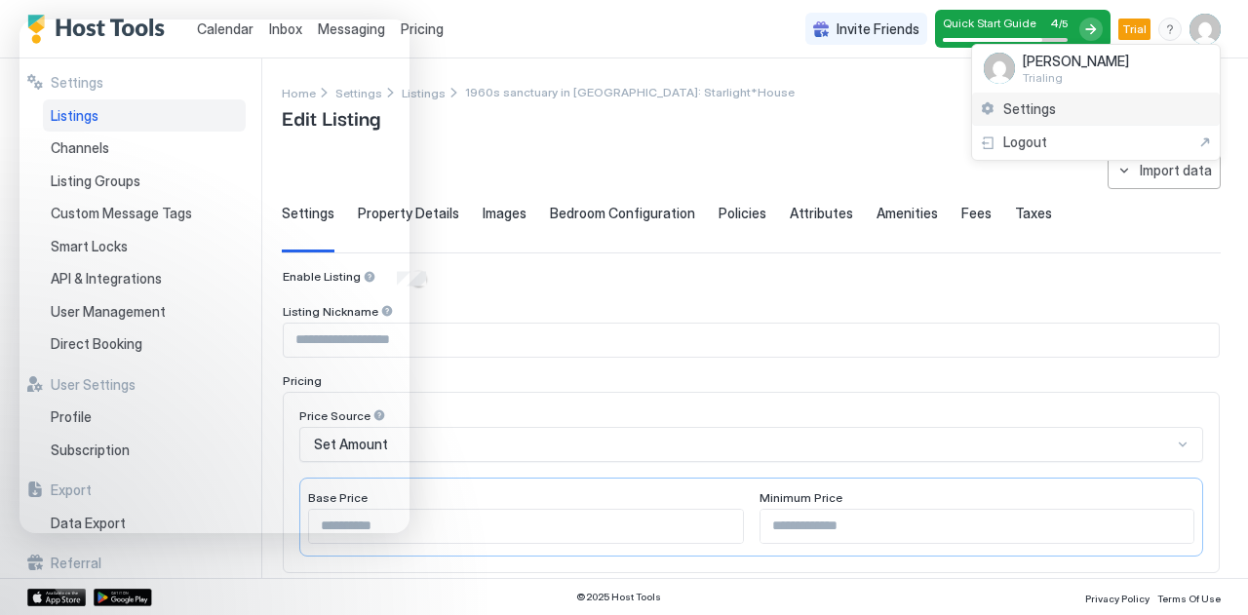
click at [1008, 111] on span "Settings" at bounding box center [1029, 109] width 53 height 18
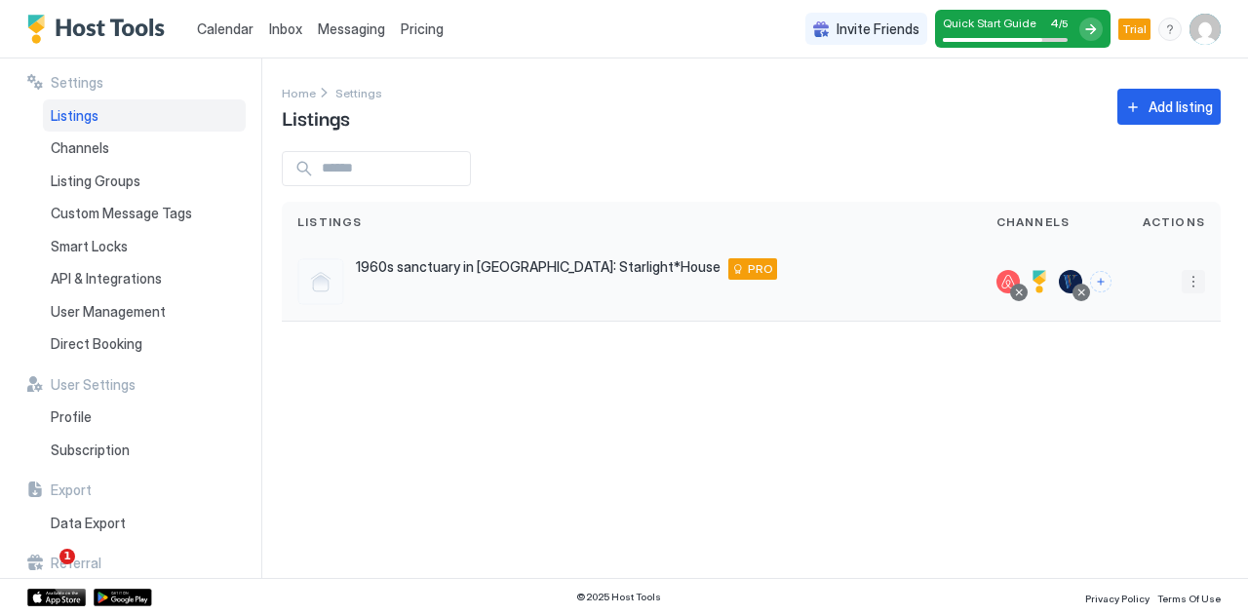
click at [1190, 290] on button "More options" at bounding box center [1192, 281] width 23 height 23
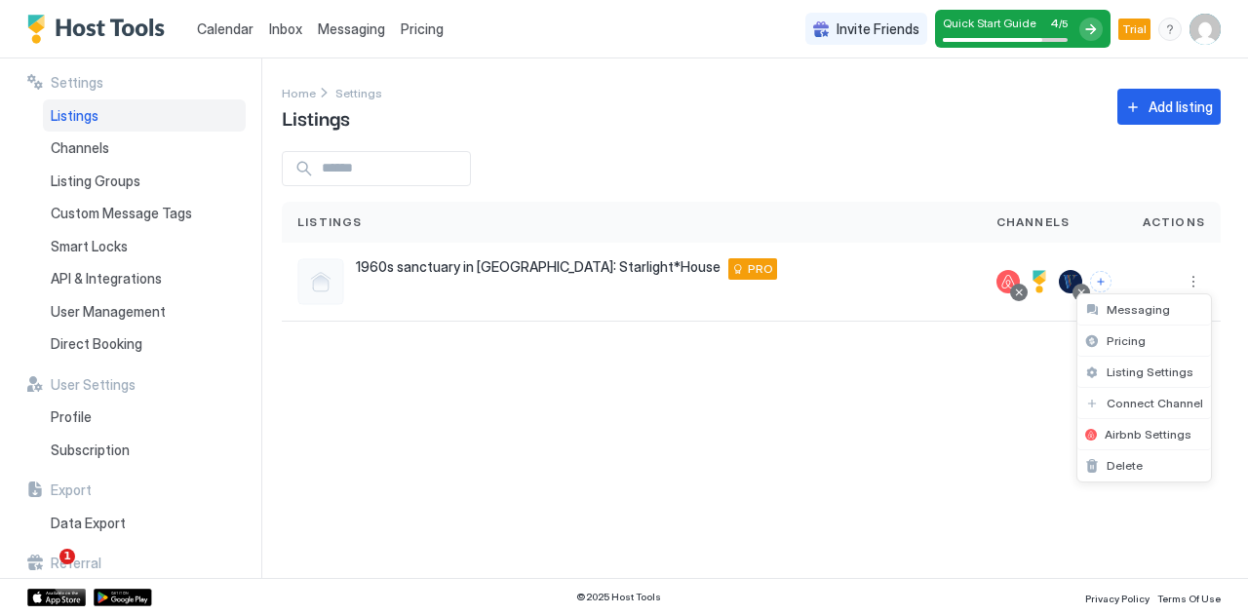
click at [120, 277] on div at bounding box center [624, 307] width 1248 height 615
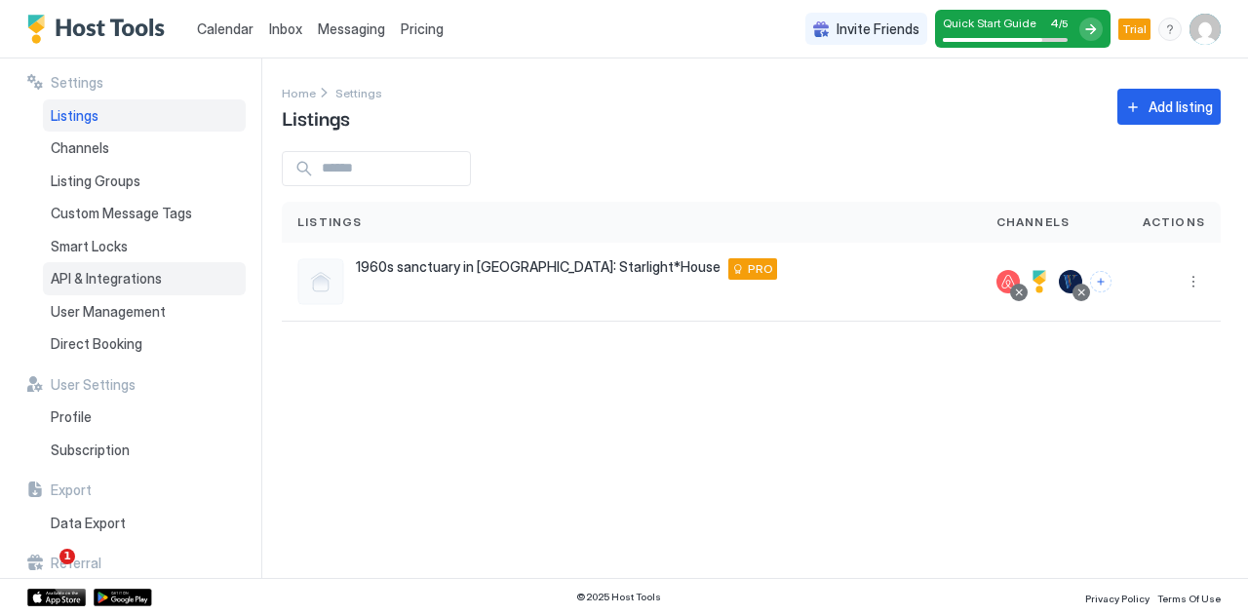
click at [120, 277] on span "API & Integrations" at bounding box center [106, 279] width 111 height 18
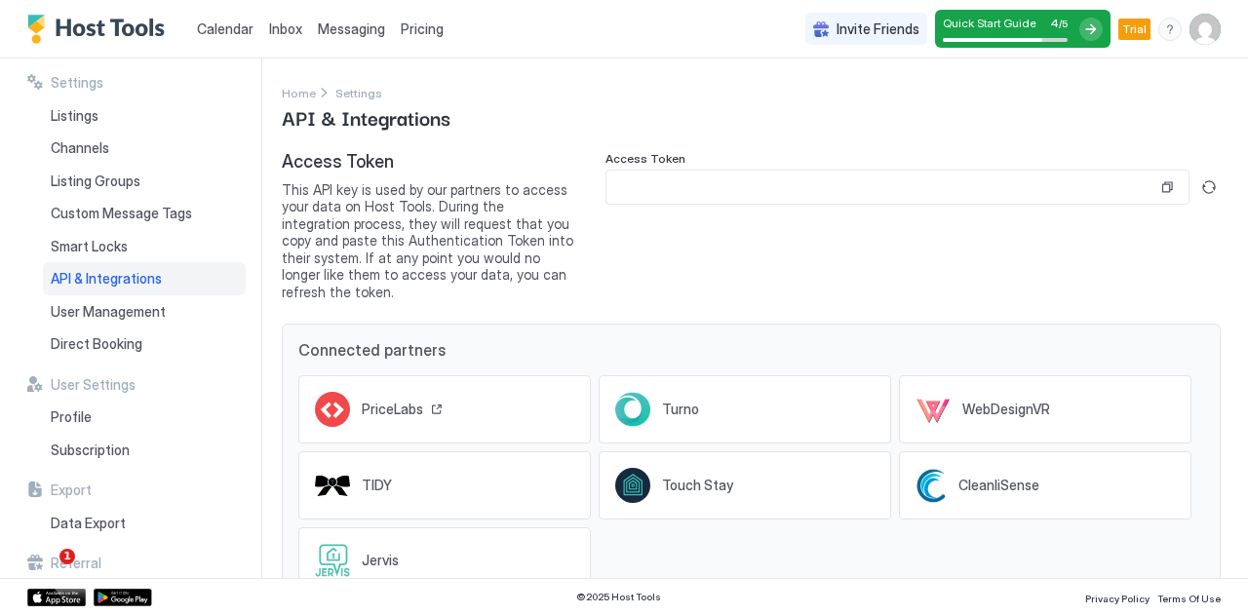
click at [499, 381] on div "PriceLabs" at bounding box center [444, 409] width 292 height 68
click at [782, 190] on input "Input Field" at bounding box center [881, 187] width 551 height 33
click at [1197, 182] on button "Generate new token" at bounding box center [1208, 186] width 23 height 23
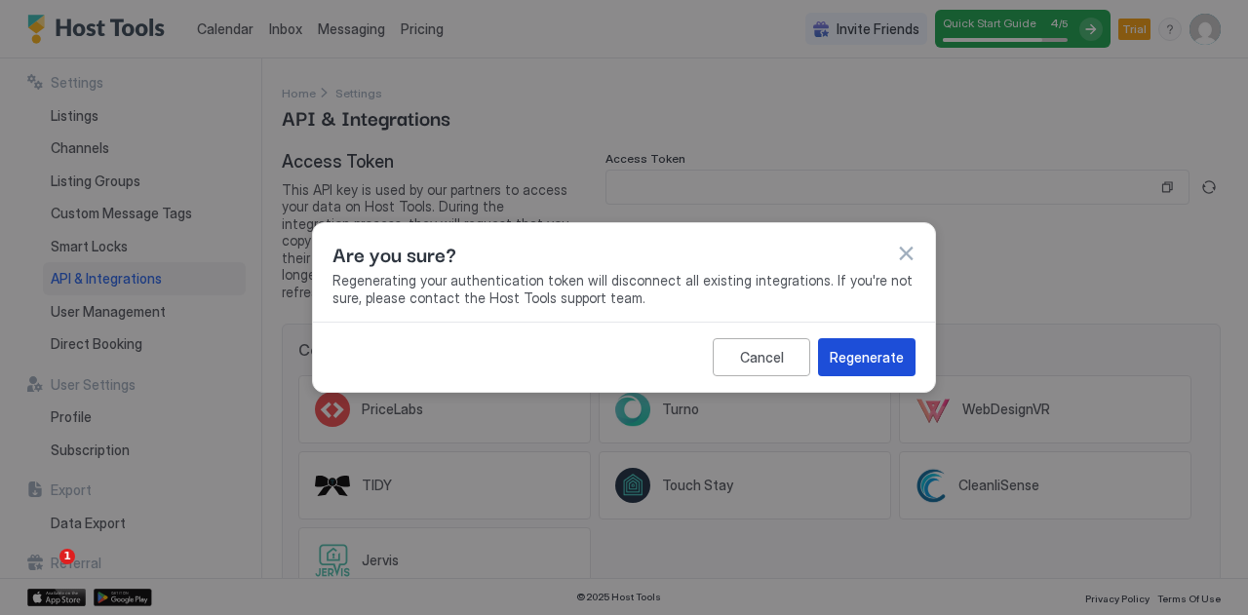
click at [864, 353] on div "Regenerate" at bounding box center [866, 357] width 74 height 20
type input "**********"
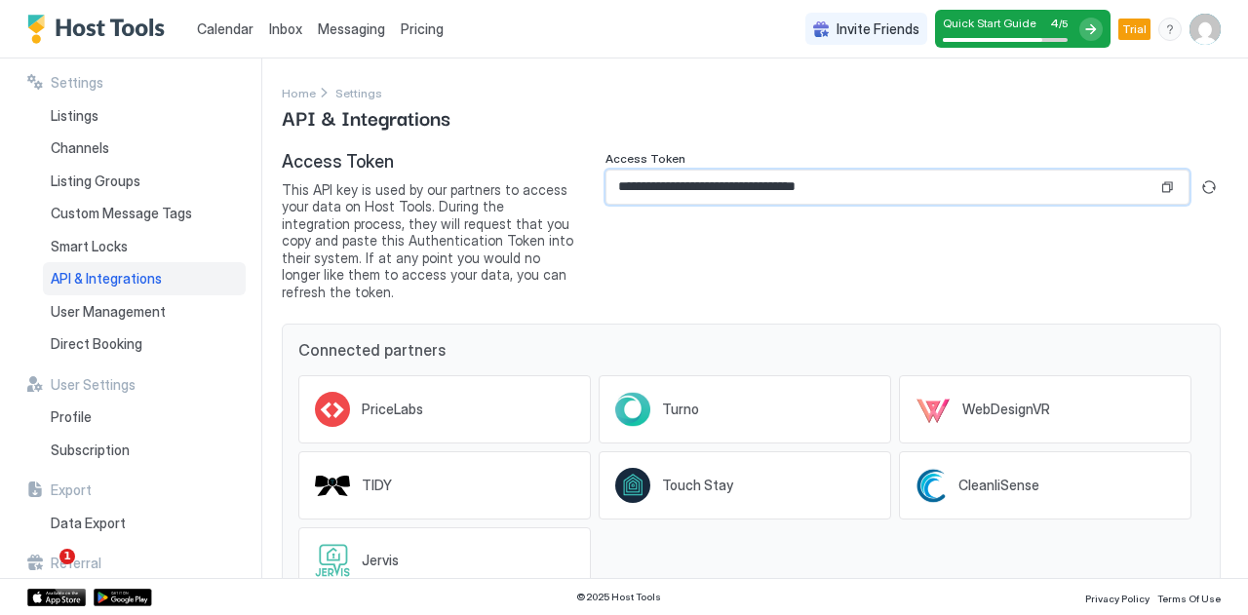
drag, startPoint x: 932, startPoint y: 184, endPoint x: 287, endPoint y: 212, distance: 645.8
click at [287, 212] on div "**********" at bounding box center [751, 225] width 939 height 149
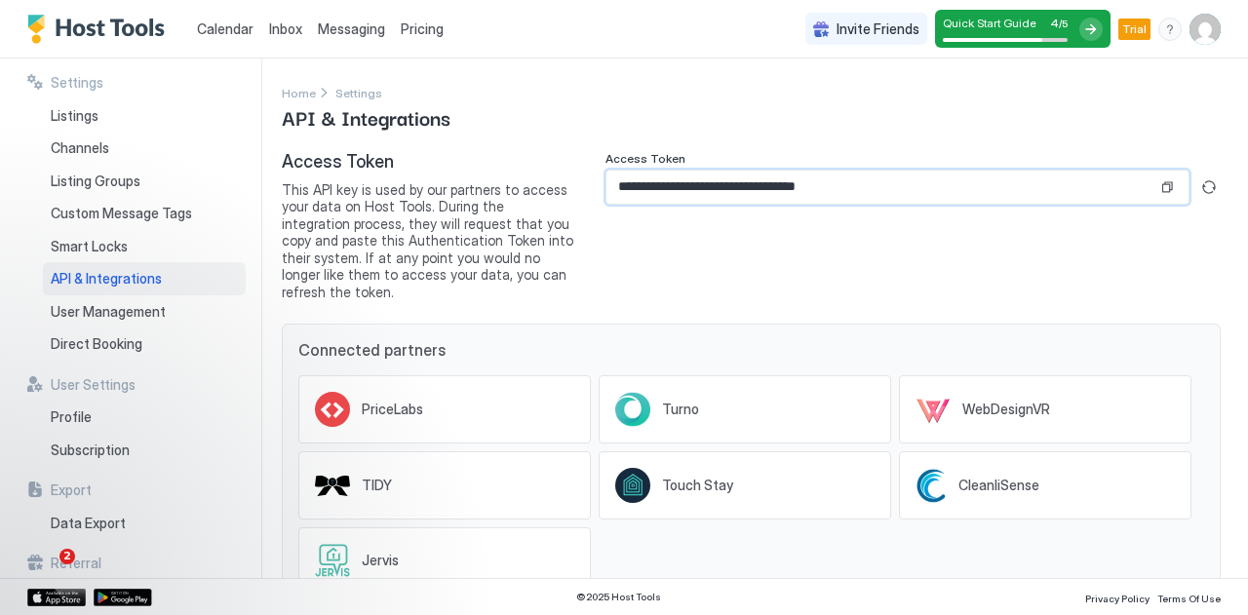
click at [1093, 30] on div at bounding box center [1090, 29] width 23 height 23
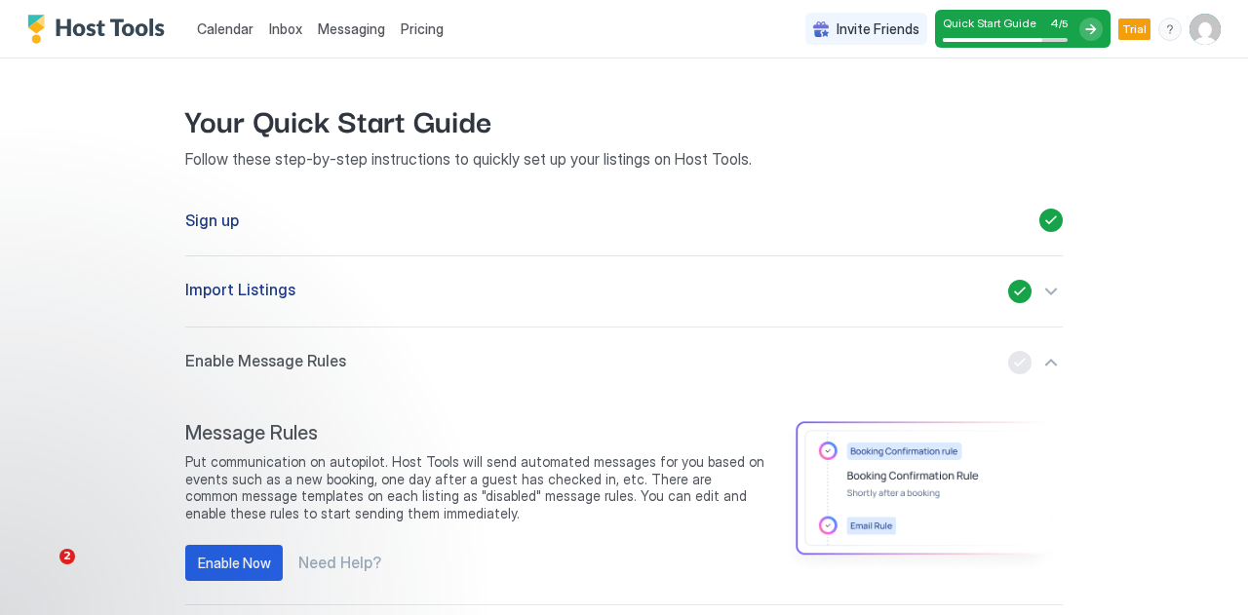
click at [249, 20] on span "Calendar" at bounding box center [225, 28] width 57 height 17
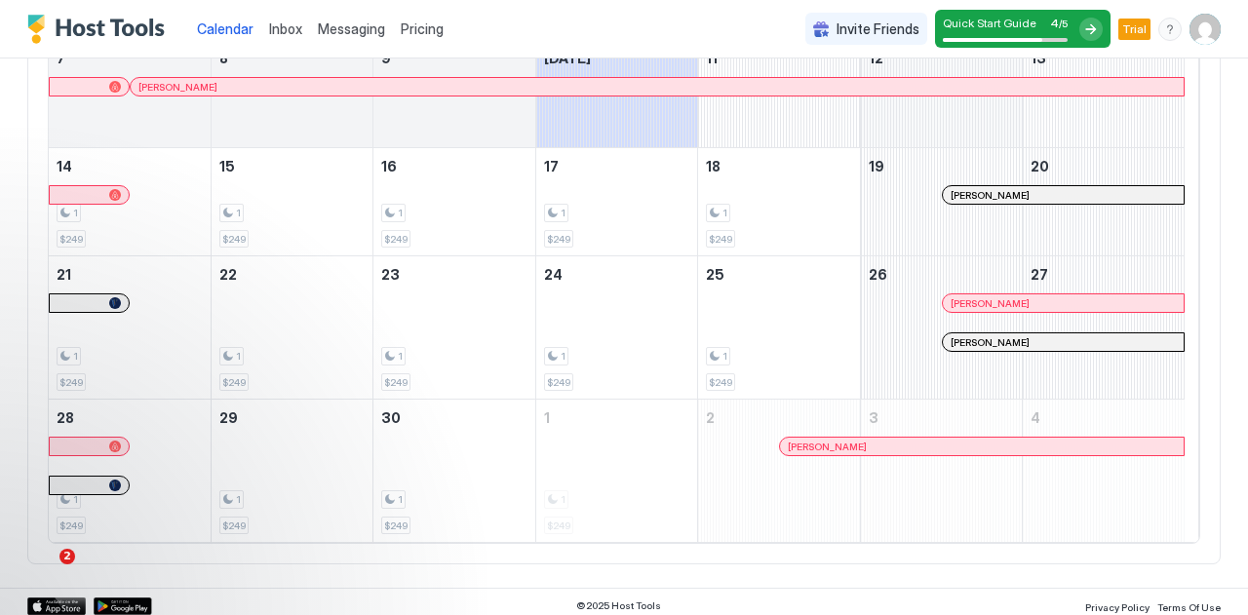
scroll to position [361, 0]
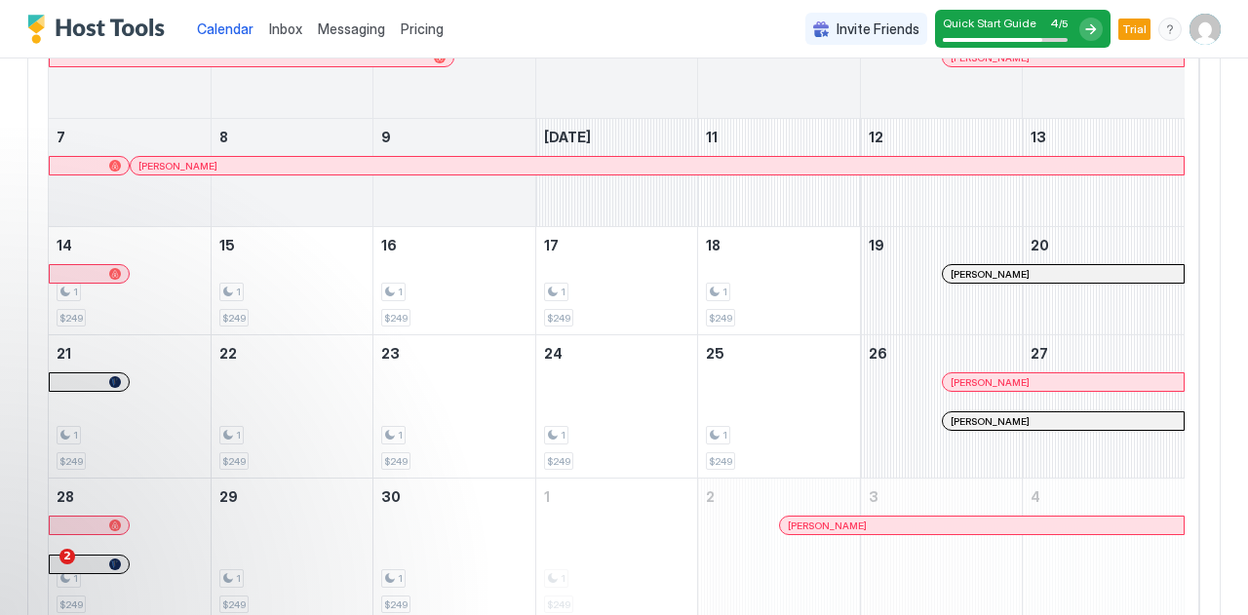
scroll to position [361, 0]
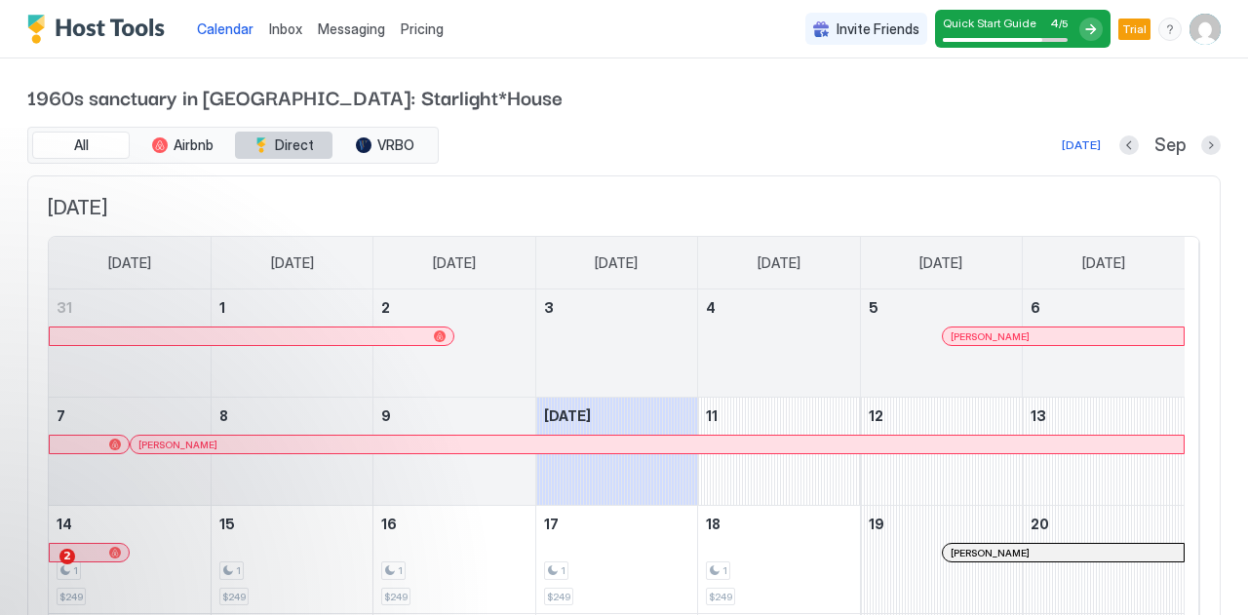
click at [286, 141] on span "Direct" at bounding box center [294, 145] width 39 height 18
click at [68, 149] on button "All" at bounding box center [80, 145] width 97 height 27
click at [1021, 32] on div "Quick Start Guide 4 / 5" at bounding box center [1005, 29] width 125 height 26
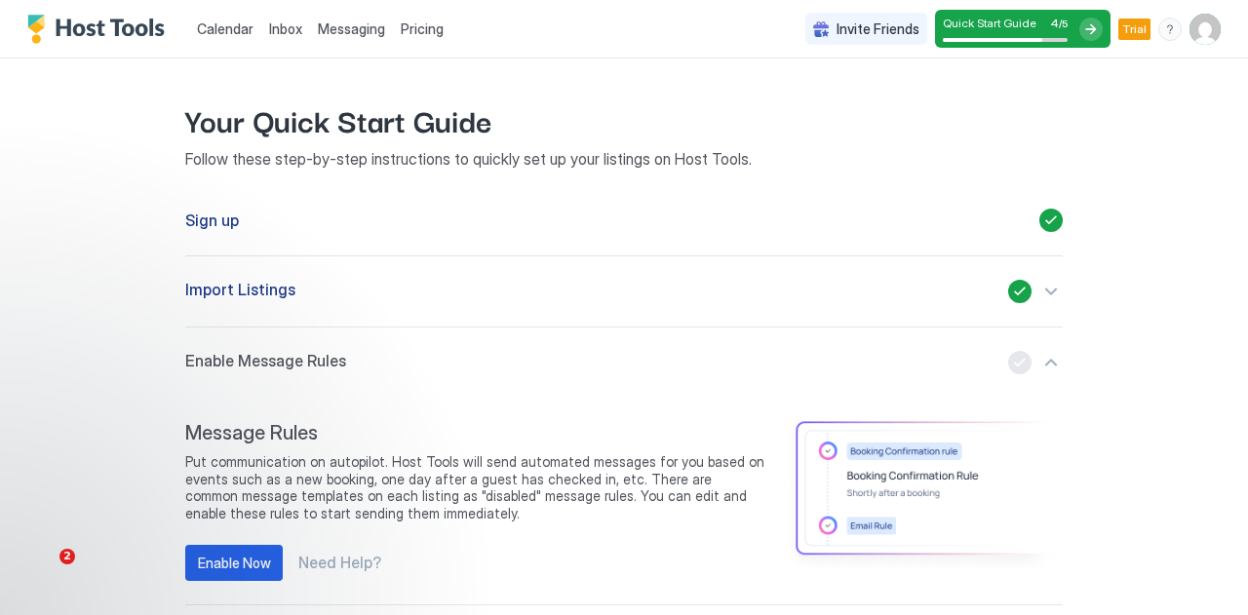
click at [82, 36] on img "Host Tools Logo" at bounding box center [100, 29] width 146 height 29
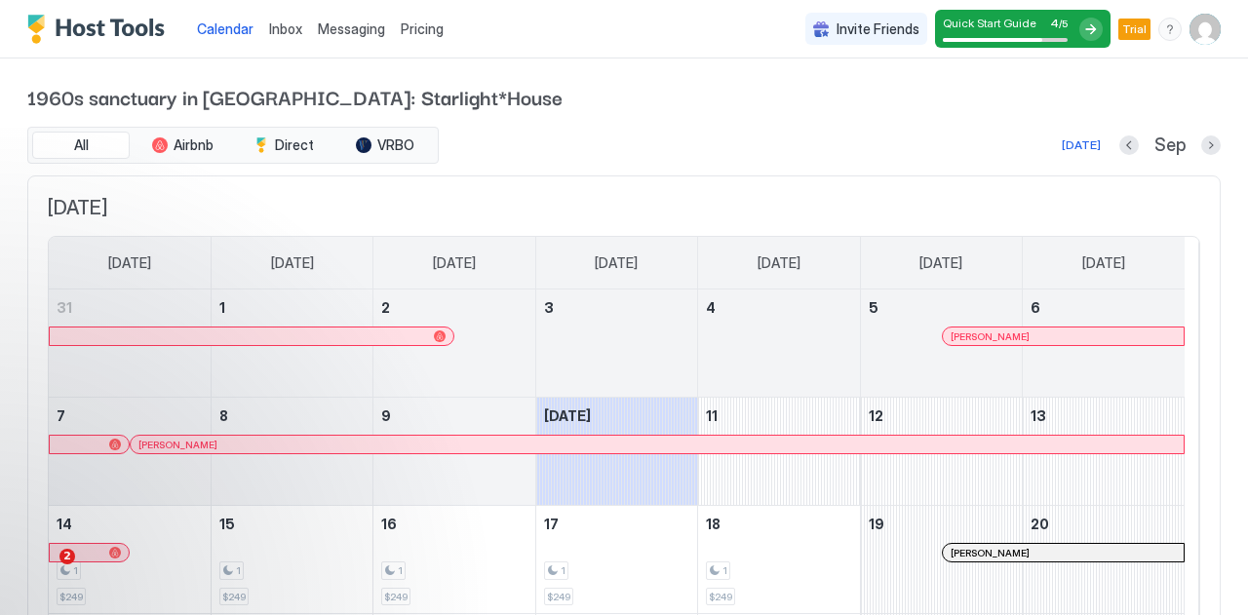
click at [1189, 32] on img "User profile" at bounding box center [1204, 29] width 31 height 31
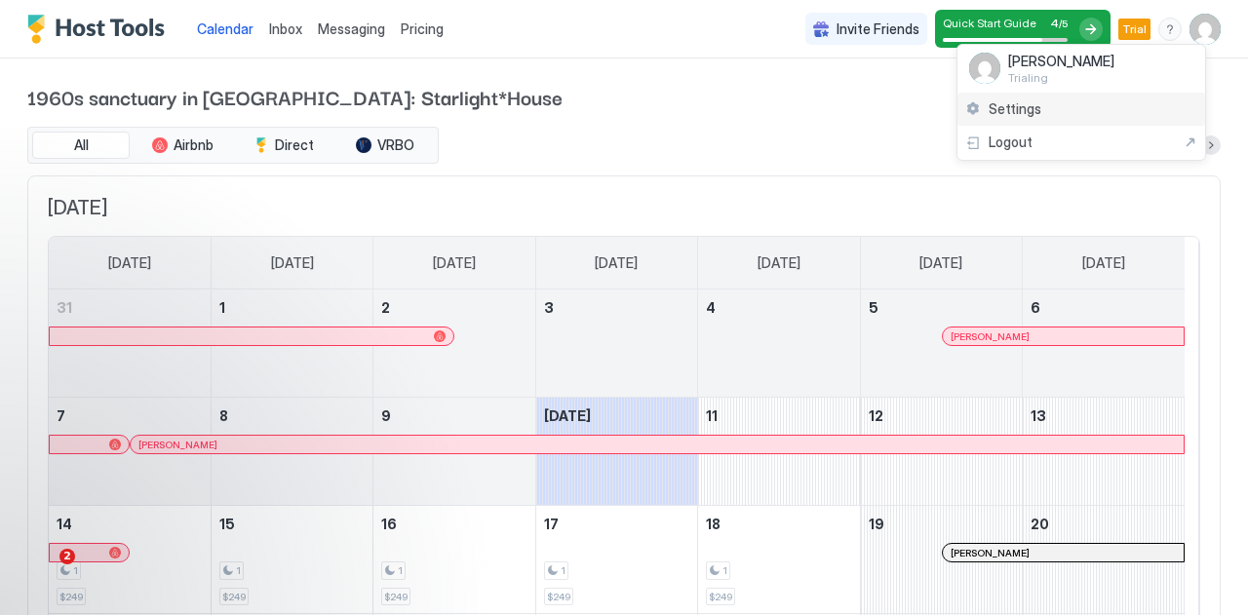
click at [1006, 116] on div "Settings" at bounding box center [1081, 110] width 248 height 34
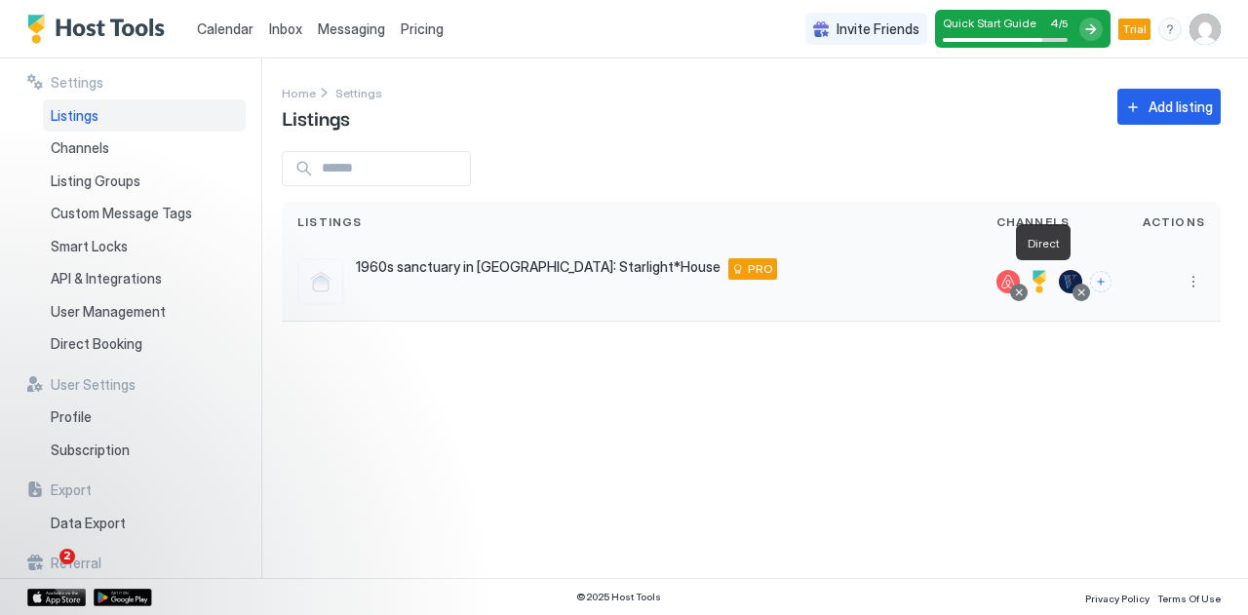
click at [1049, 284] on div at bounding box center [1038, 281] width 23 height 23
click at [1045, 280] on div at bounding box center [1038, 281] width 23 height 23
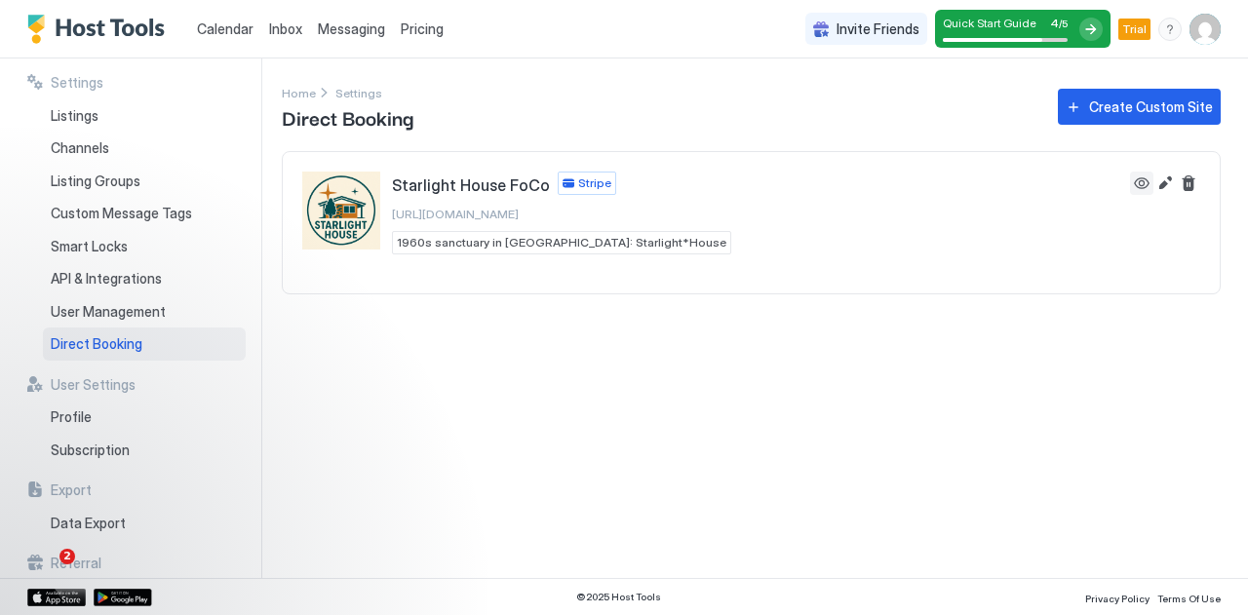
click at [1137, 188] on button "View" at bounding box center [1141, 183] width 23 height 23
click at [1113, 108] on div "Create Custom Site" at bounding box center [1151, 106] width 124 height 20
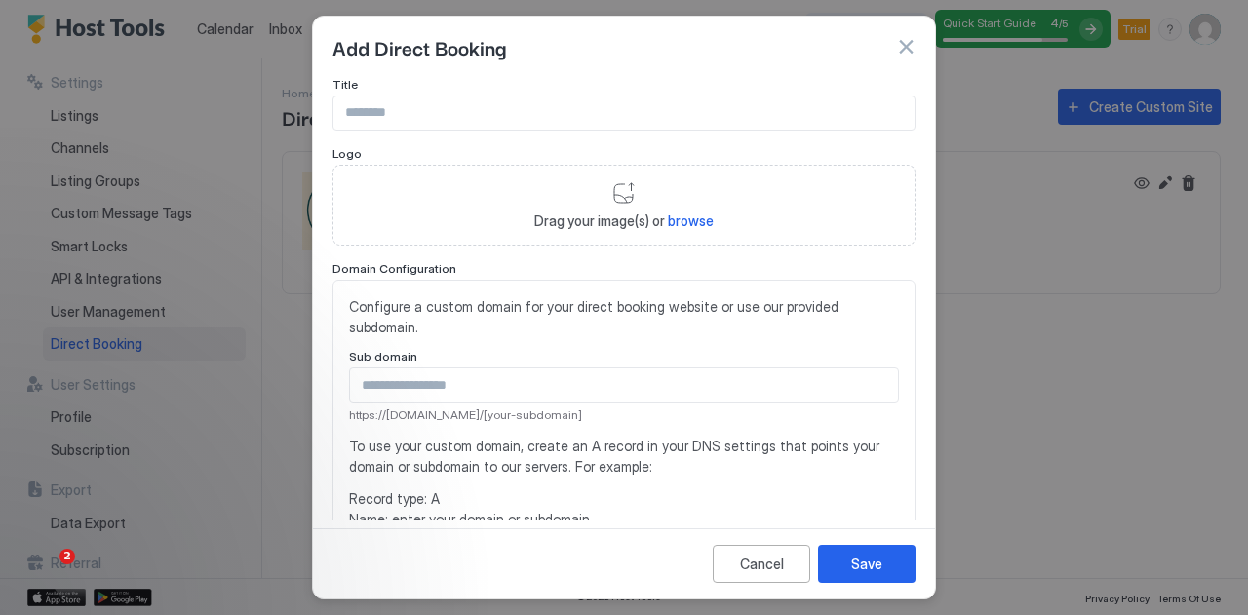
click at [508, 118] on input "Input Field" at bounding box center [623, 112] width 581 height 33
drag, startPoint x: 597, startPoint y: 46, endPoint x: 769, endPoint y: 42, distance: 172.6
click at [769, 42] on div "Add Direct Booking" at bounding box center [623, 46] width 583 height 29
click at [557, 389] on input "Input Field" at bounding box center [624, 384] width 548 height 33
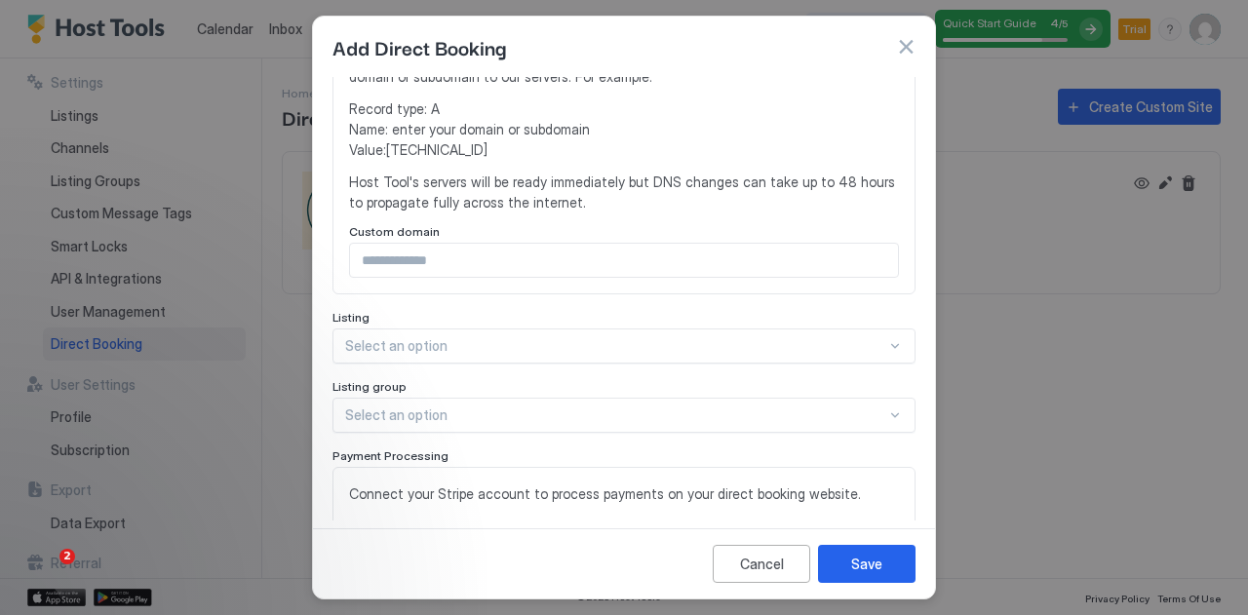
scroll to position [487, 0]
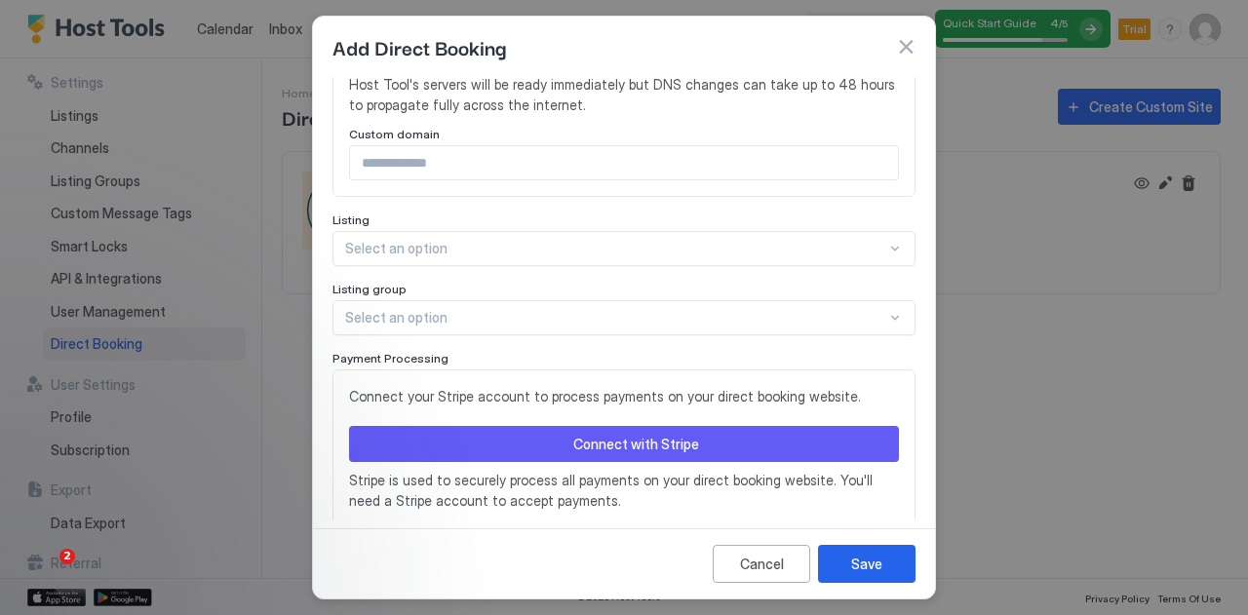
type input "**********"
click at [552, 254] on div at bounding box center [615, 249] width 541 height 18
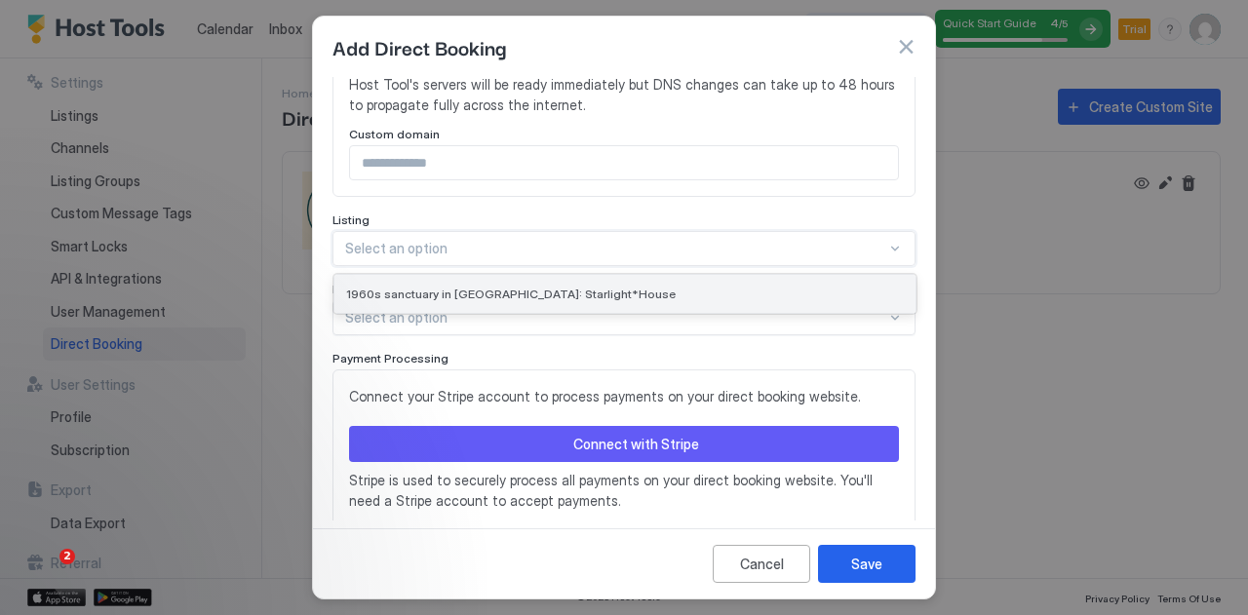
click at [561, 283] on div "1960s sanctuary in [GEOGRAPHIC_DATA]: Starlight*House" at bounding box center [624, 294] width 581 height 38
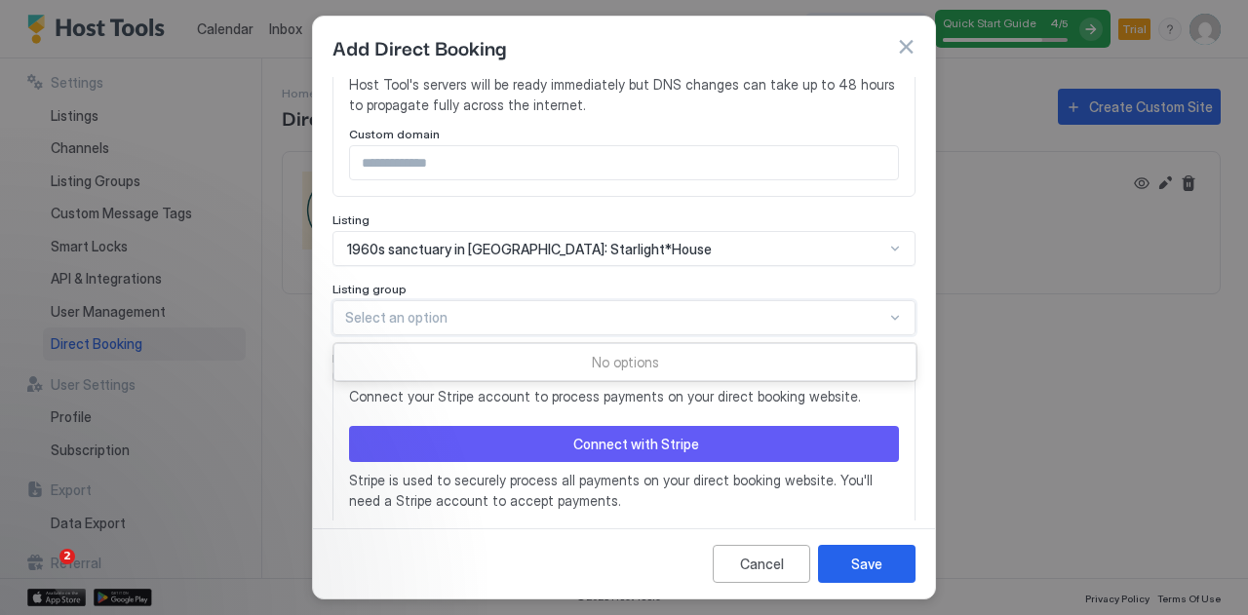
click at [560, 330] on div "Select an option" at bounding box center [623, 317] width 583 height 35
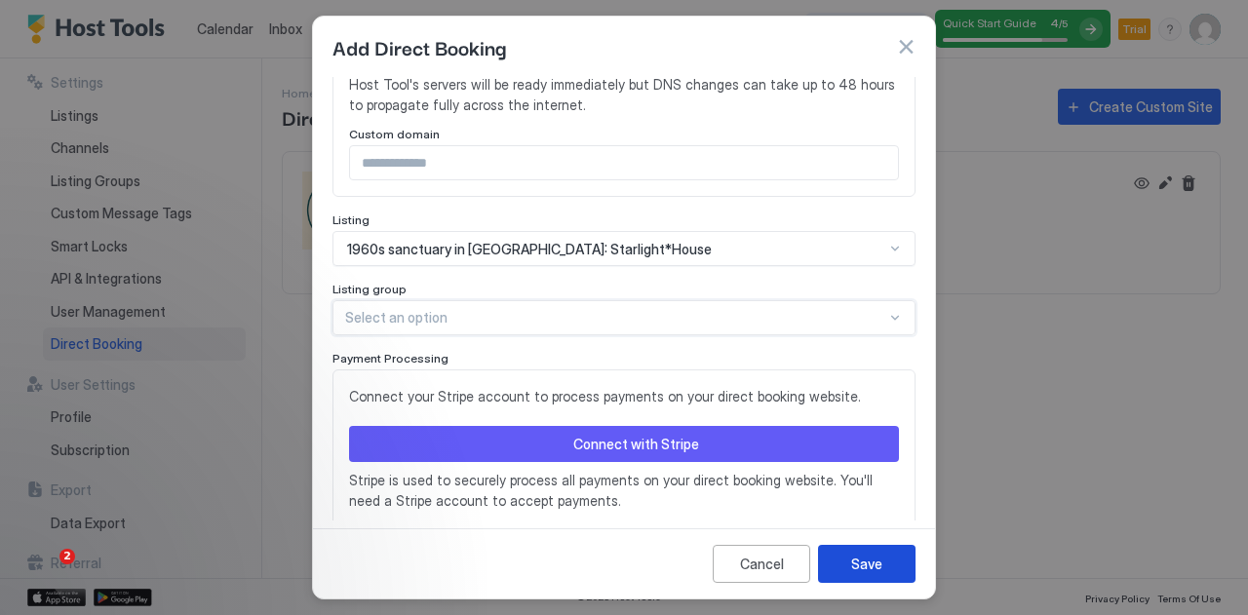
click at [869, 571] on div "Save" at bounding box center [866, 564] width 31 height 20
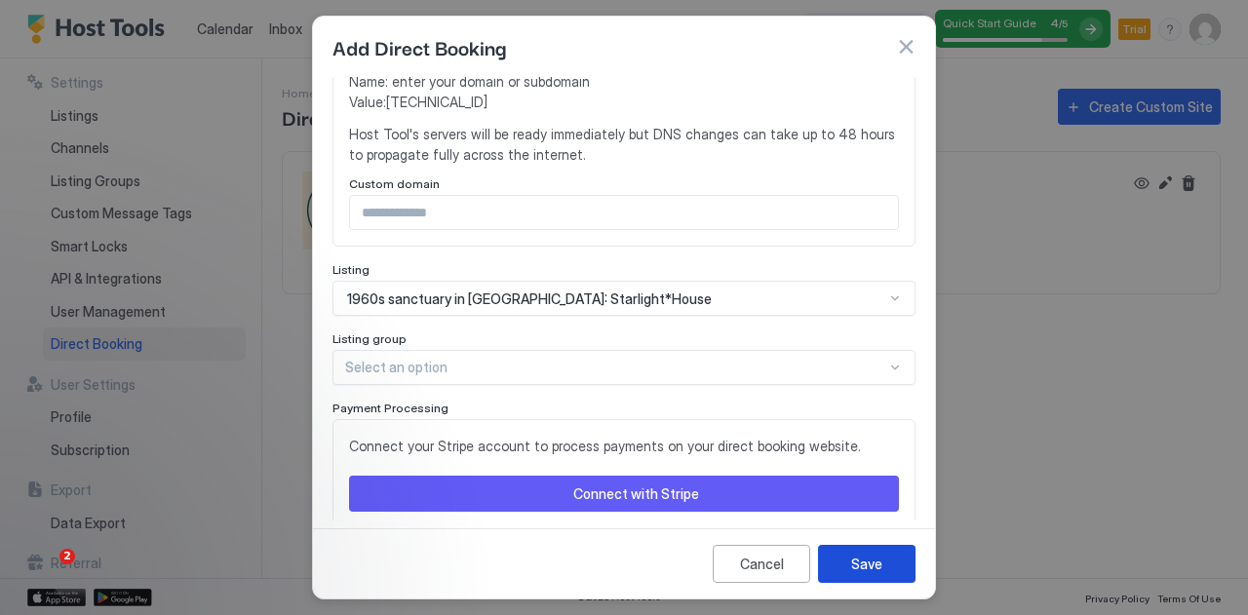
scroll to position [536, 0]
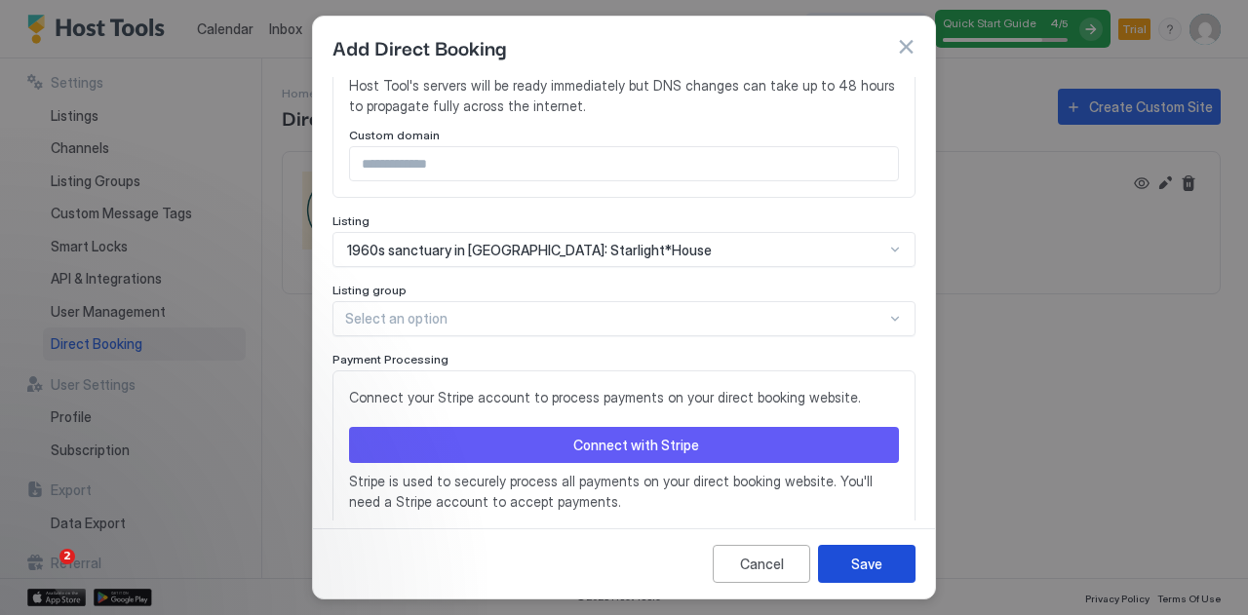
click at [867, 566] on div "Save" at bounding box center [866, 564] width 31 height 20
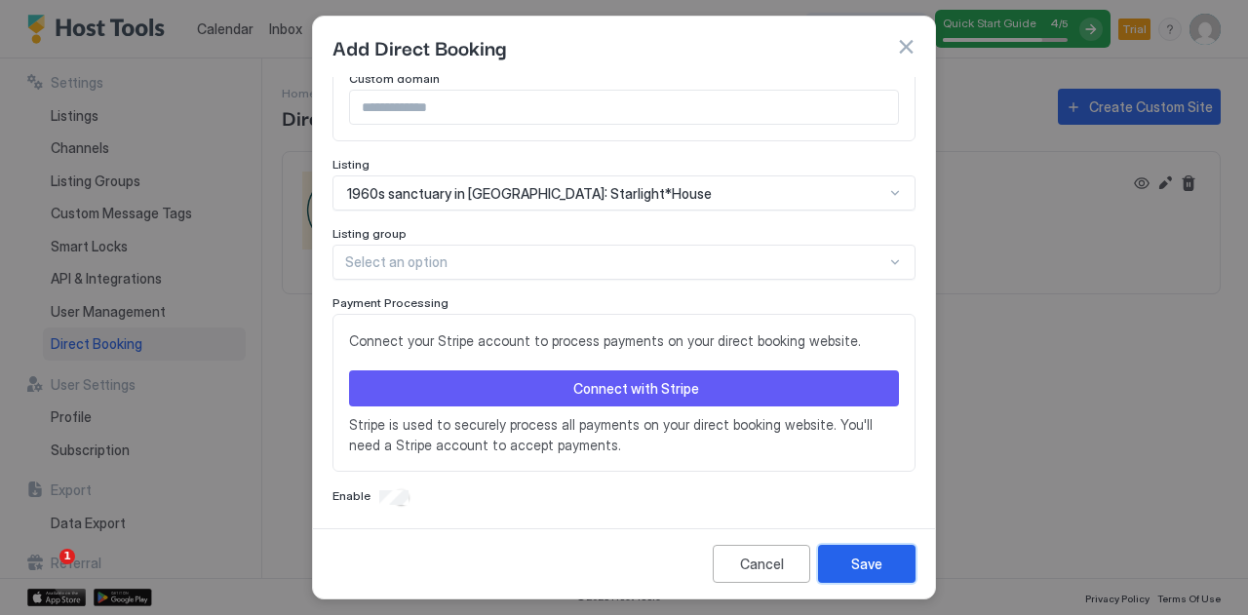
click at [860, 567] on div "Save" at bounding box center [866, 564] width 31 height 20
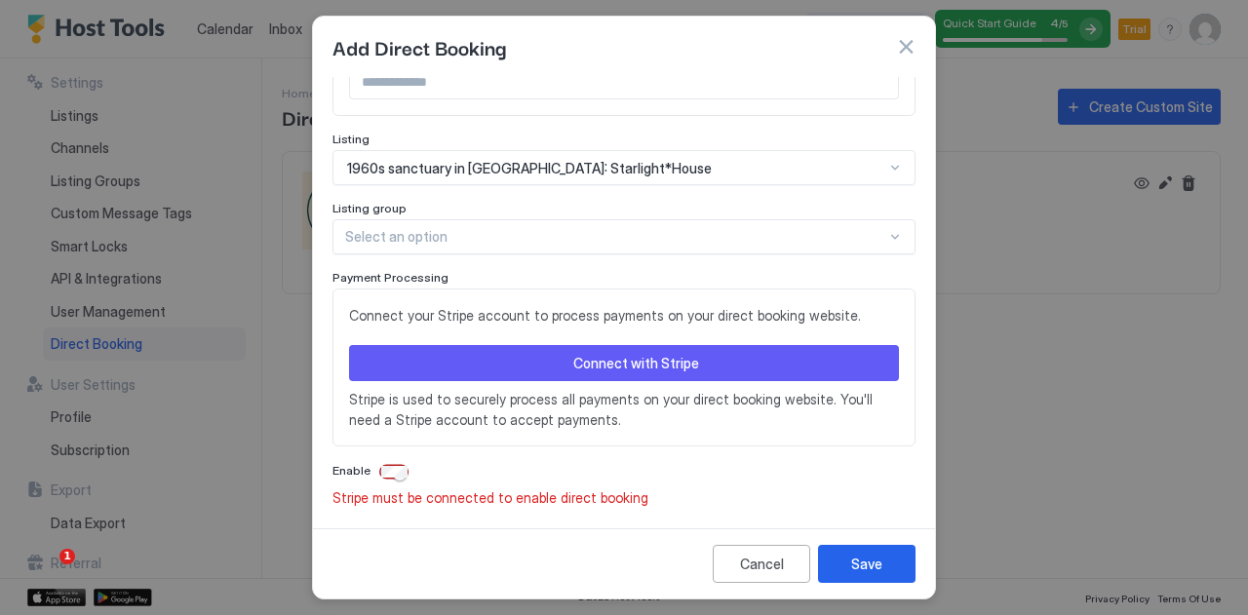
click at [507, 372] on button "Connect with Stripe" at bounding box center [624, 363] width 550 height 36
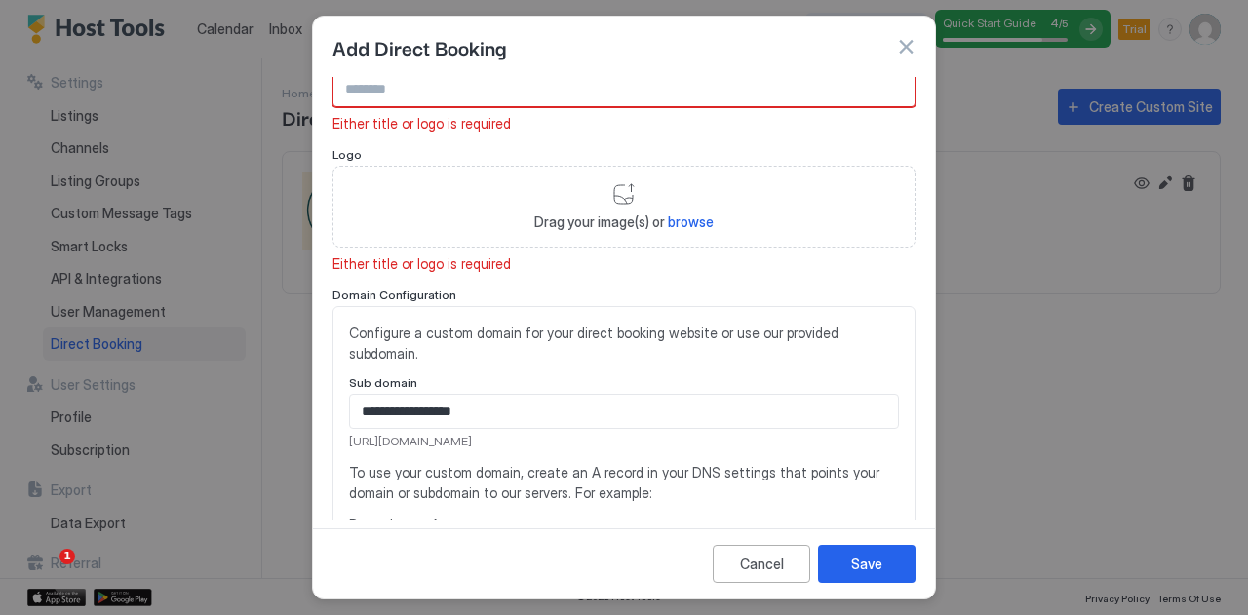
scroll to position [0, 0]
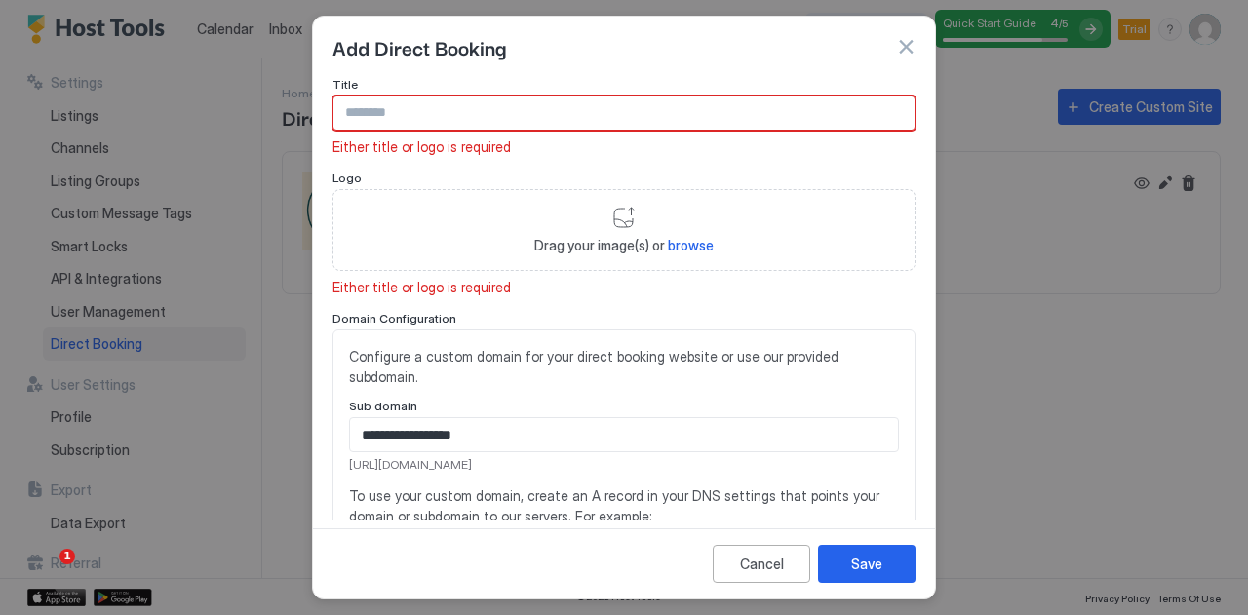
click at [674, 248] on span "browse" at bounding box center [691, 245] width 46 height 17
type input "**********"
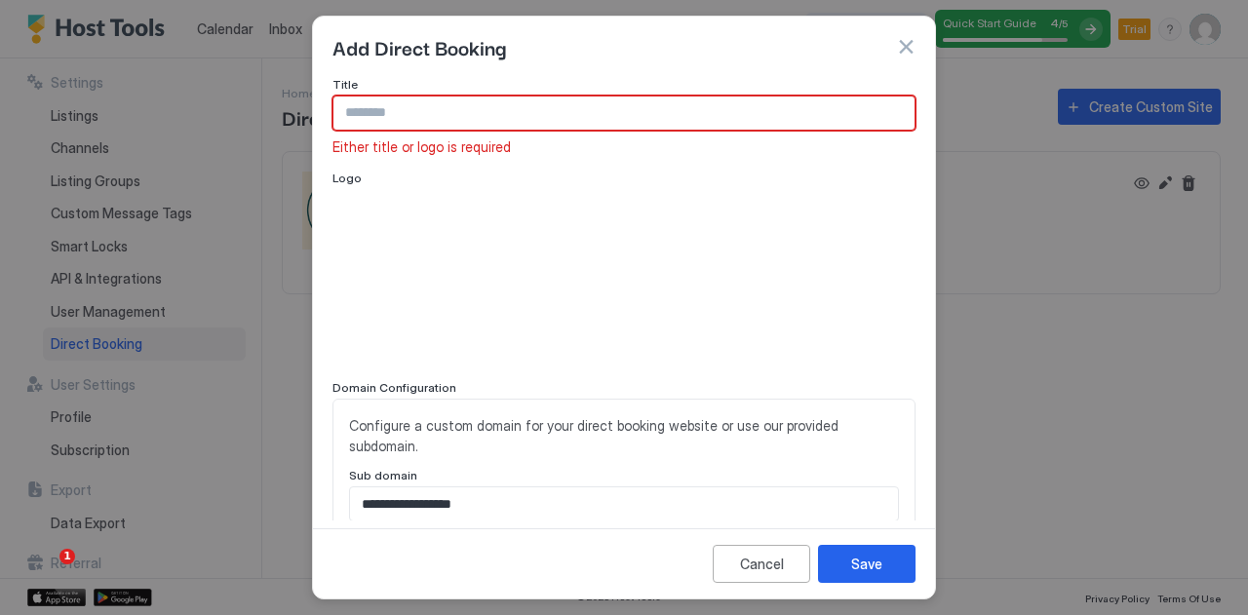
click at [454, 108] on input "Input Field" at bounding box center [623, 112] width 581 height 33
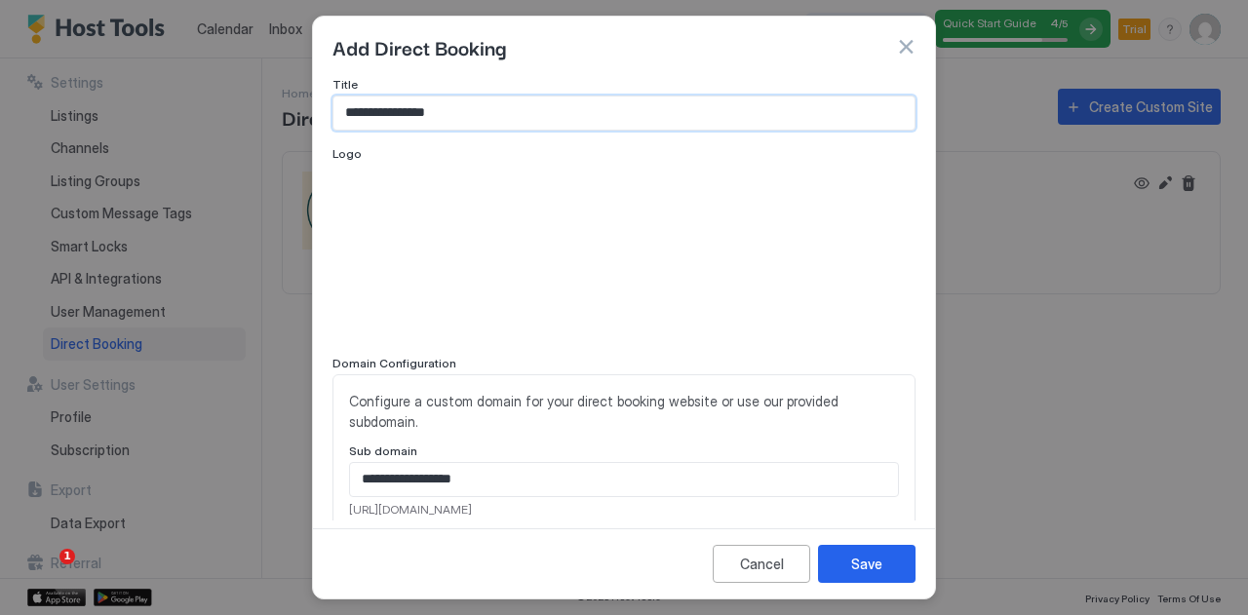
drag, startPoint x: 437, startPoint y: 118, endPoint x: 225, endPoint y: 118, distance: 211.5
click at [225, 118] on div "**********" at bounding box center [624, 307] width 1248 height 615
click at [445, 114] on input "**********" at bounding box center [623, 112] width 581 height 33
drag, startPoint x: 463, startPoint y: 114, endPoint x: 523, endPoint y: 114, distance: 60.4
click at [523, 114] on input "**********" at bounding box center [623, 112] width 581 height 33
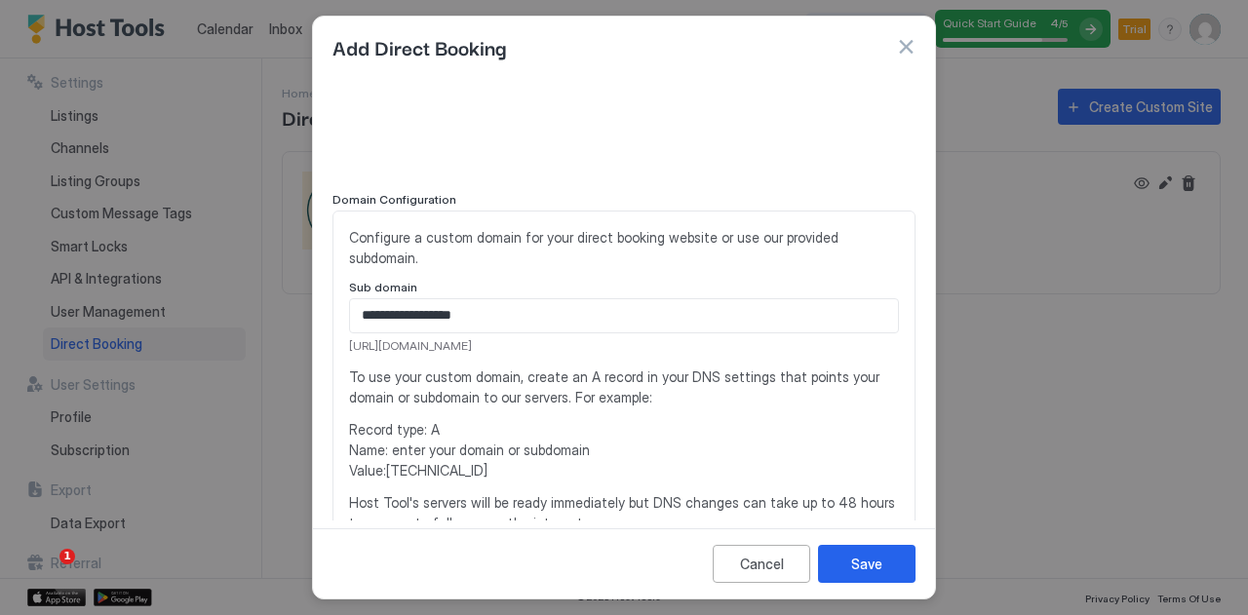
scroll to position [195, 0]
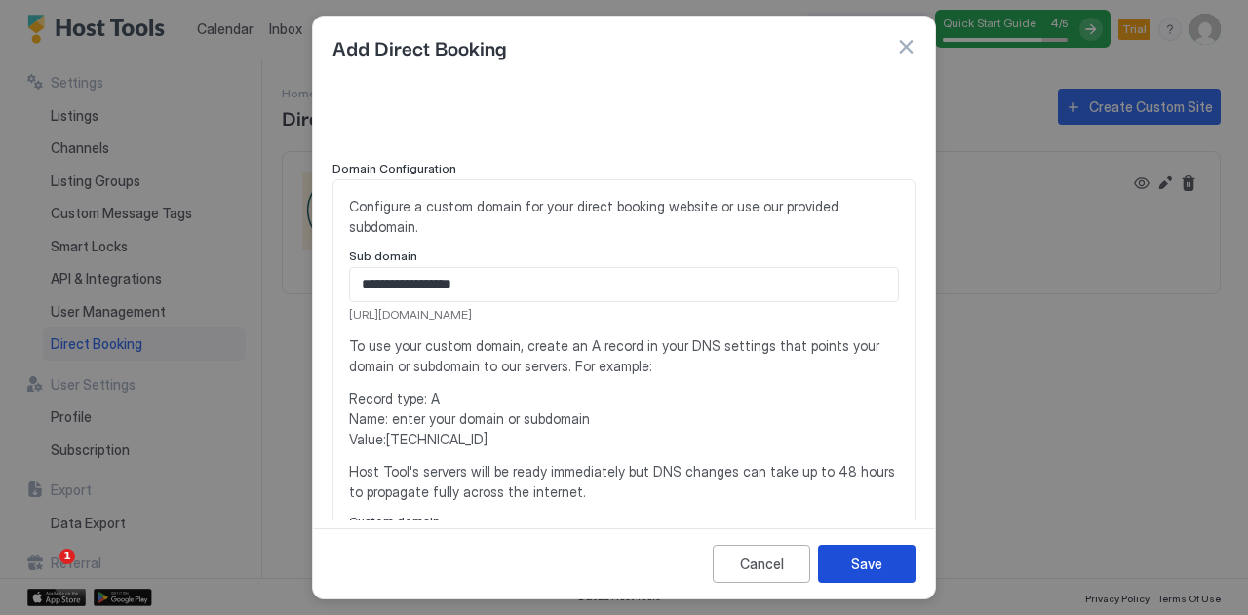
type input "**********"
click at [883, 568] on button "Save" at bounding box center [866, 564] width 97 height 38
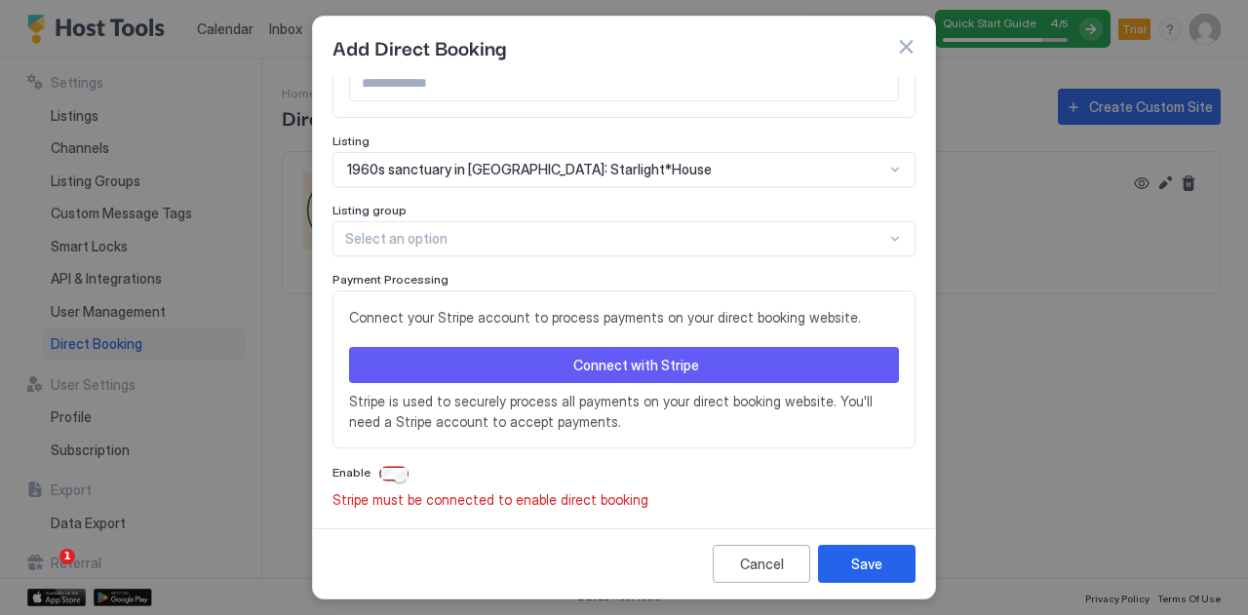
scroll to position [663, 0]
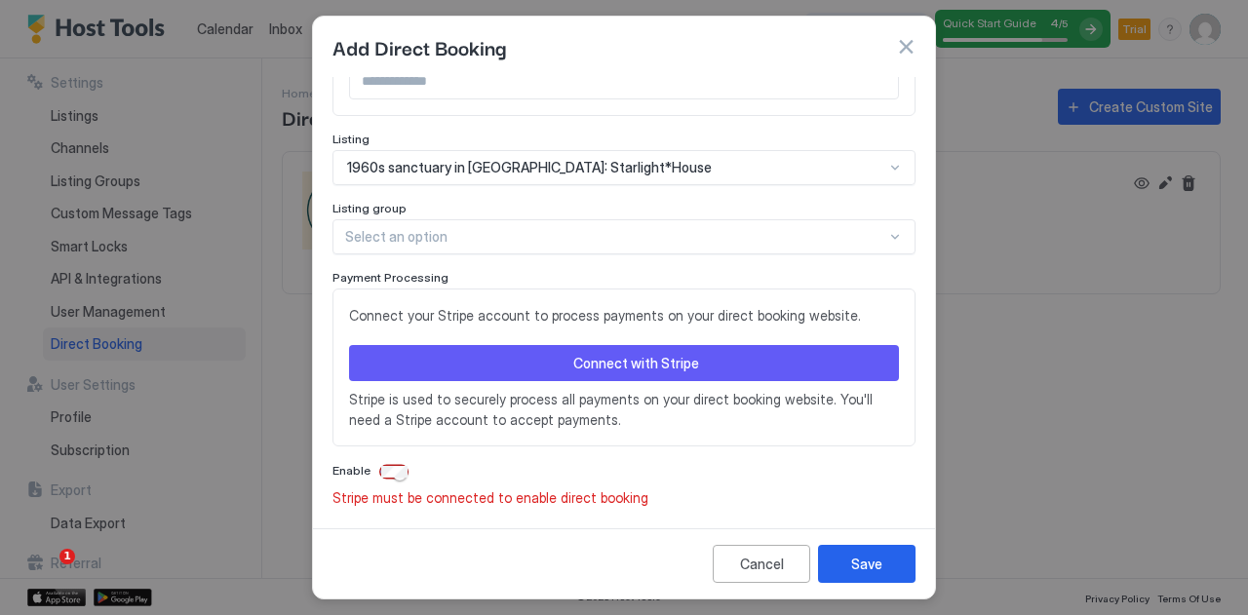
click at [684, 371] on button "Connect with Stripe" at bounding box center [624, 363] width 550 height 36
click at [597, 360] on div "Connect with Stripe" at bounding box center [636, 363] width 126 height 20
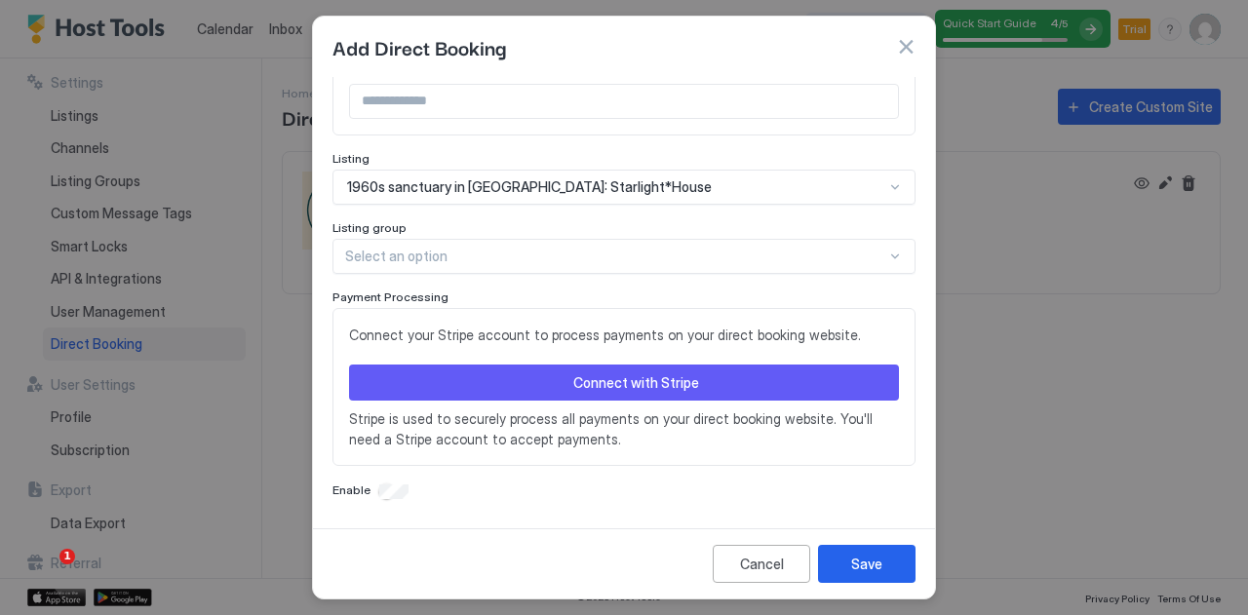
scroll to position [638, 0]
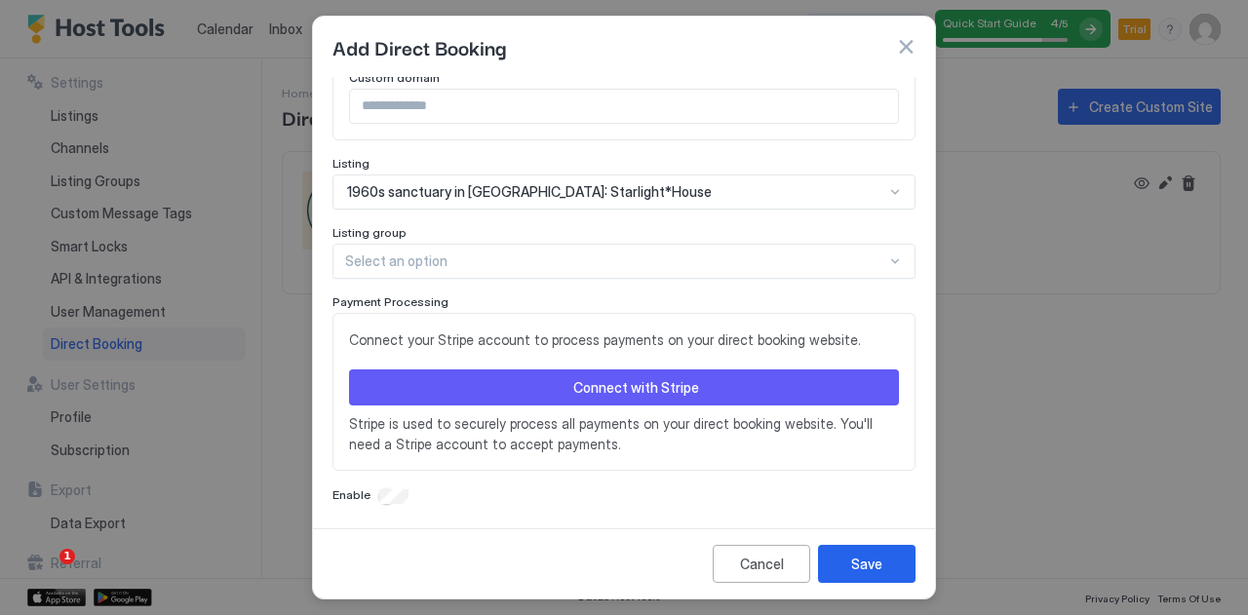
click at [671, 393] on div "Connect with Stripe" at bounding box center [636, 387] width 126 height 20
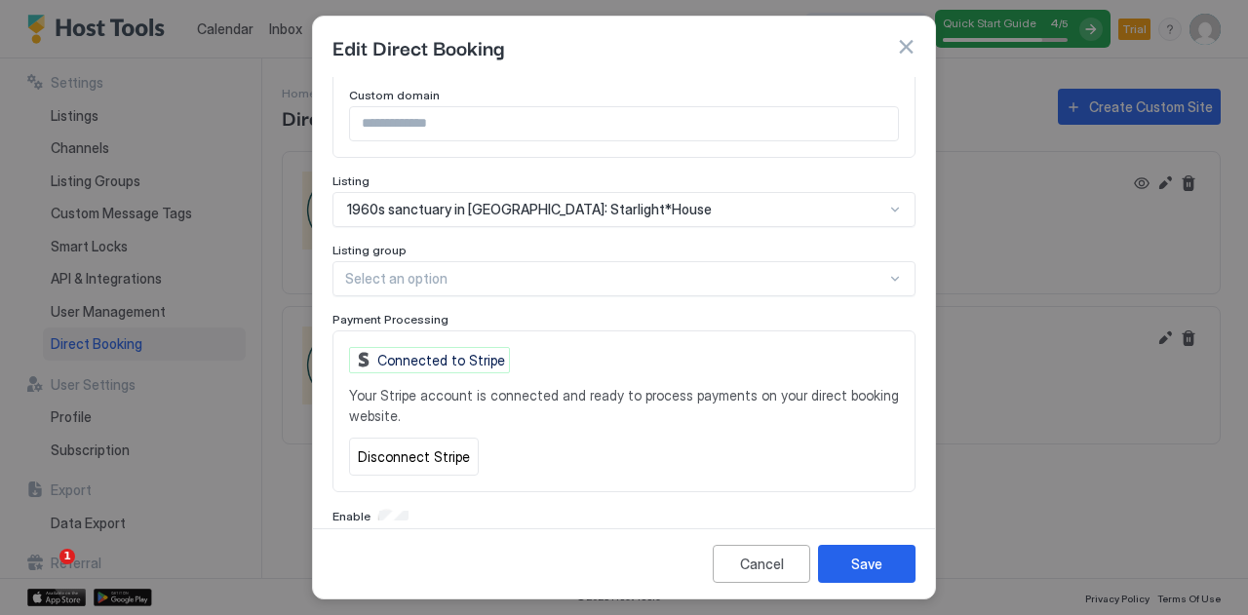
scroll to position [640, 0]
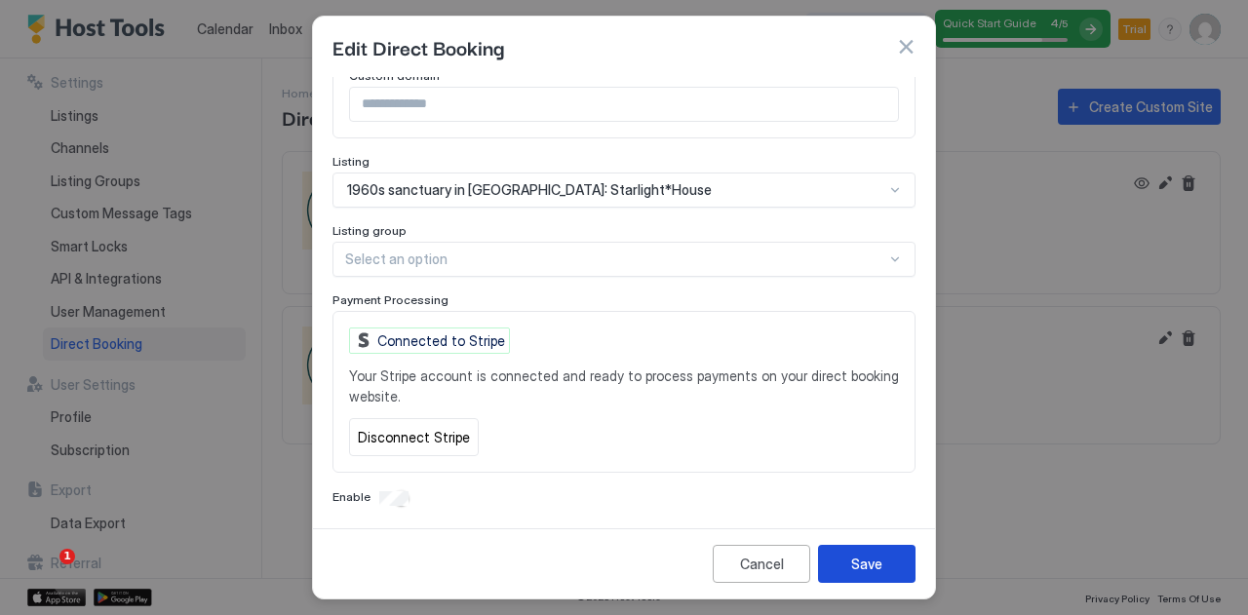
click at [895, 572] on button "Save" at bounding box center [866, 564] width 97 height 38
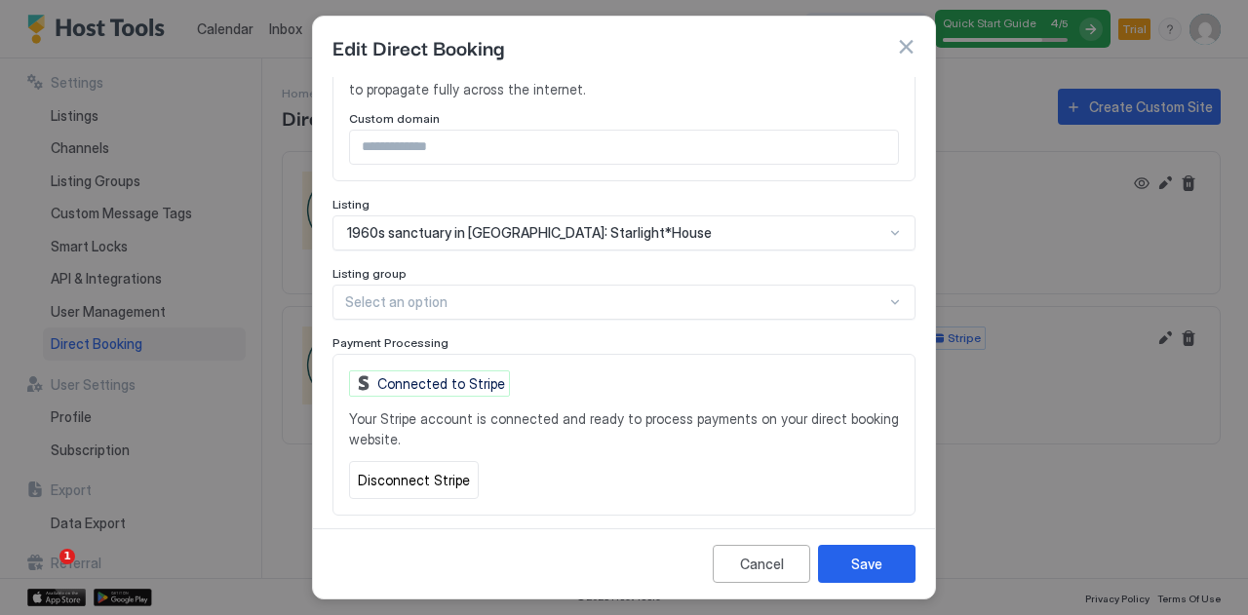
scroll to position [647, 0]
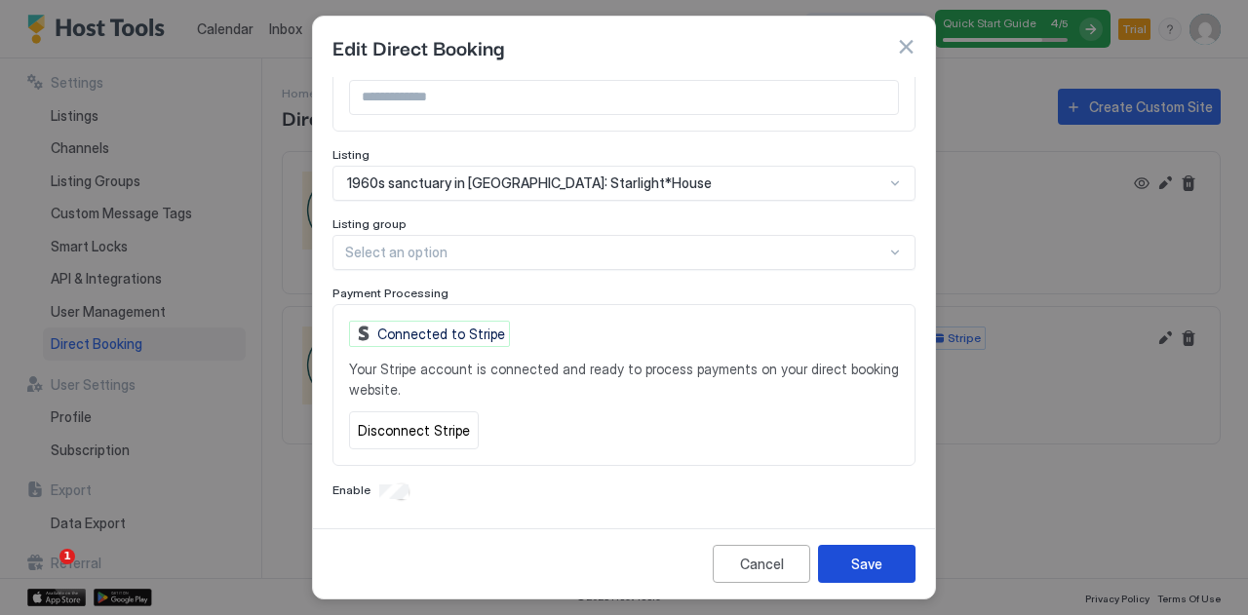
click at [862, 552] on button "Save" at bounding box center [866, 564] width 97 height 38
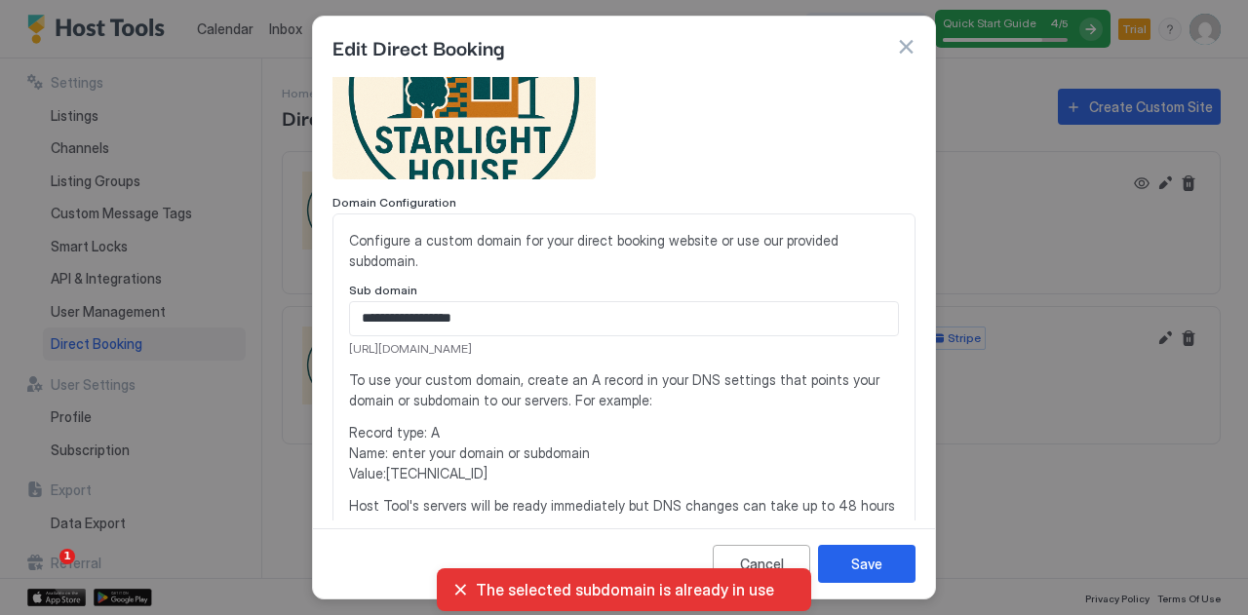
scroll to position [160, 0]
click at [910, 43] on button "button" at bounding box center [905, 46] width 19 height 19
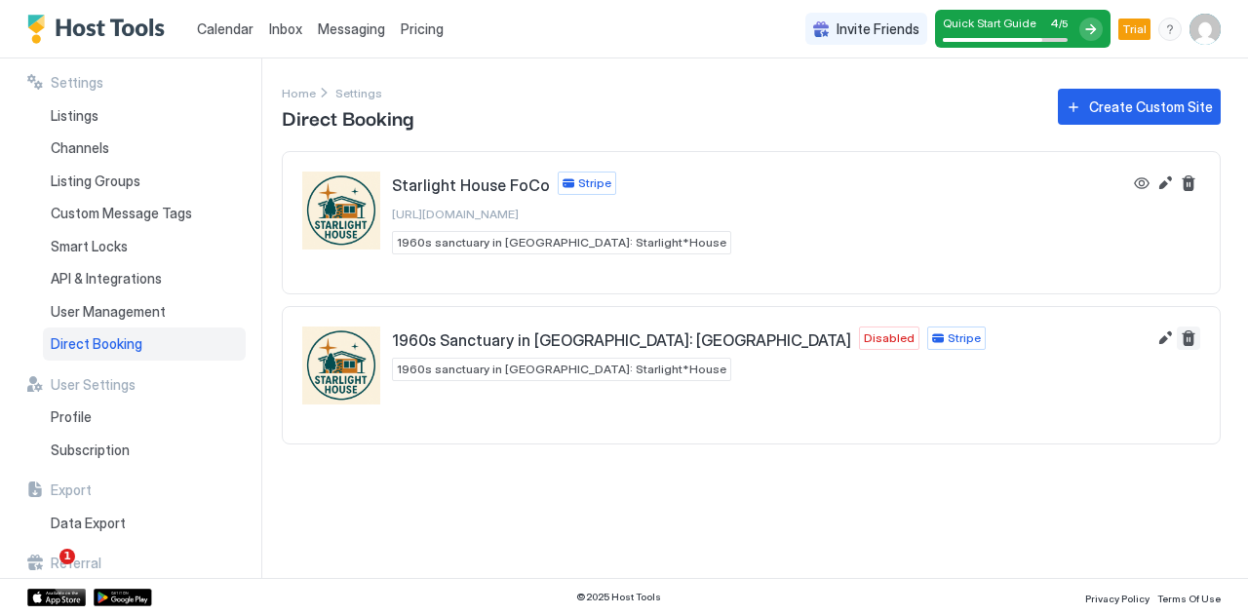
click at [1187, 342] on button "Delete" at bounding box center [1187, 338] width 23 height 23
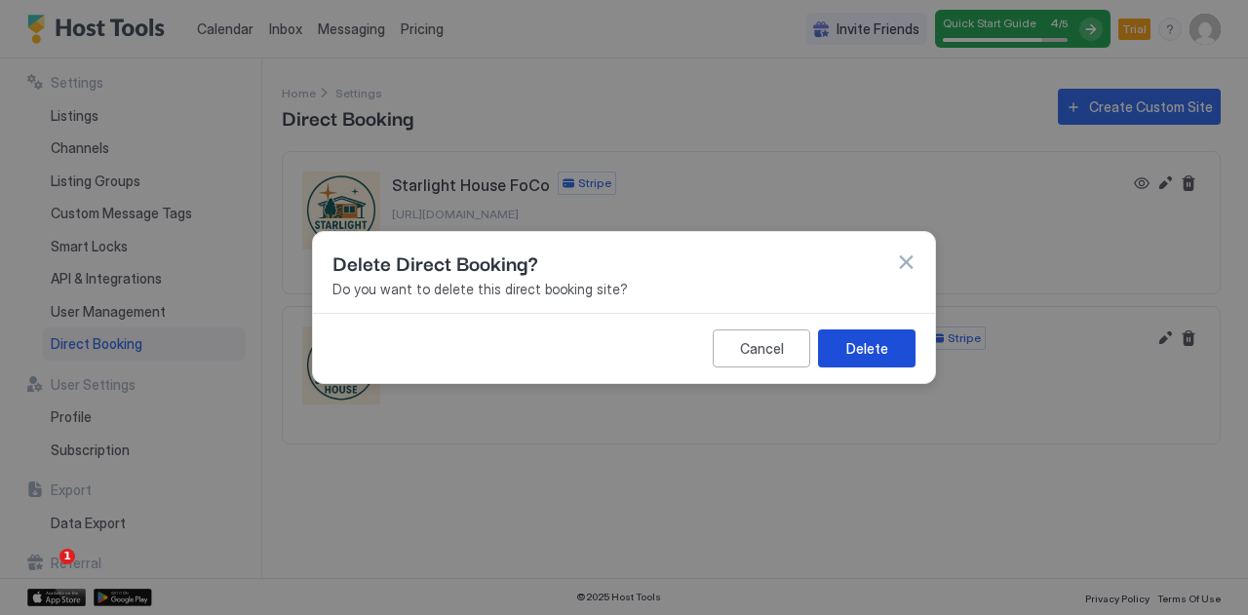
click at [853, 352] on div "Delete" at bounding box center [867, 348] width 42 height 20
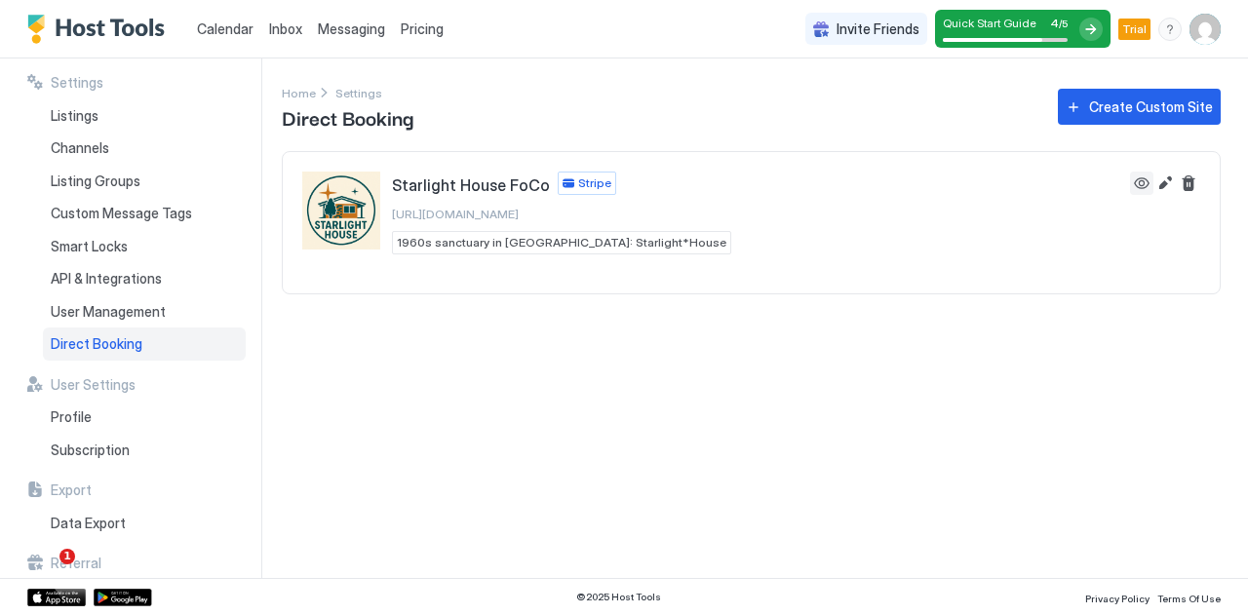
click at [1137, 180] on button "View" at bounding box center [1141, 183] width 23 height 23
click at [1164, 178] on button "Edit" at bounding box center [1164, 183] width 23 height 23
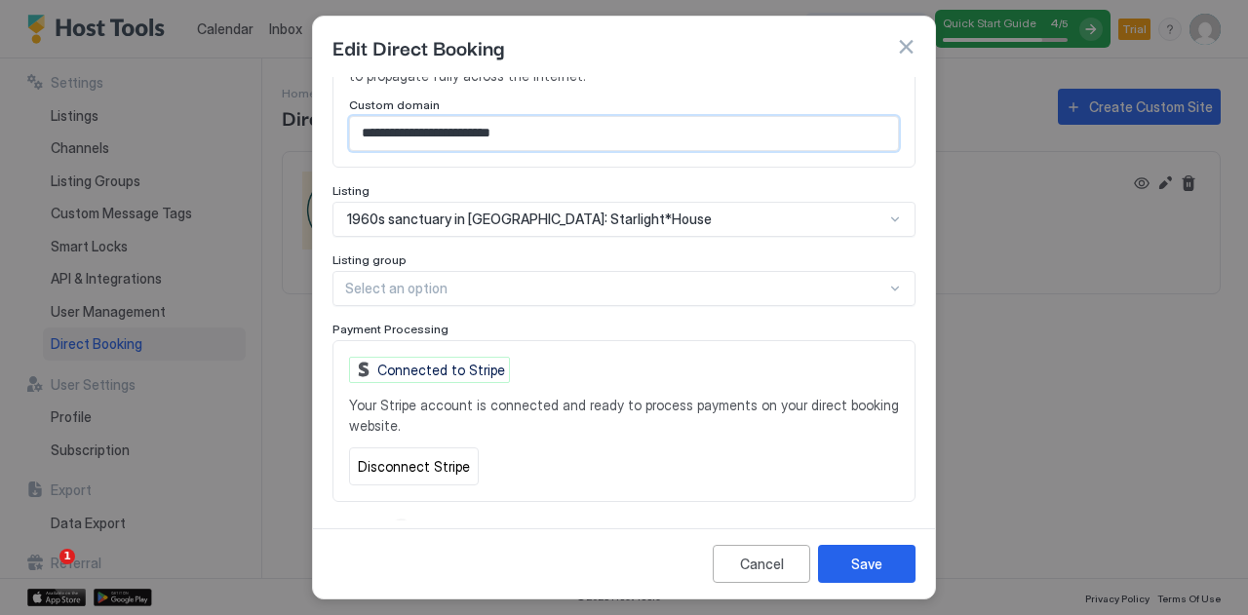
scroll to position [577, 0]
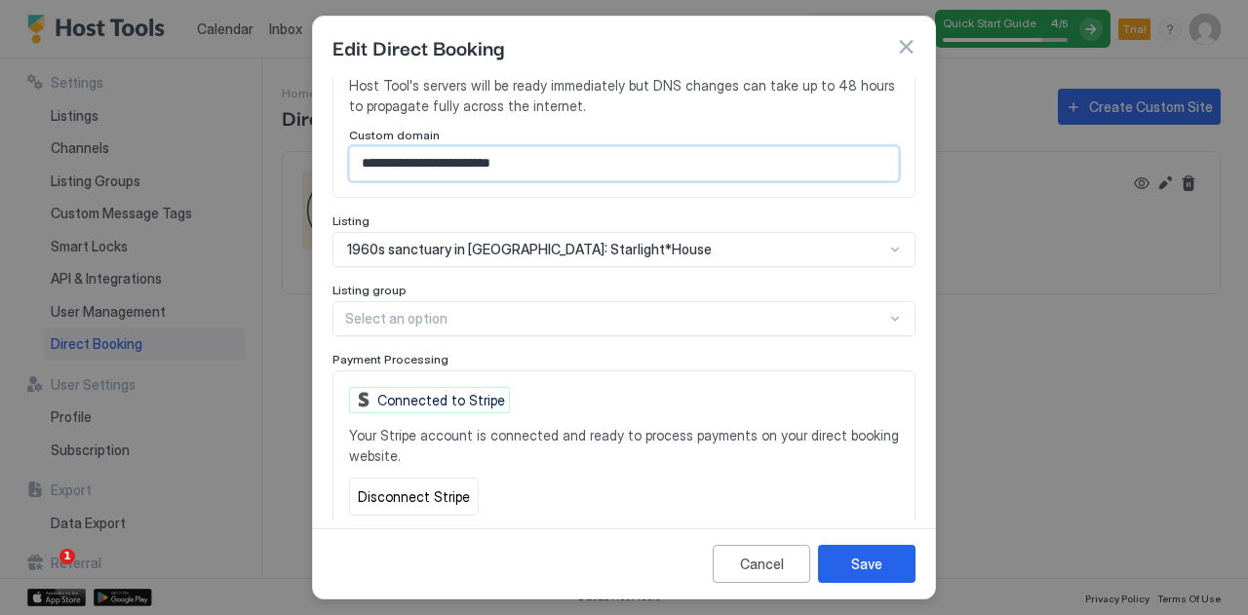
drag, startPoint x: 588, startPoint y: 102, endPoint x: 152, endPoint y: 93, distance: 435.8
click at [152, 92] on div "**********" at bounding box center [624, 307] width 1248 height 615
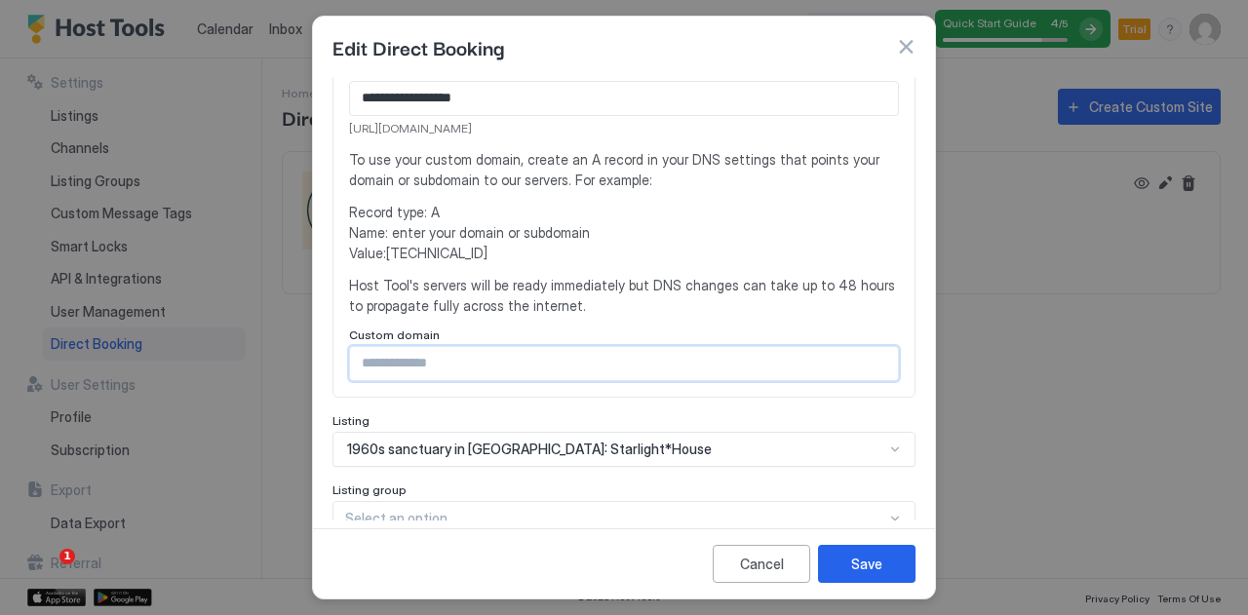
scroll to position [390, 0]
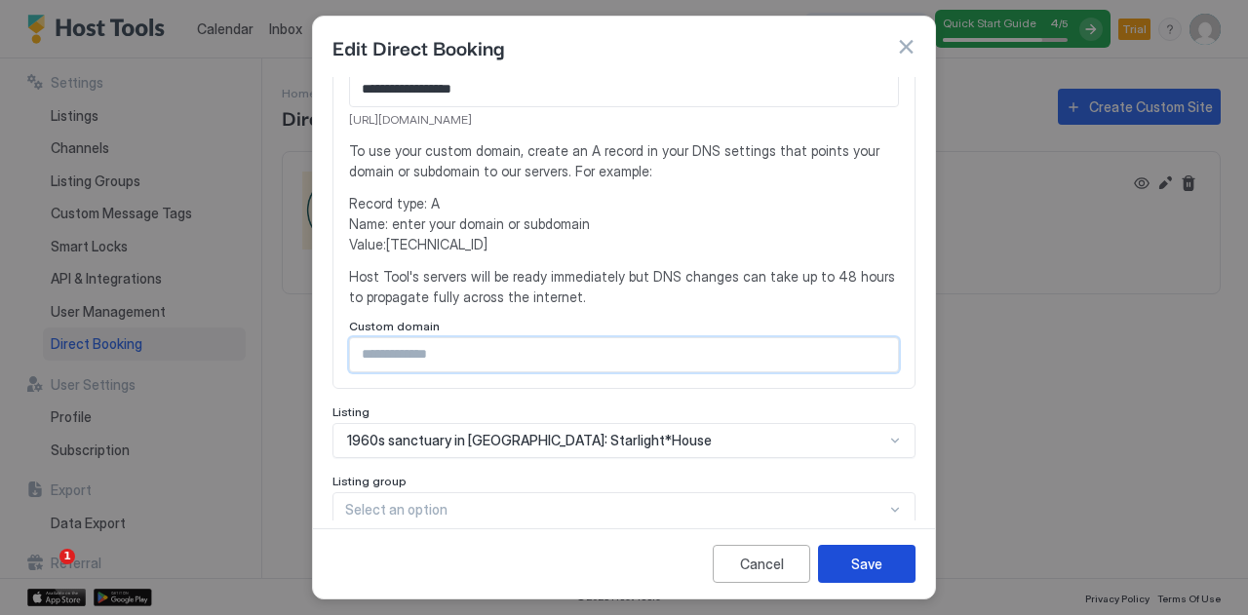
click at [877, 573] on div "Save" at bounding box center [866, 564] width 31 height 20
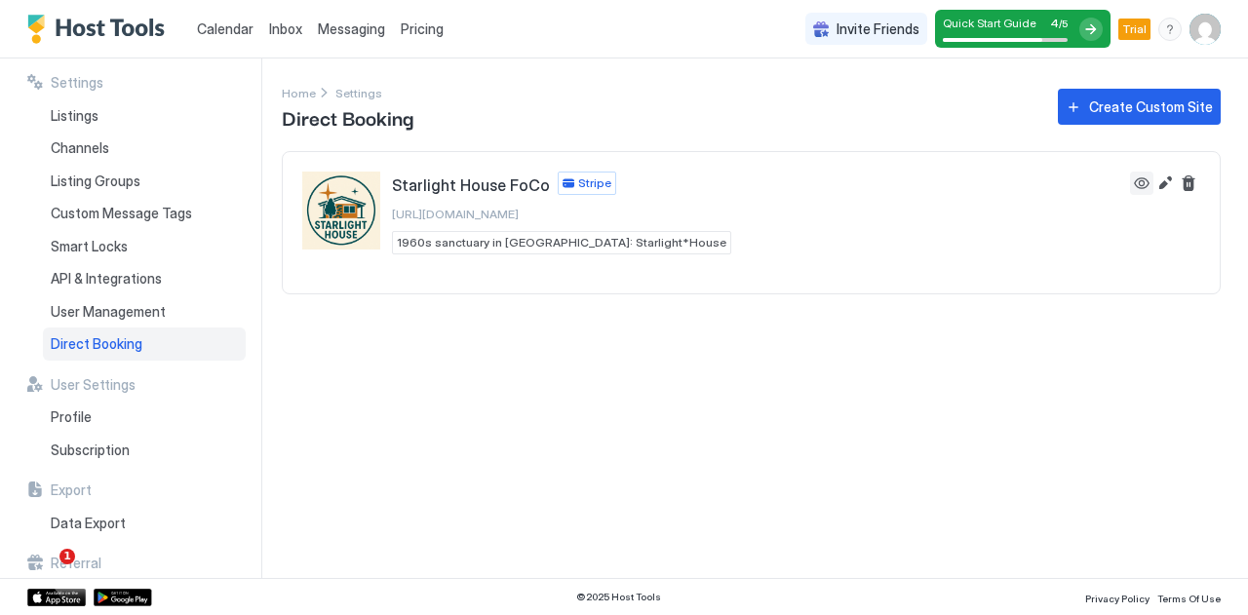
click at [1144, 182] on button "View" at bounding box center [1141, 183] width 23 height 23
